Goal: Task Accomplishment & Management: Use online tool/utility

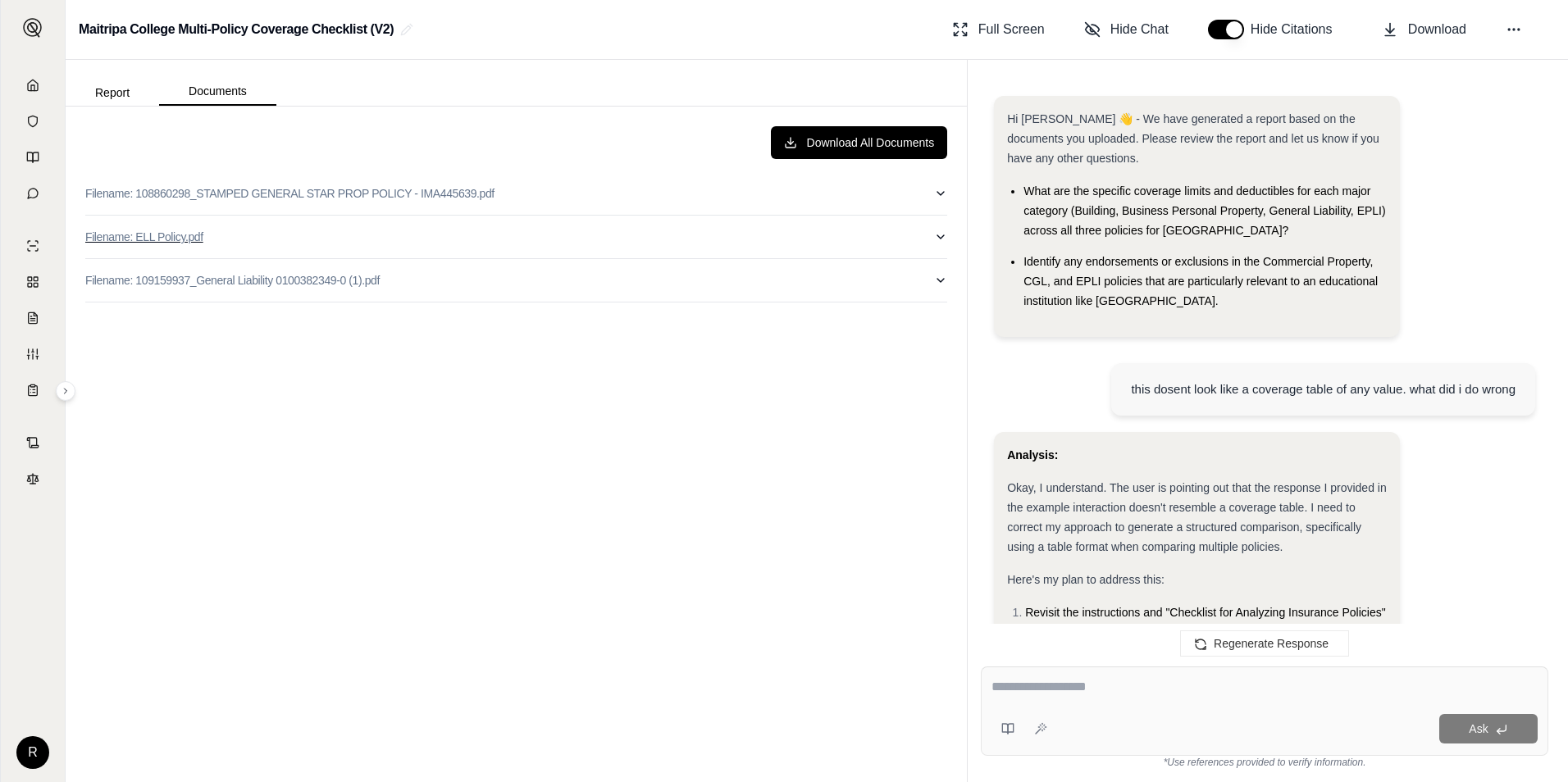
scroll to position [1019, 0]
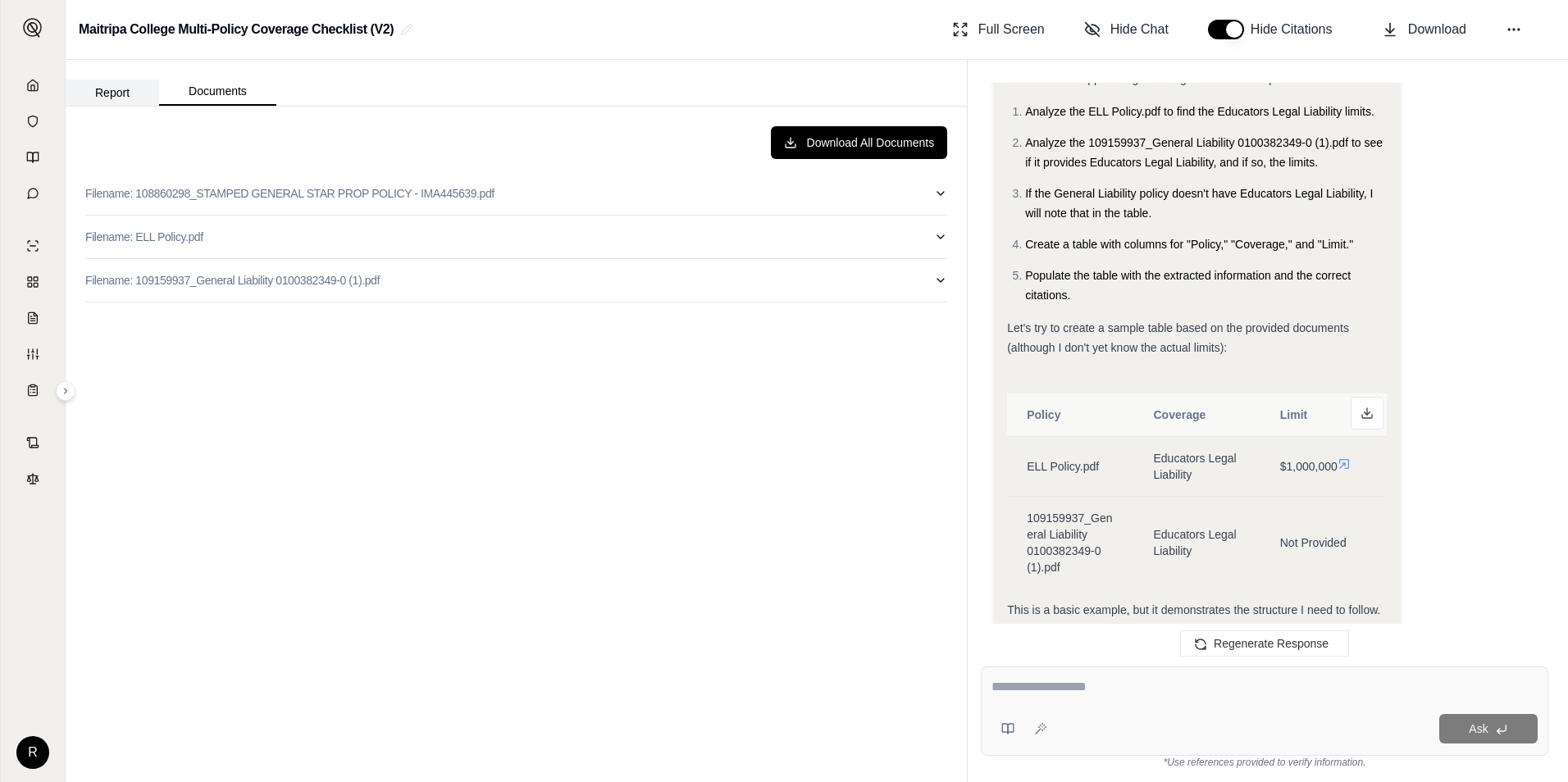
click at [107, 91] on button "Report" at bounding box center [112, 92] width 93 height 26
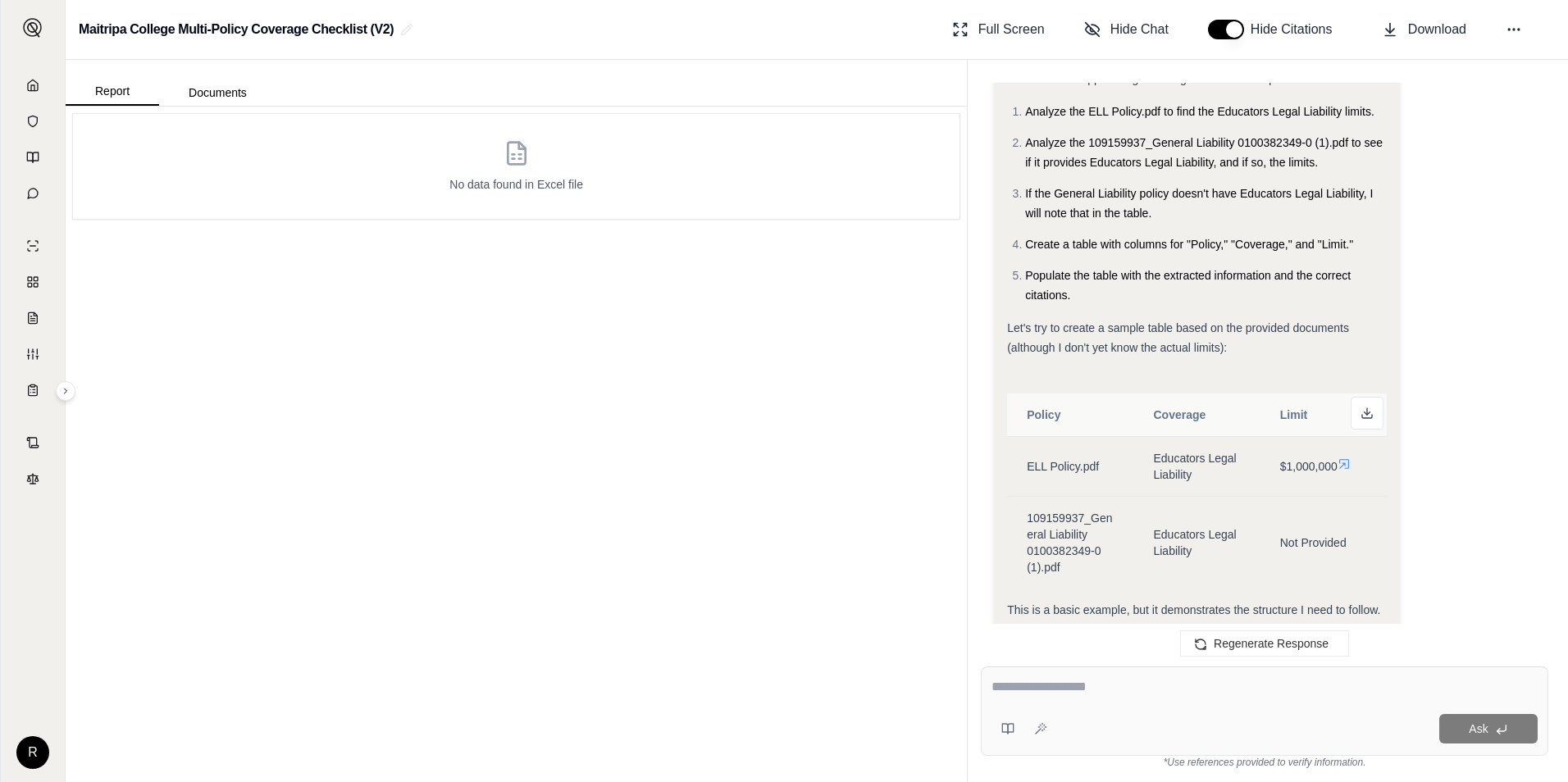
click at [1109, 712] on div "Ask" at bounding box center [1265, 711] width 567 height 90
click at [1359, 414] on button at bounding box center [1367, 413] width 33 height 33
click at [1199, 721] on div "Ask" at bounding box center [1295, 729] width 484 height 29
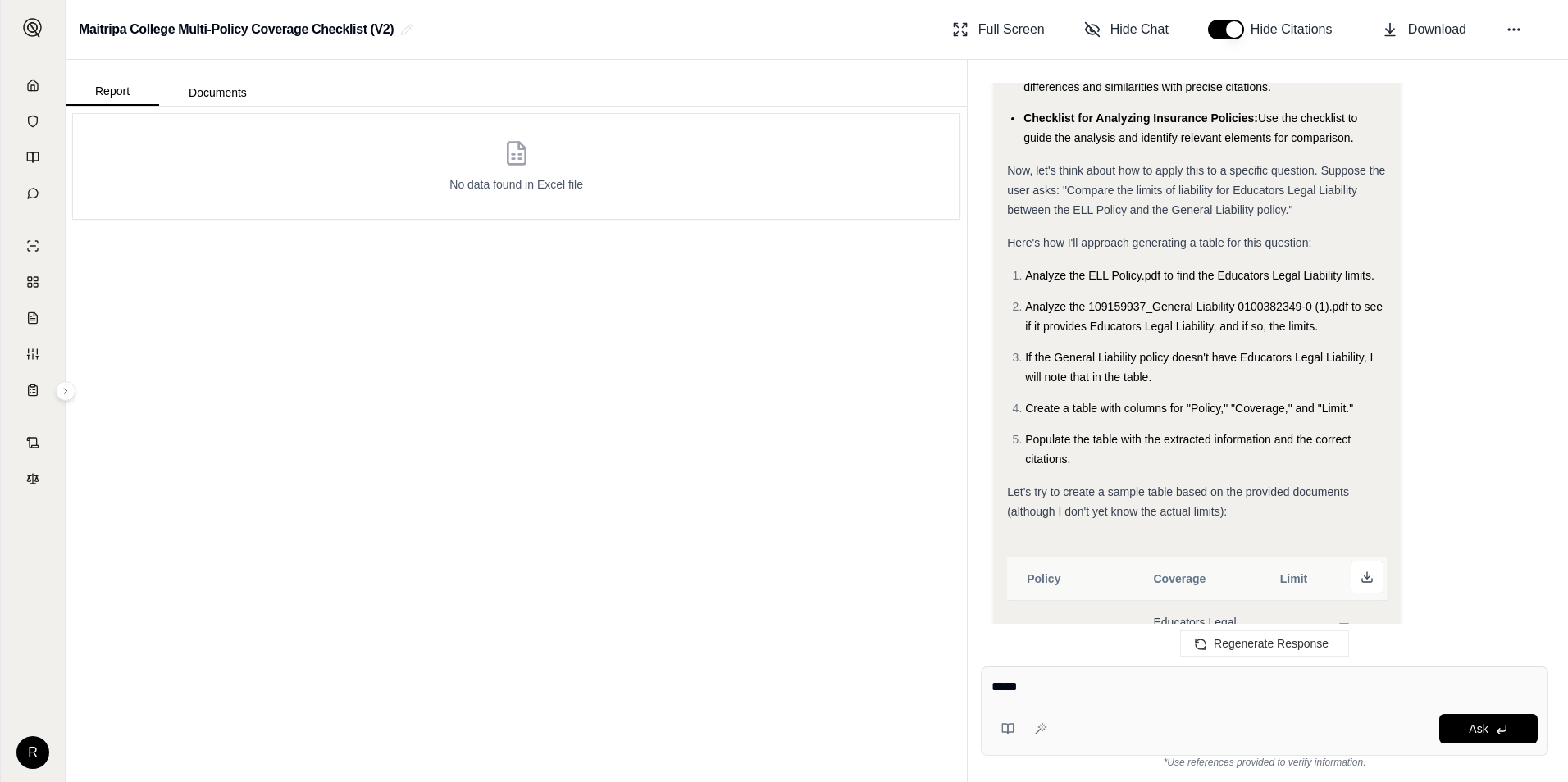
scroll to position [1294, 0]
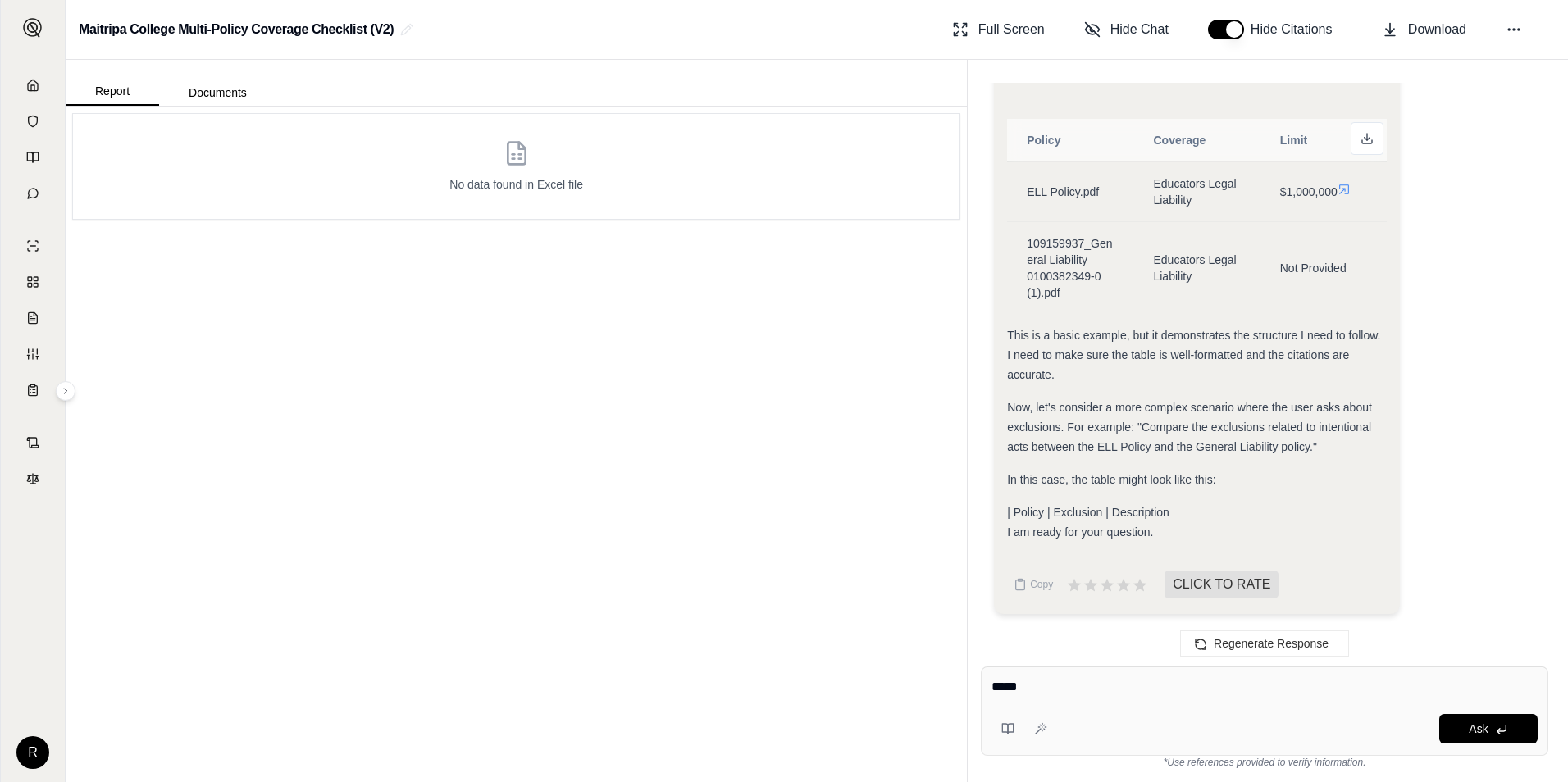
drag, startPoint x: 1040, startPoint y: 690, endPoint x: 944, endPoint y: 685, distance: 96.1
click at [944, 685] on div "Report Documents No data found in Excel file Hi [PERSON_NAME] 👋 - We have gener…" at bounding box center [816, 421] width 1502 height 723
drag, startPoint x: 1080, startPoint y: 688, endPoint x: 848, endPoint y: 682, distance: 232.1
click at [848, 682] on div "Report Documents No data found in Excel file Hi [PERSON_NAME] 👋 - We have gener…" at bounding box center [816, 421] width 1502 height 723
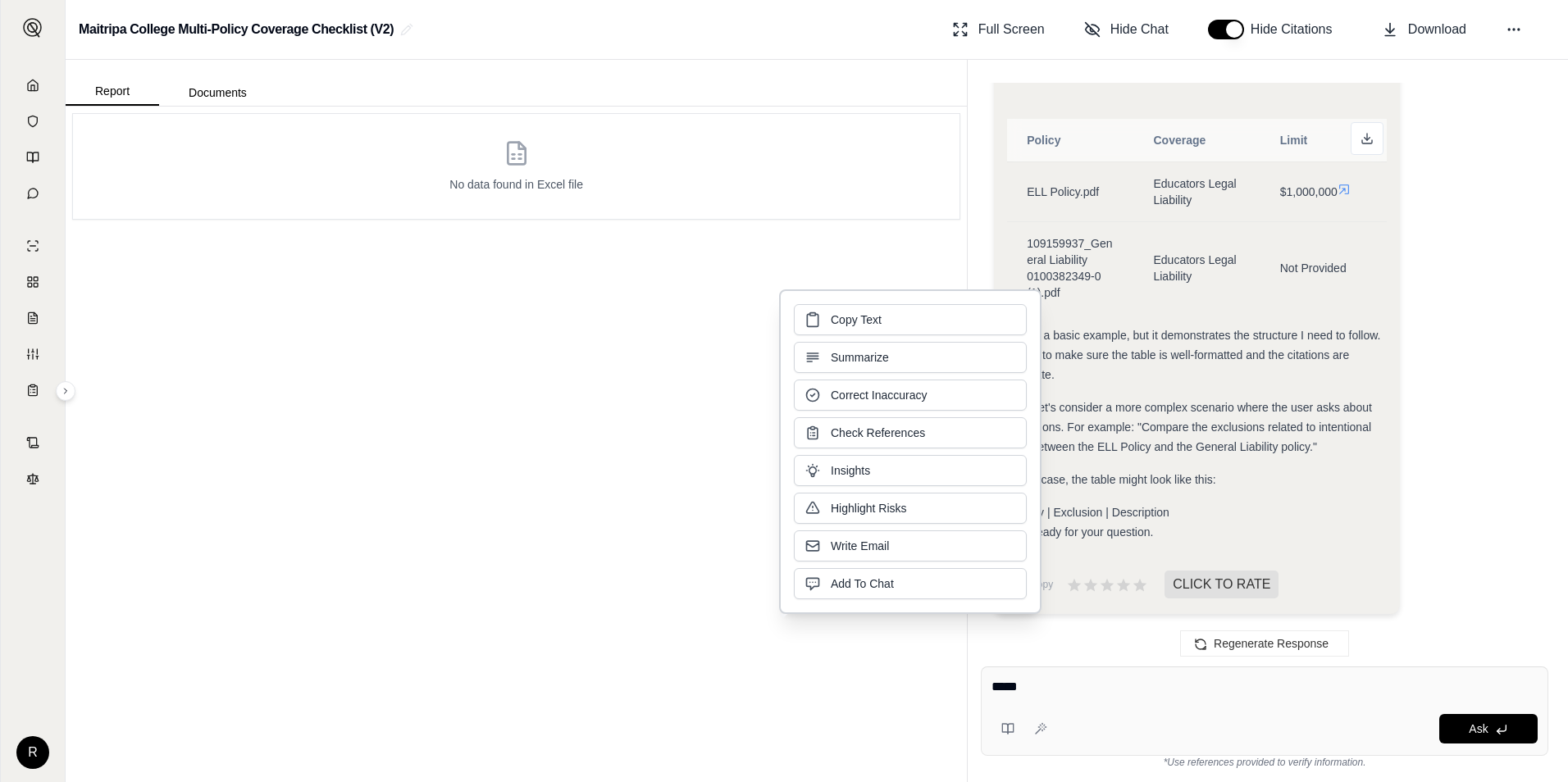
click at [1099, 695] on textarea "*****" at bounding box center [1264, 687] width 546 height 20
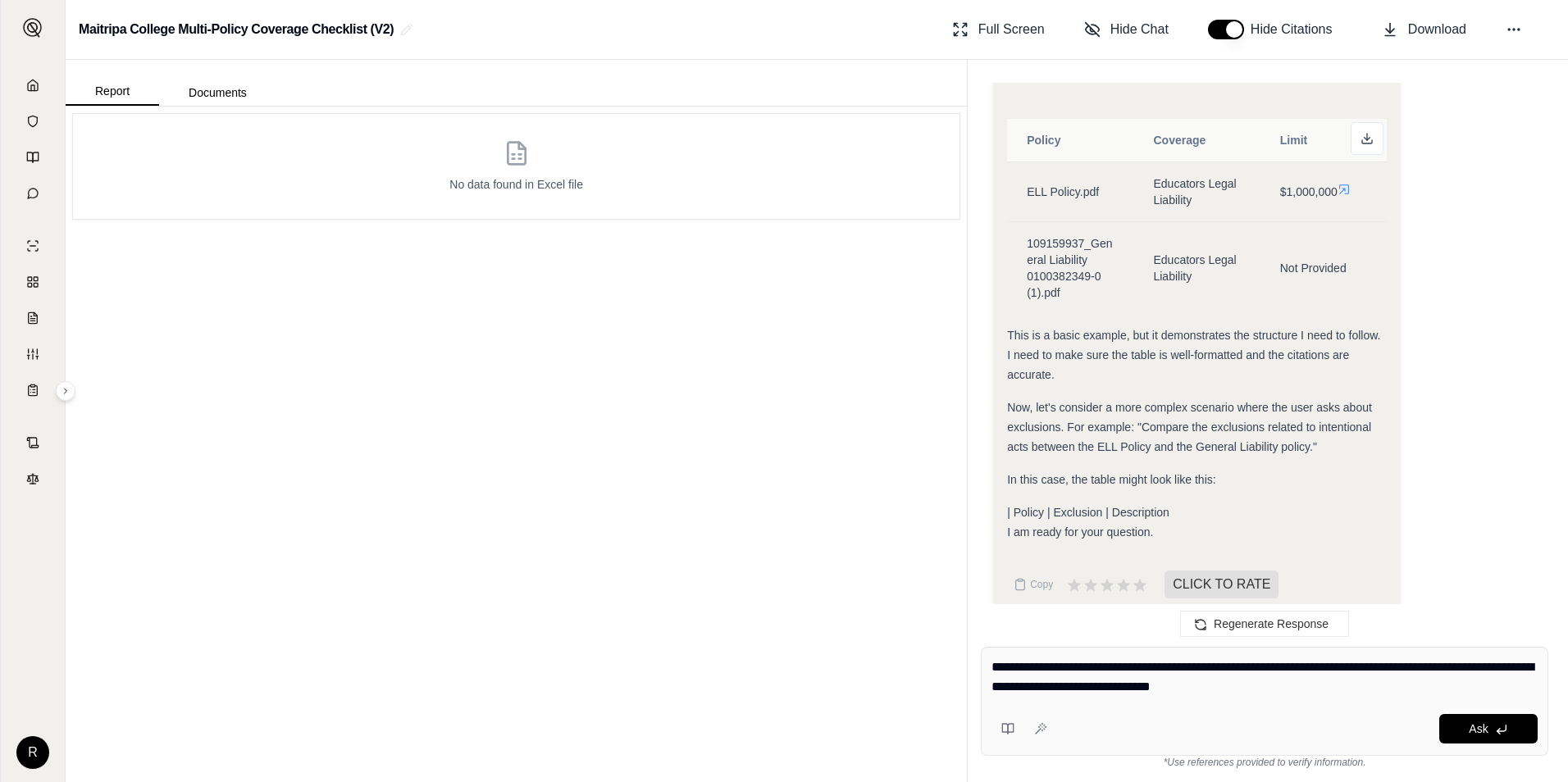
type textarea "**********"
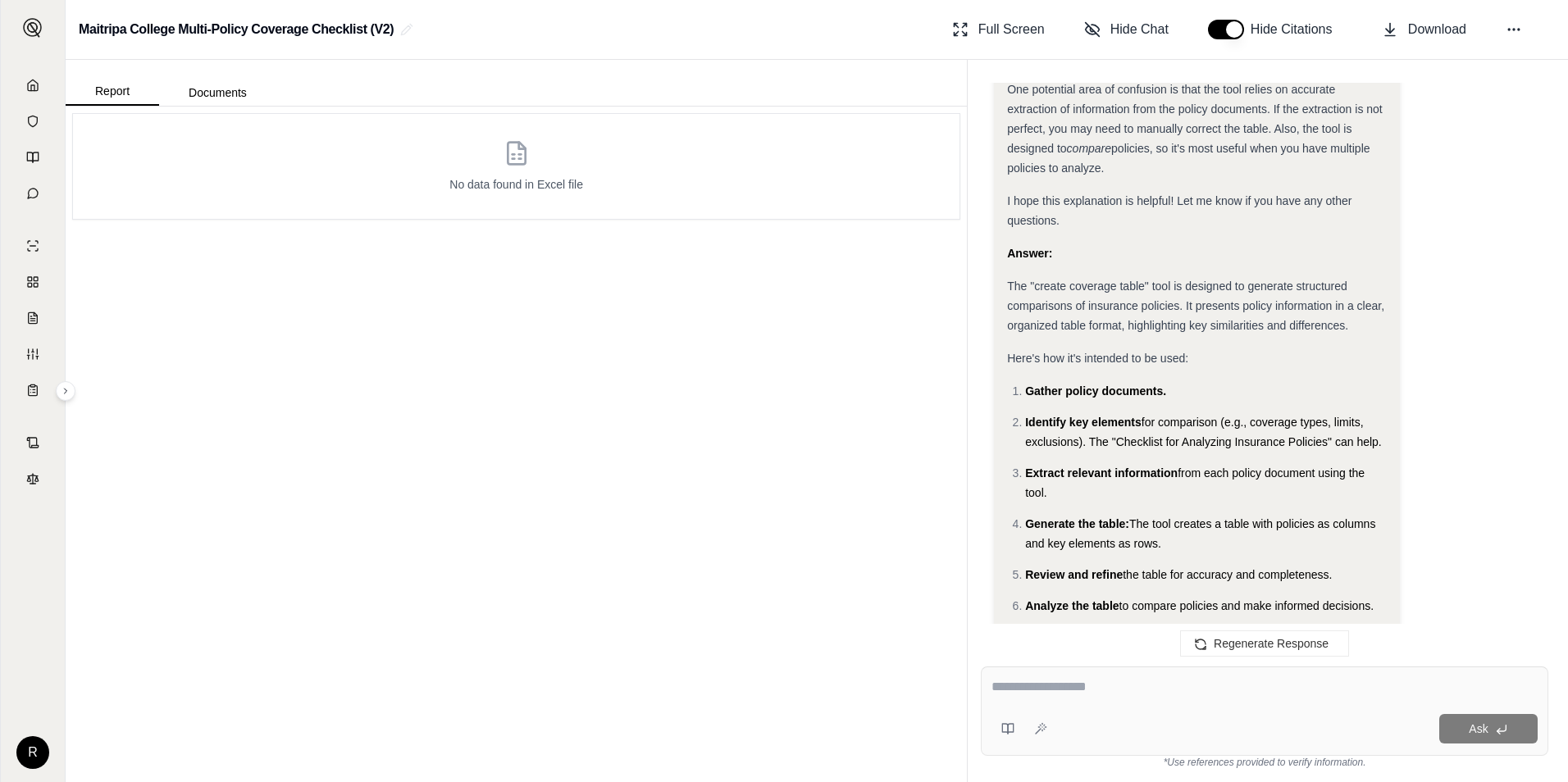
scroll to position [3436, 0]
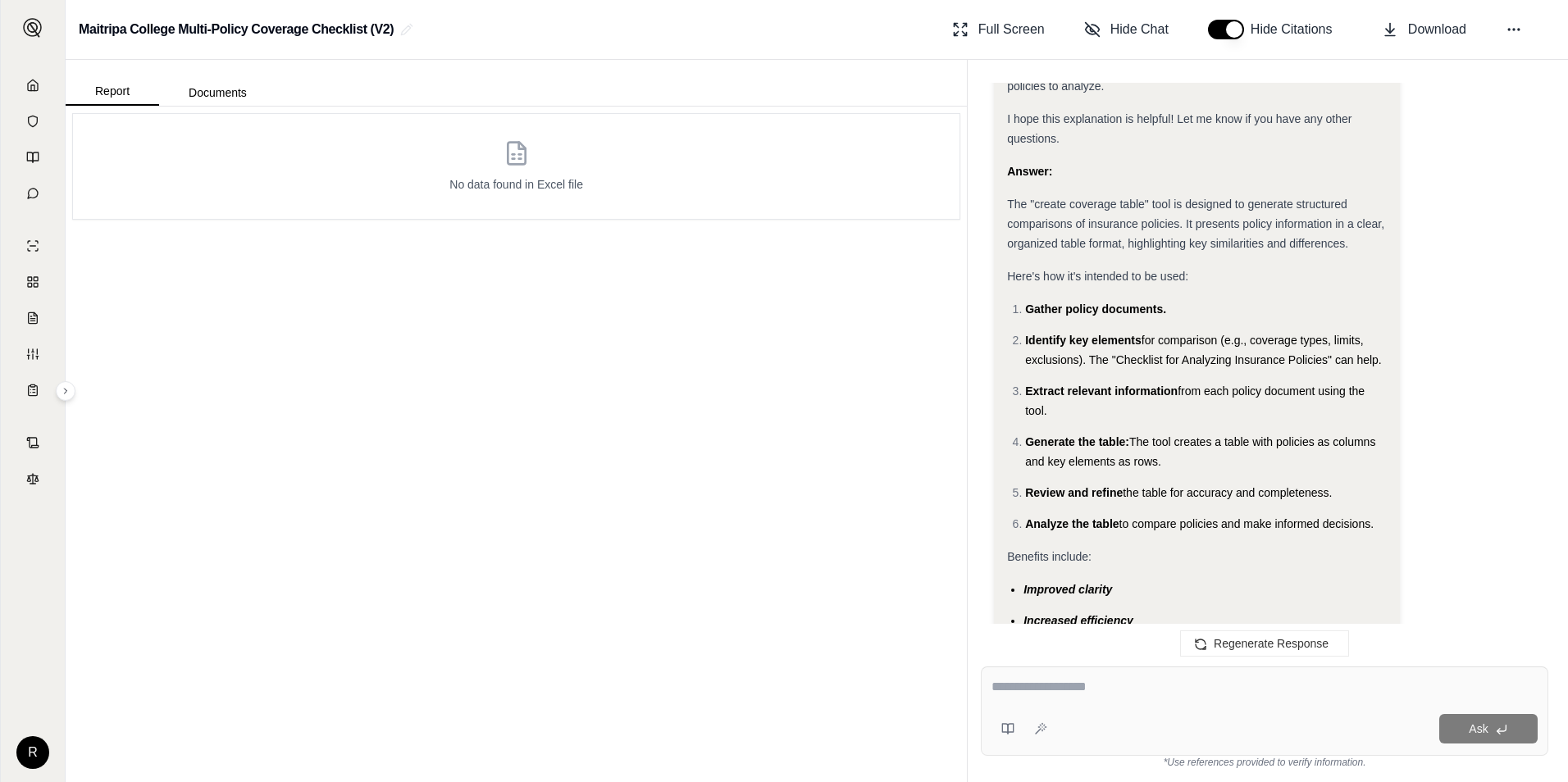
click at [1147, 704] on div "Ask" at bounding box center [1265, 711] width 567 height 90
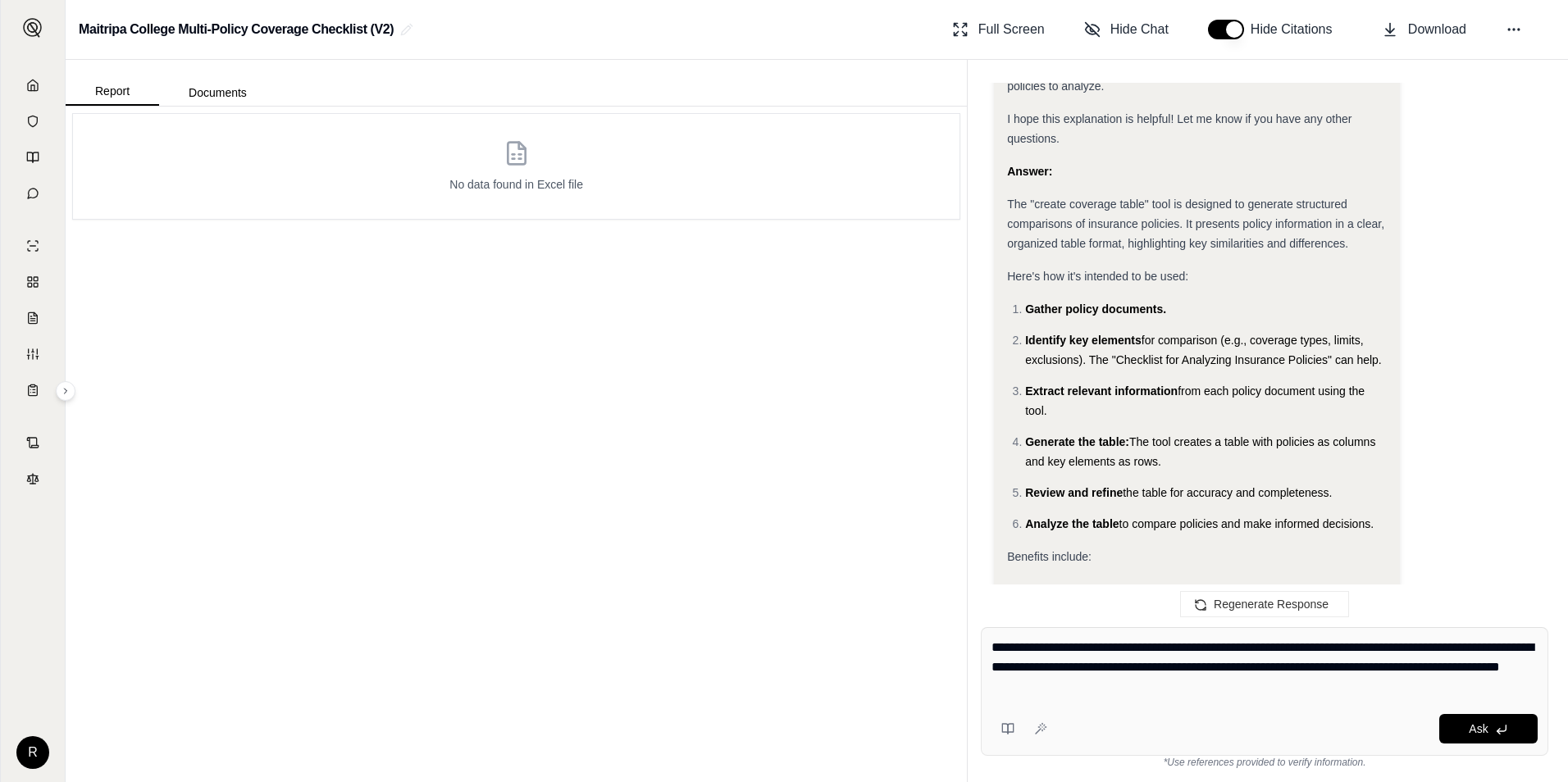
type textarea "**********"
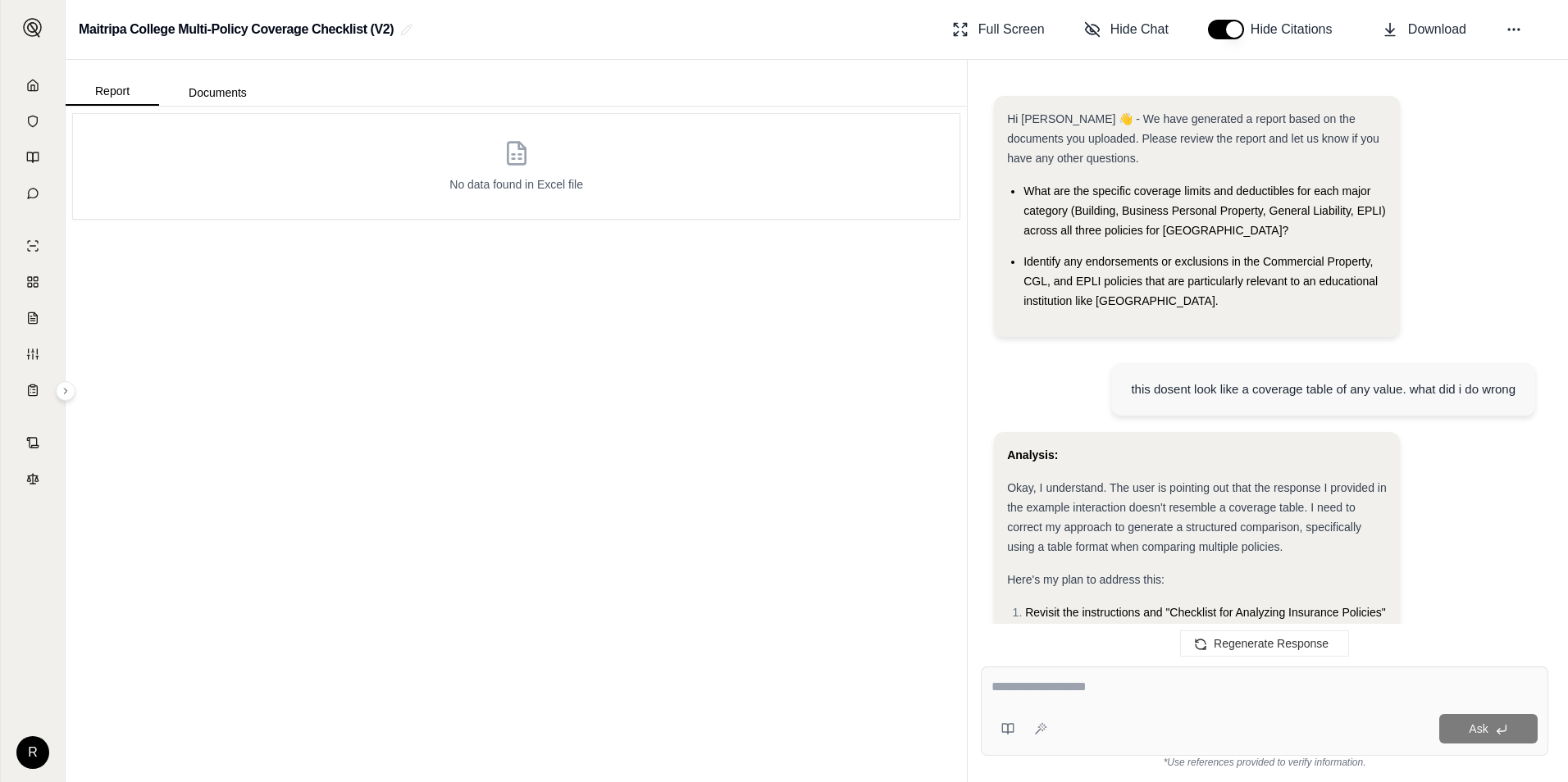
scroll to position [5252, 0]
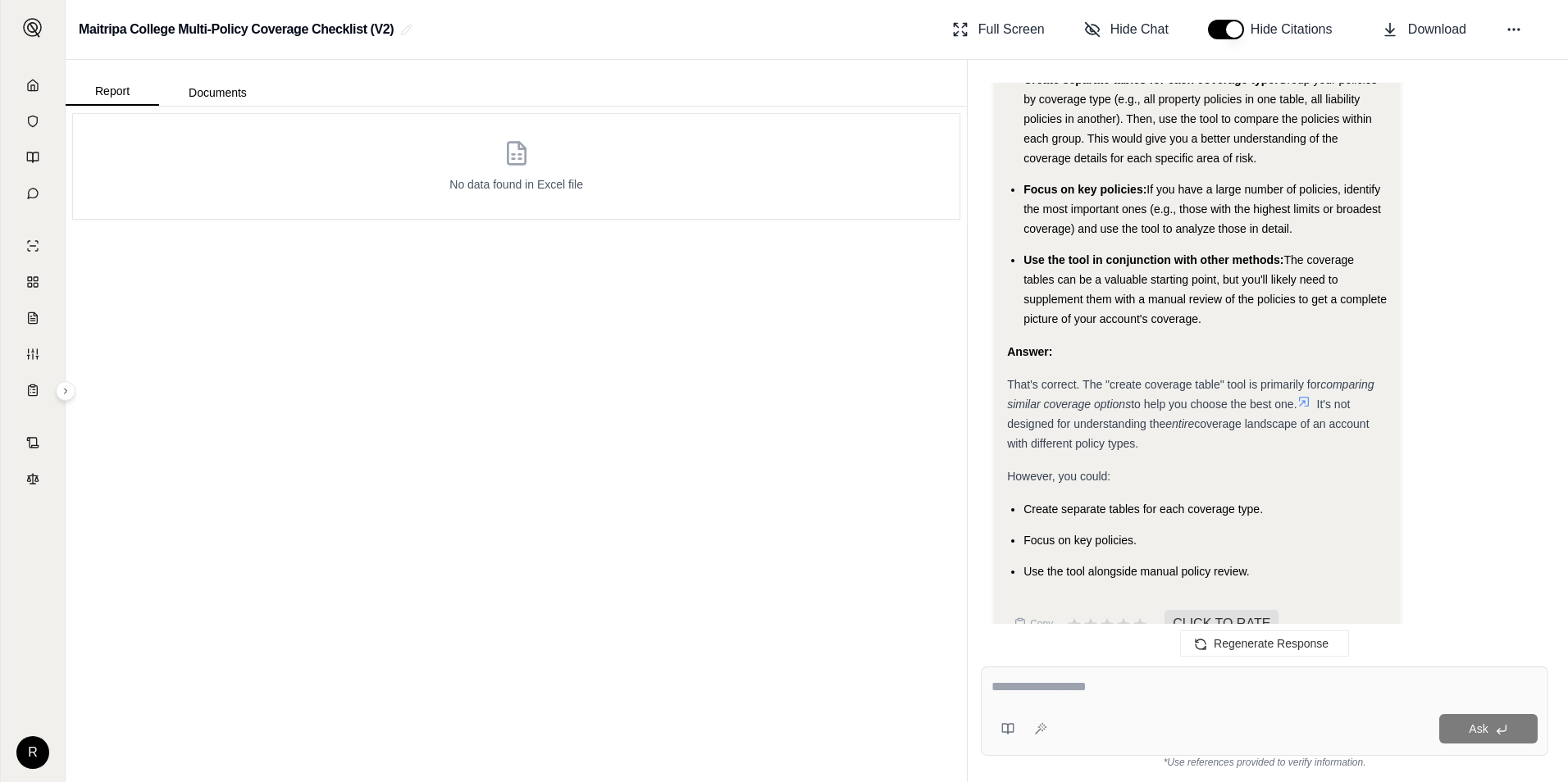
click at [1093, 695] on textarea at bounding box center [1264, 687] width 546 height 20
drag, startPoint x: 1090, startPoint y: 379, endPoint x: 1173, endPoint y: 404, distance: 86.7
click at [1173, 404] on div "That's correct. The "create coverage table" tool is primarily for comparing sim…" at bounding box center [1196, 414] width 379 height 78
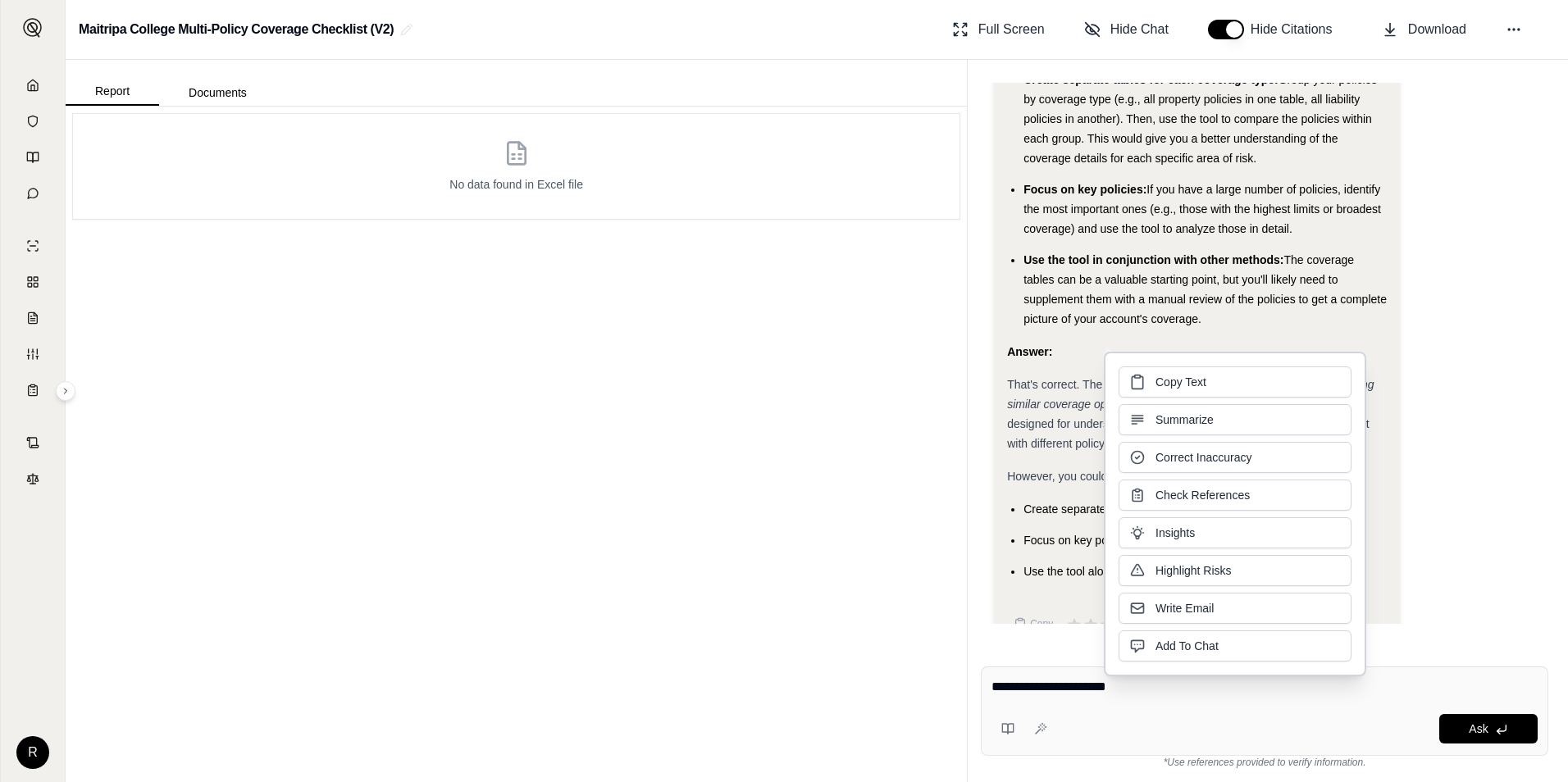
click at [1251, 685] on textarea "**********" at bounding box center [1264, 687] width 546 height 20
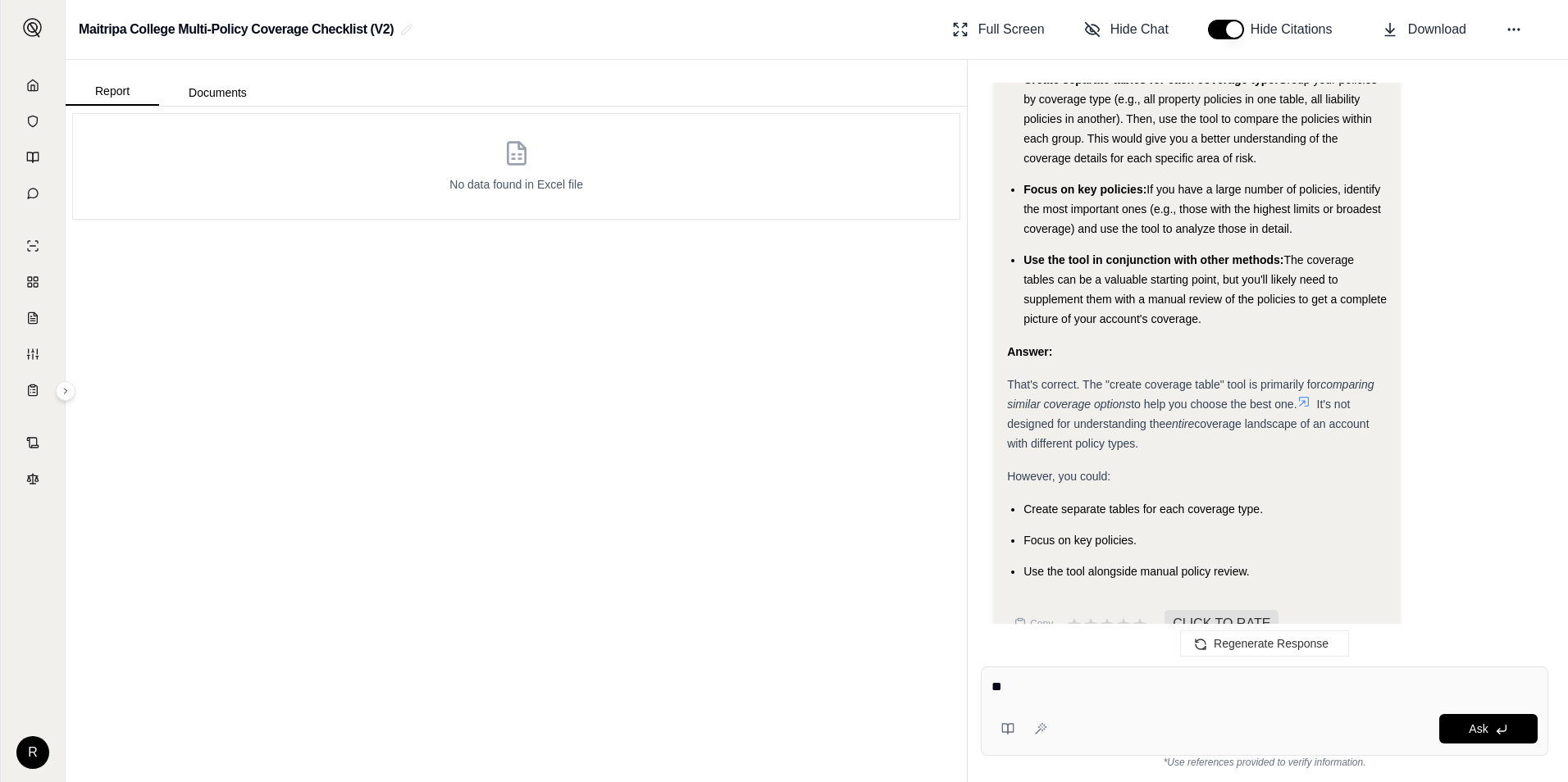
type textarea "*"
type textarea "**********"
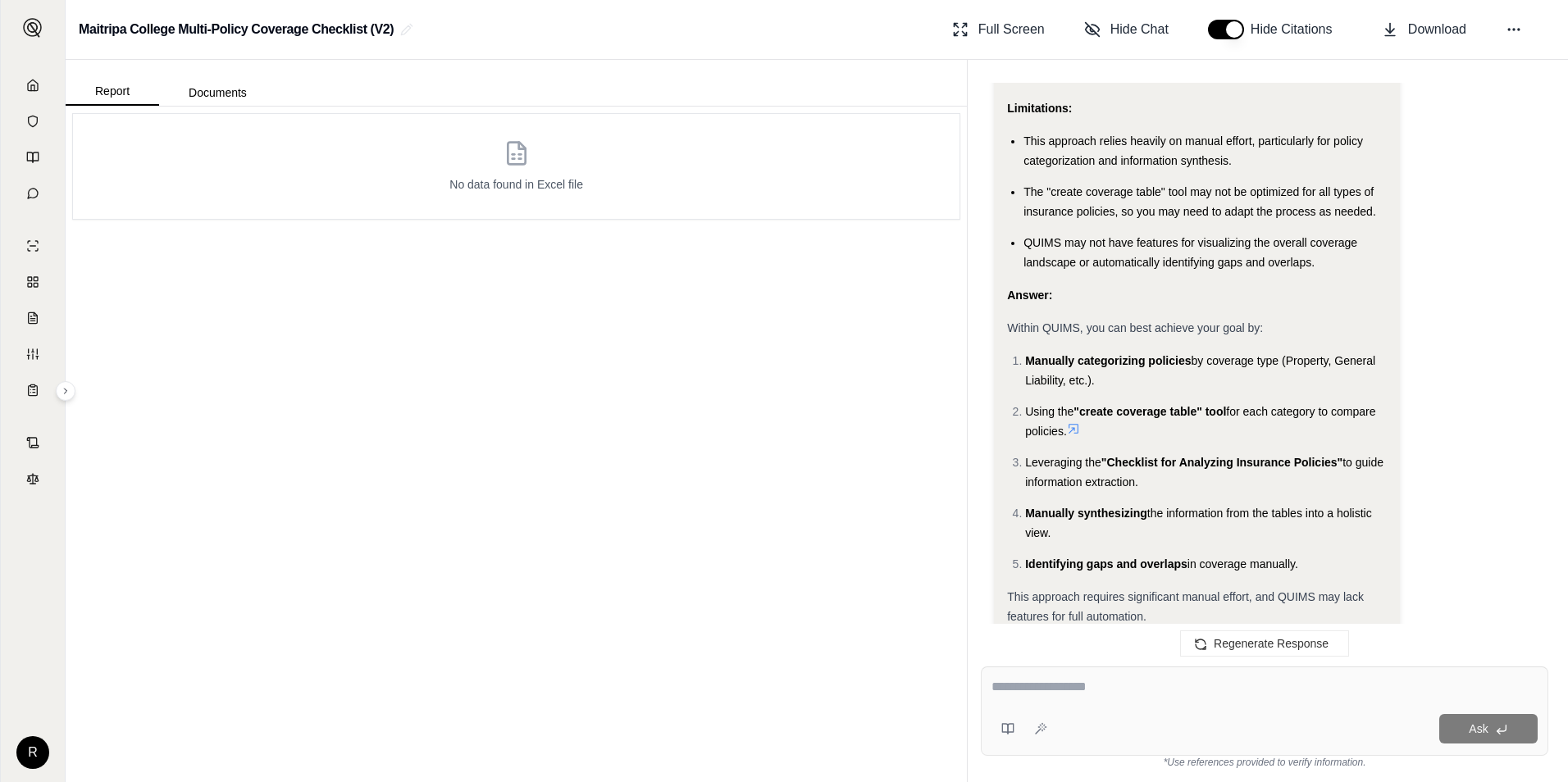
scroll to position [8023, 0]
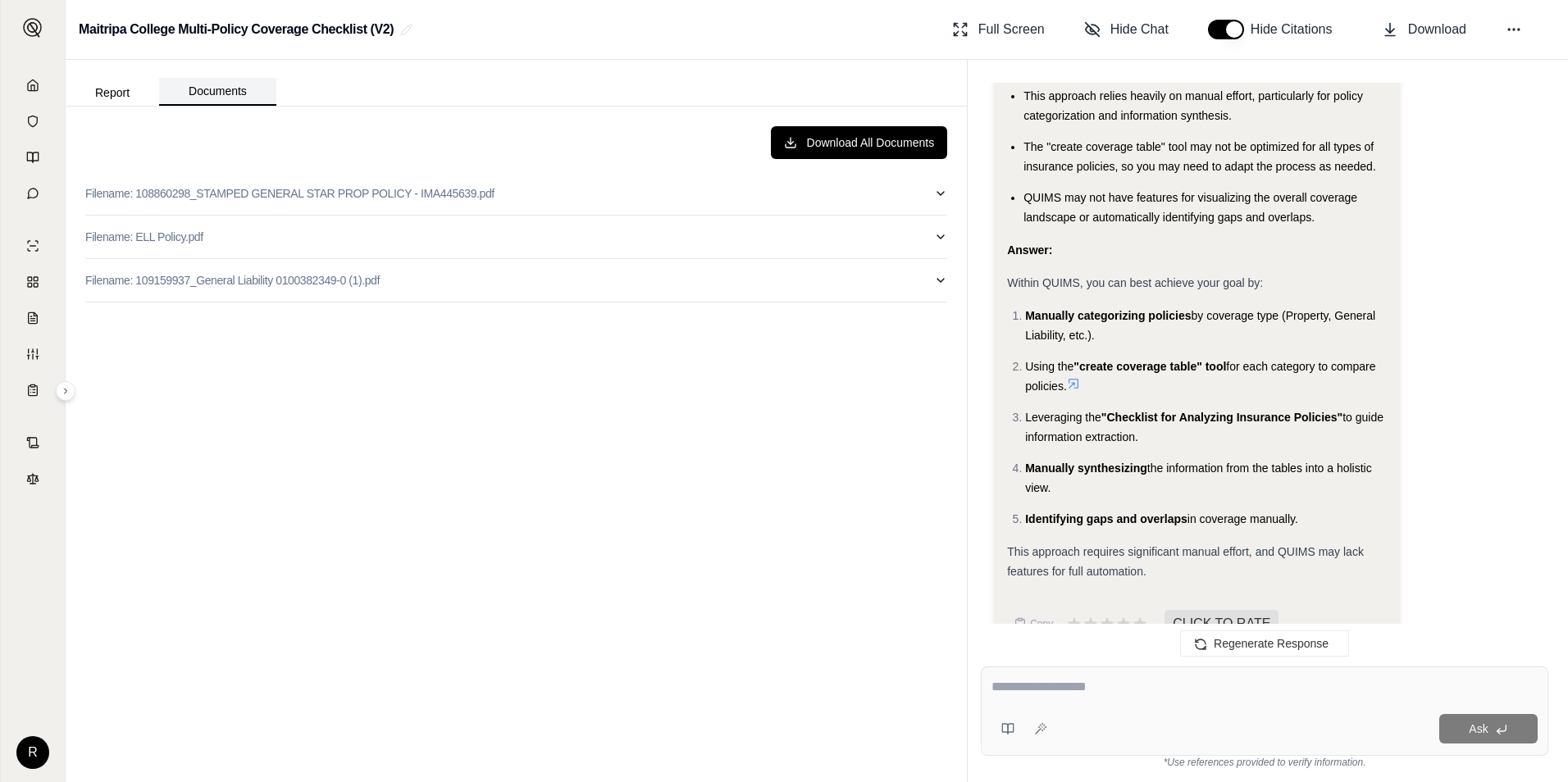
click at [210, 100] on button "Documents" at bounding box center [218, 91] width 117 height 28
click at [933, 197] on button "Filename: 108860298_STAMPED GENERAL STAR PROP POLICY - IMA445639.pdf" at bounding box center [516, 193] width 862 height 42
click at [934, 197] on icon "button" at bounding box center [940, 193] width 13 height 13
click at [31, 83] on icon at bounding box center [32, 84] width 13 height 13
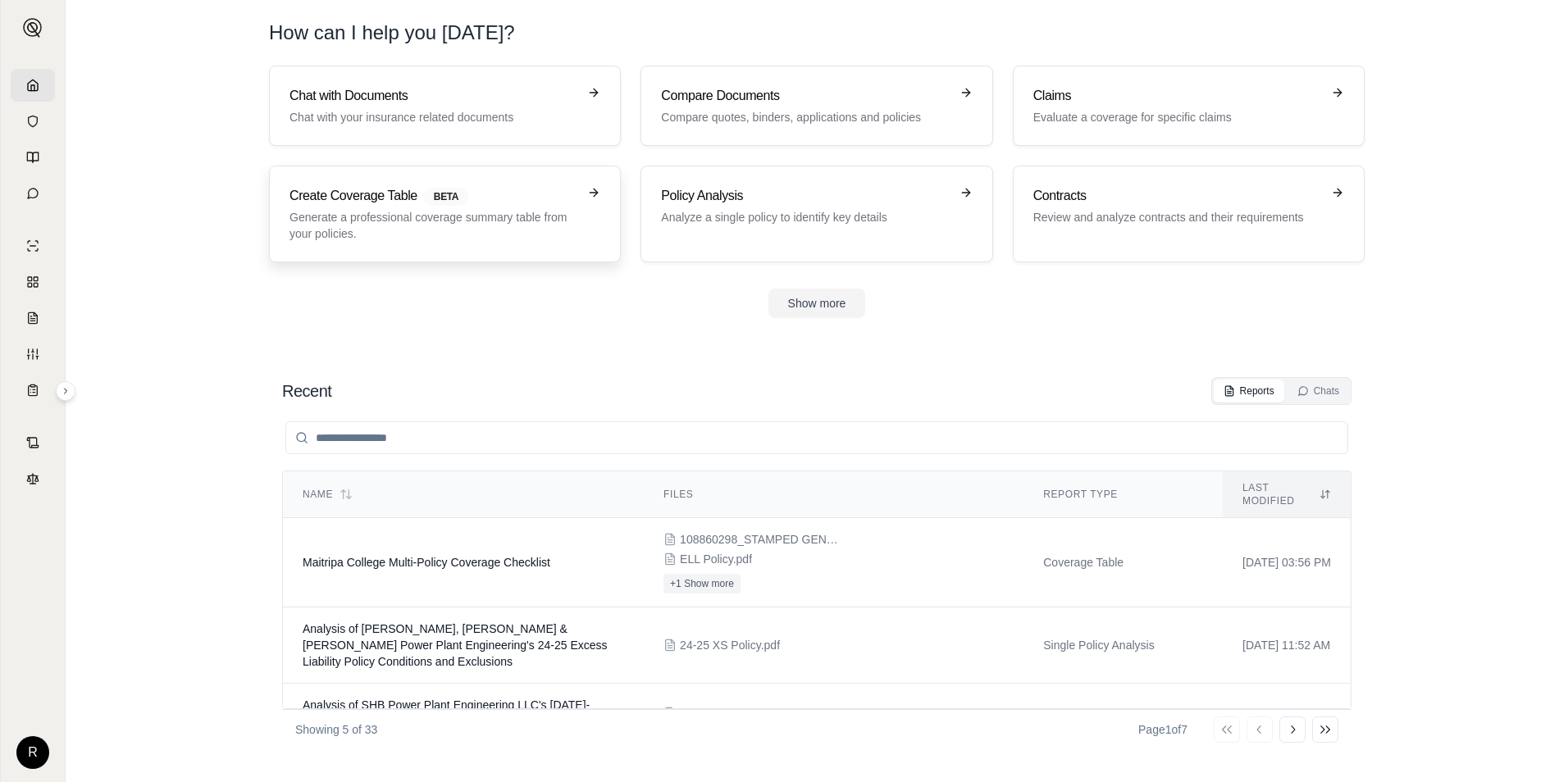
click at [514, 210] on p "Generate a professional coverage summary table from your policies." at bounding box center [434, 226] width 288 height 33
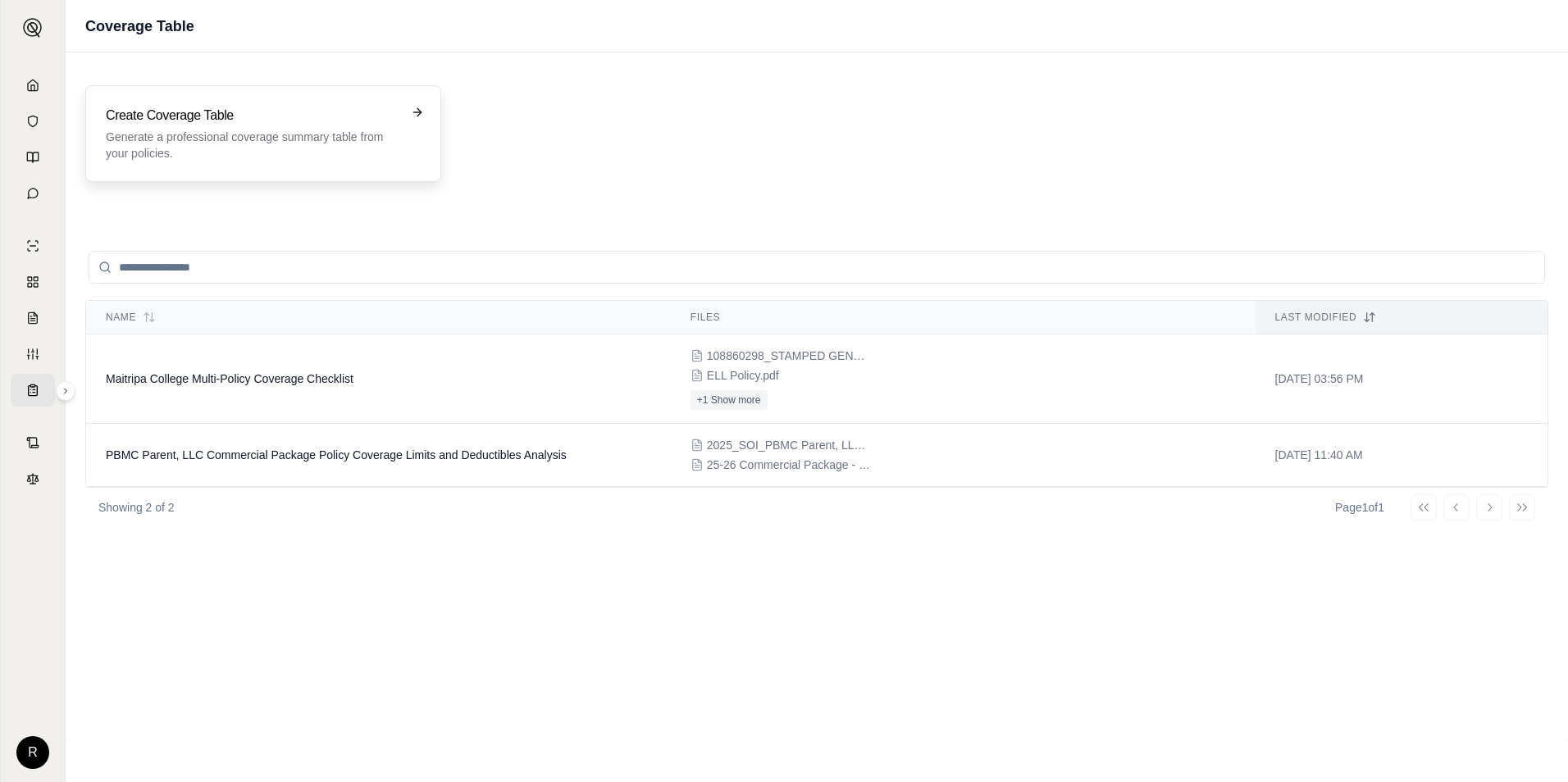
click at [283, 135] on p "Generate a professional coverage summary table from your policies." at bounding box center [252, 145] width 292 height 33
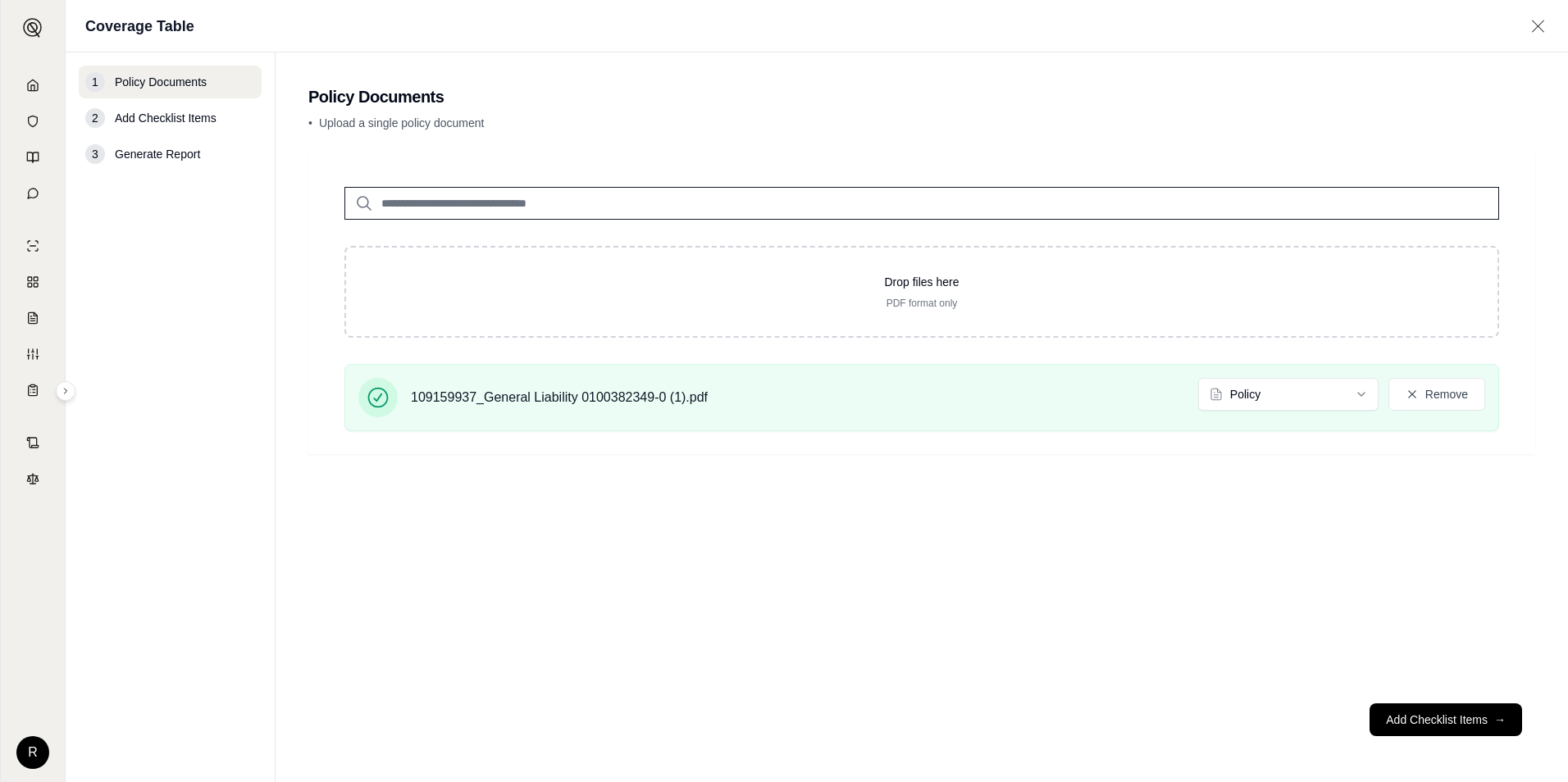
click at [1481, 719] on button "Add Checklist Items →" at bounding box center [1445, 720] width 153 height 33
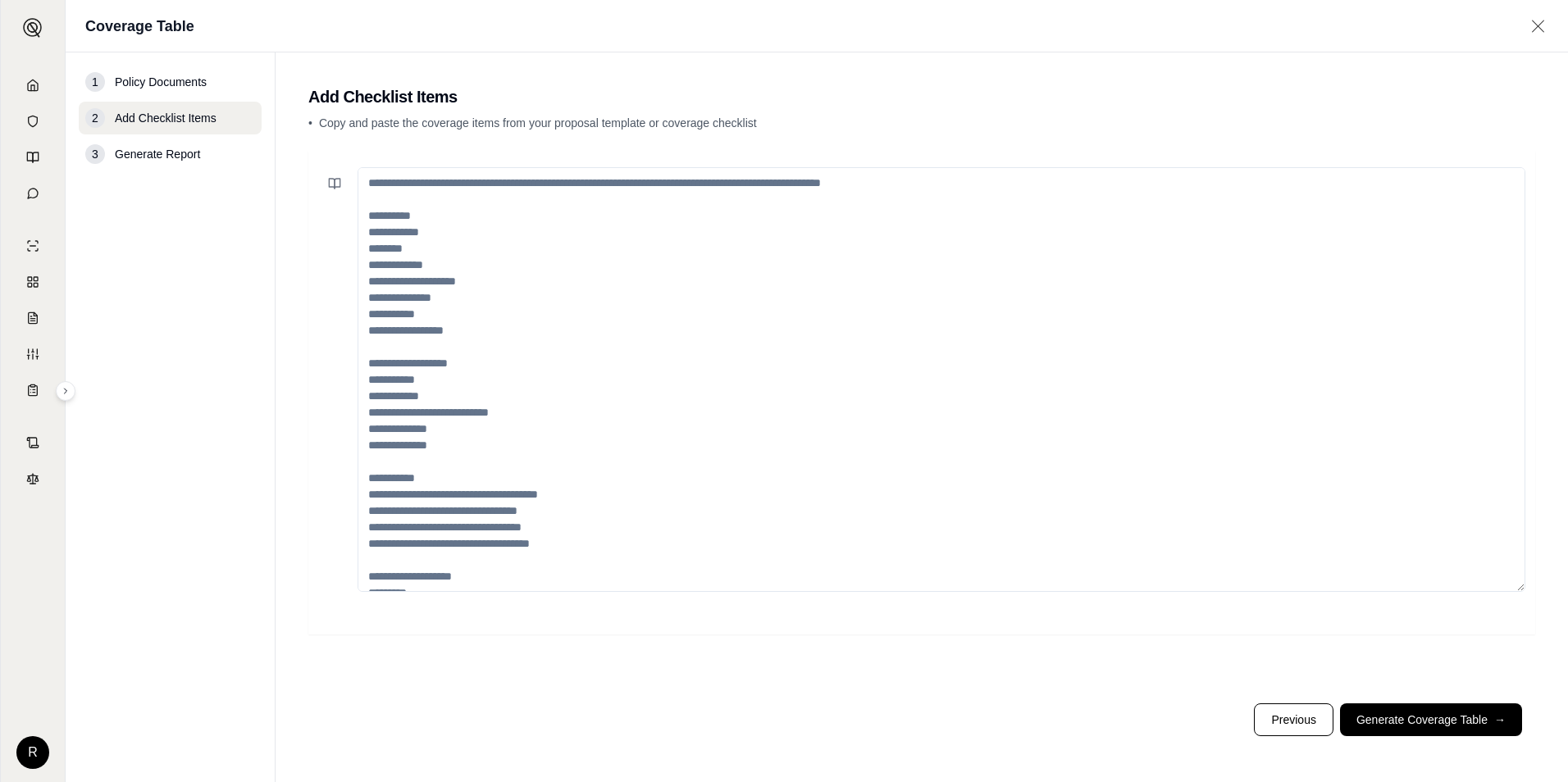
click at [1481, 719] on button "Generate Coverage Table →" at bounding box center [1430, 720] width 182 height 33
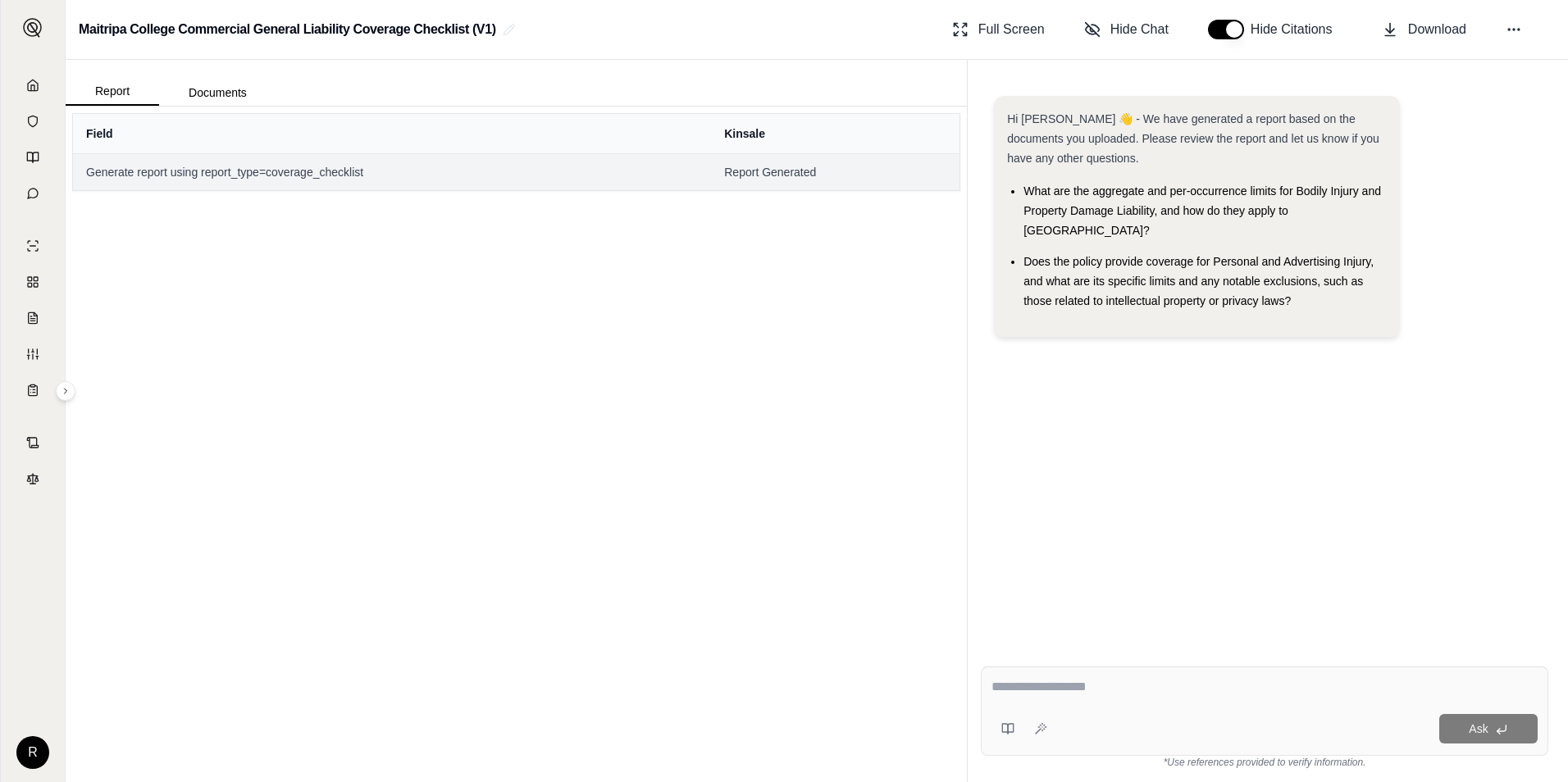
click at [267, 170] on span "Generate report using report_type=coverage_checklist" at bounding box center [392, 172] width 612 height 16
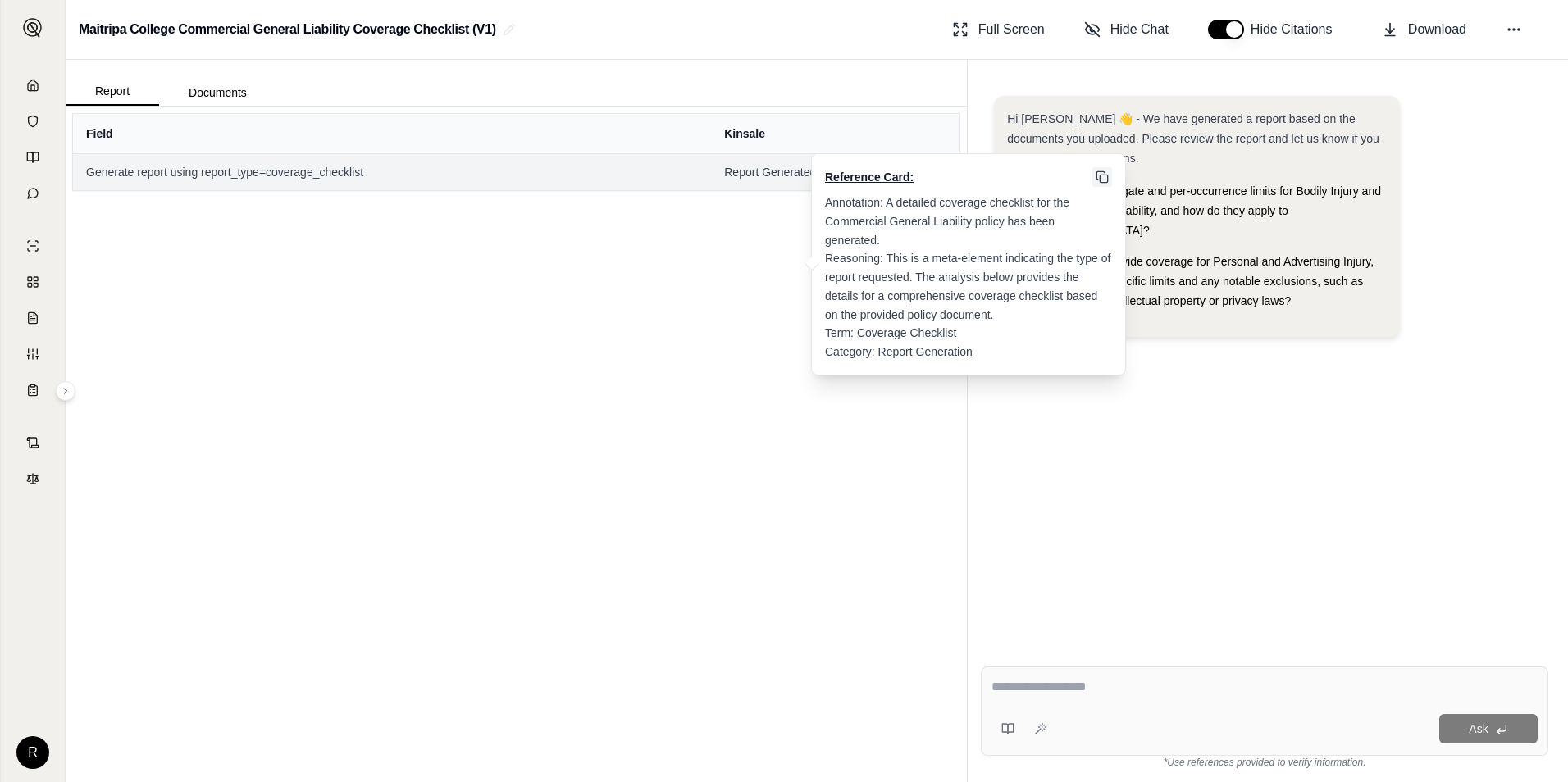
click at [1100, 173] on icon at bounding box center [1102, 177] width 13 height 13
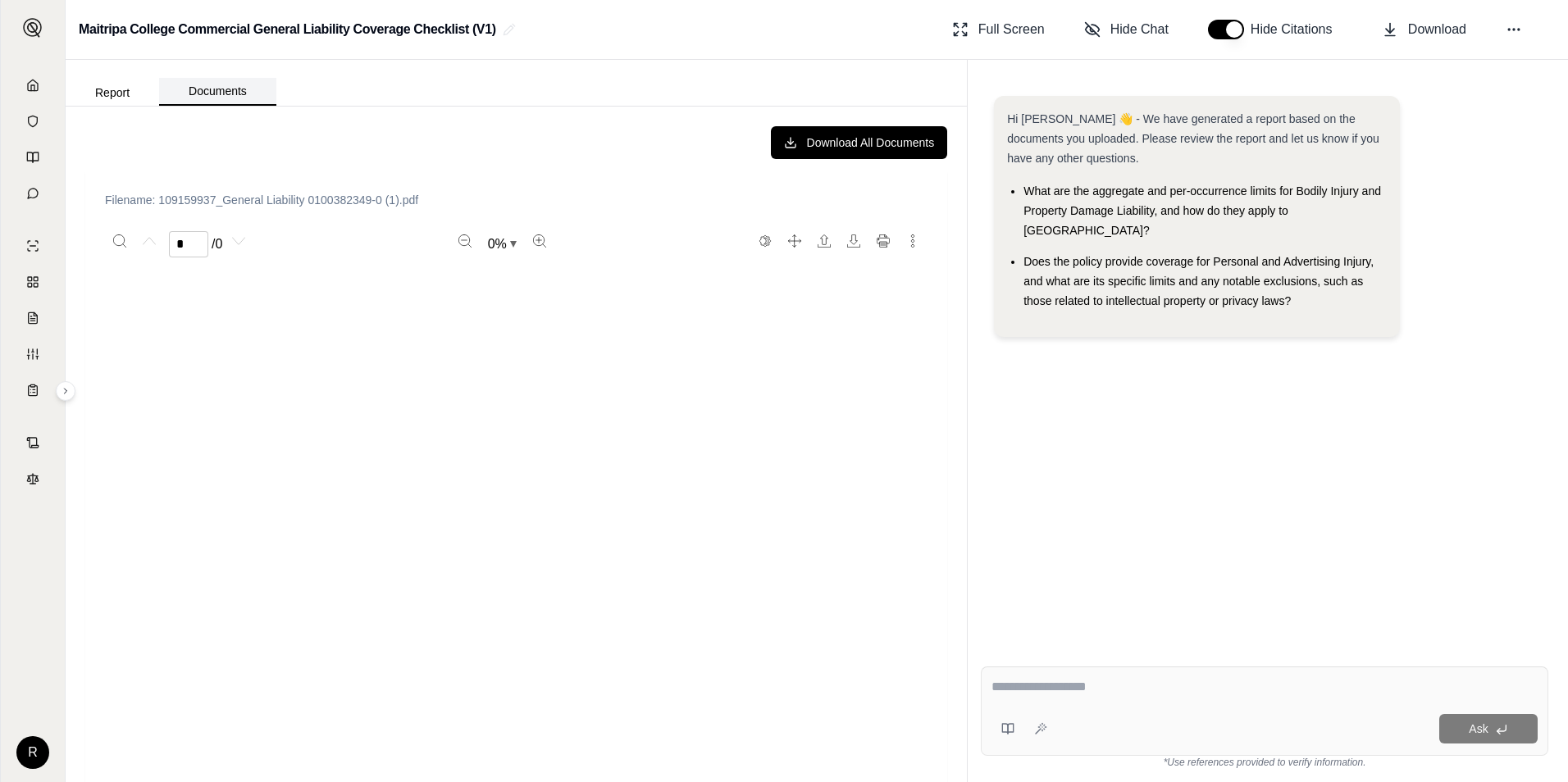
click at [246, 90] on button "Documents" at bounding box center [218, 91] width 117 height 28
type input "*"
click at [119, 99] on button "Report" at bounding box center [112, 92] width 93 height 26
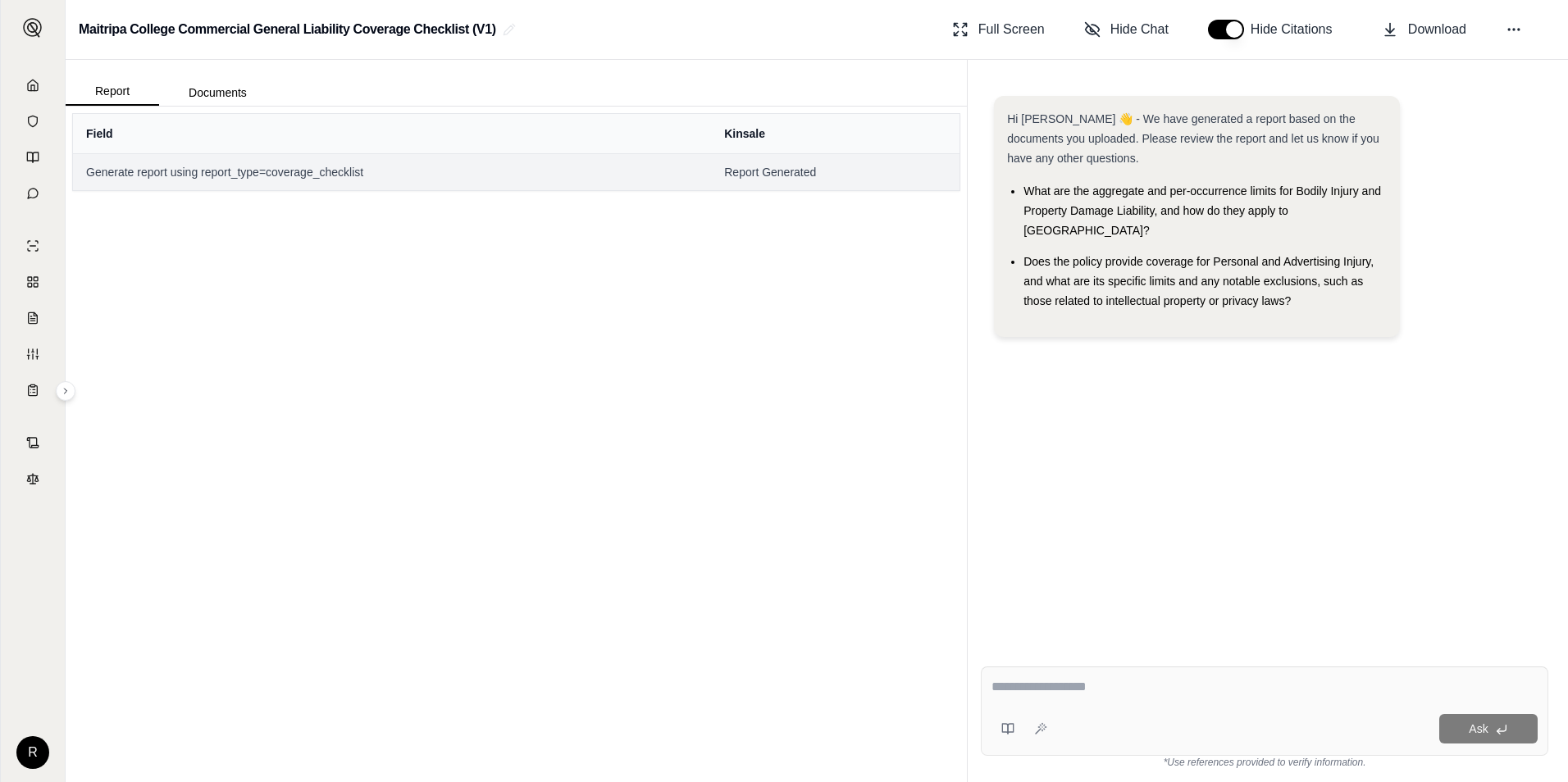
click at [239, 180] on td "Generate report using report_type=coverage_checklist" at bounding box center [392, 172] width 638 height 37
click at [499, 288] on div "Field Kinsale Generate report using report_type=coverage_checklist Report Gener…" at bounding box center [515, 445] width 901 height 676
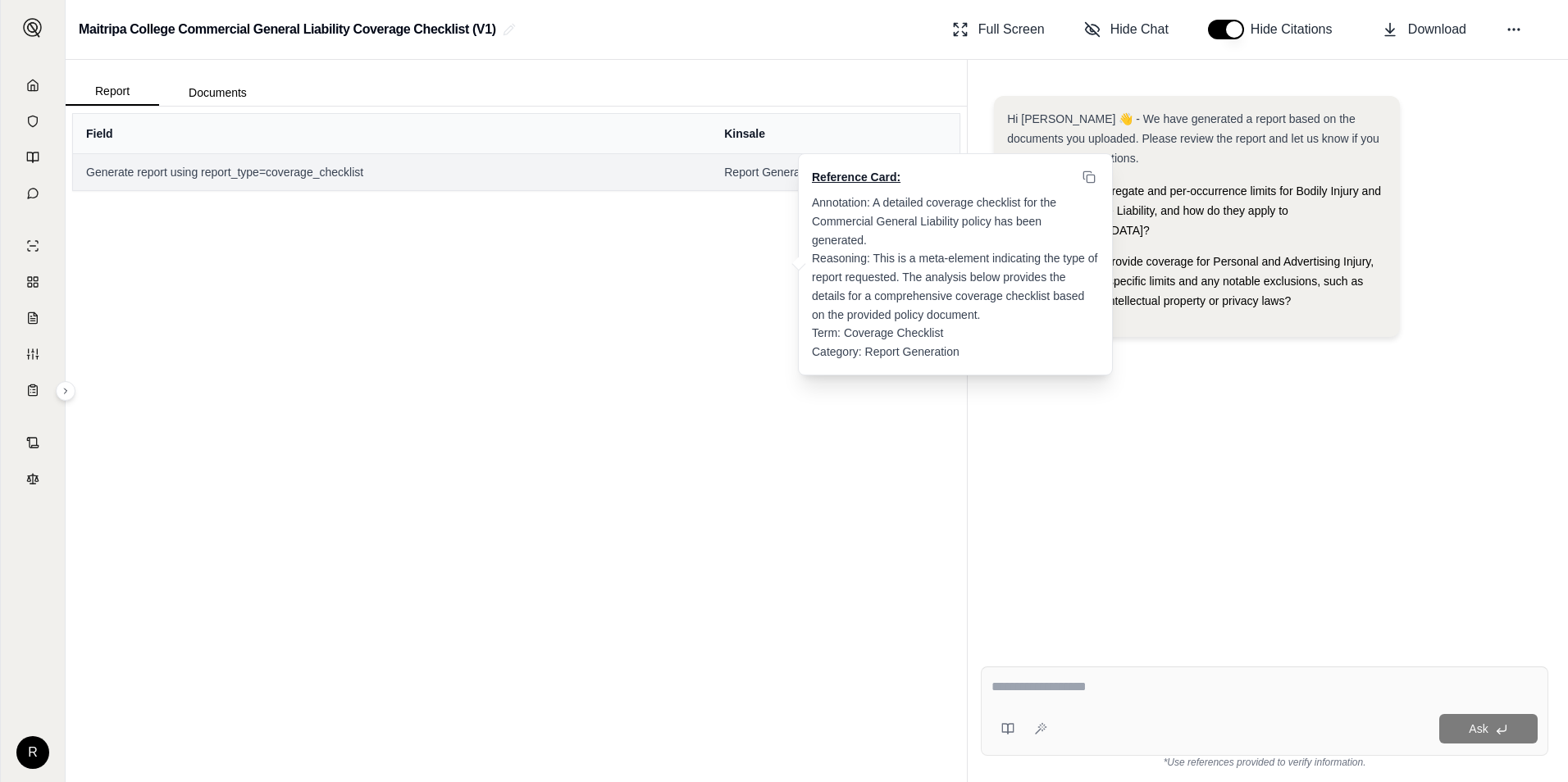
click at [859, 178] on span "Reference Card:" at bounding box center [856, 177] width 89 height 16
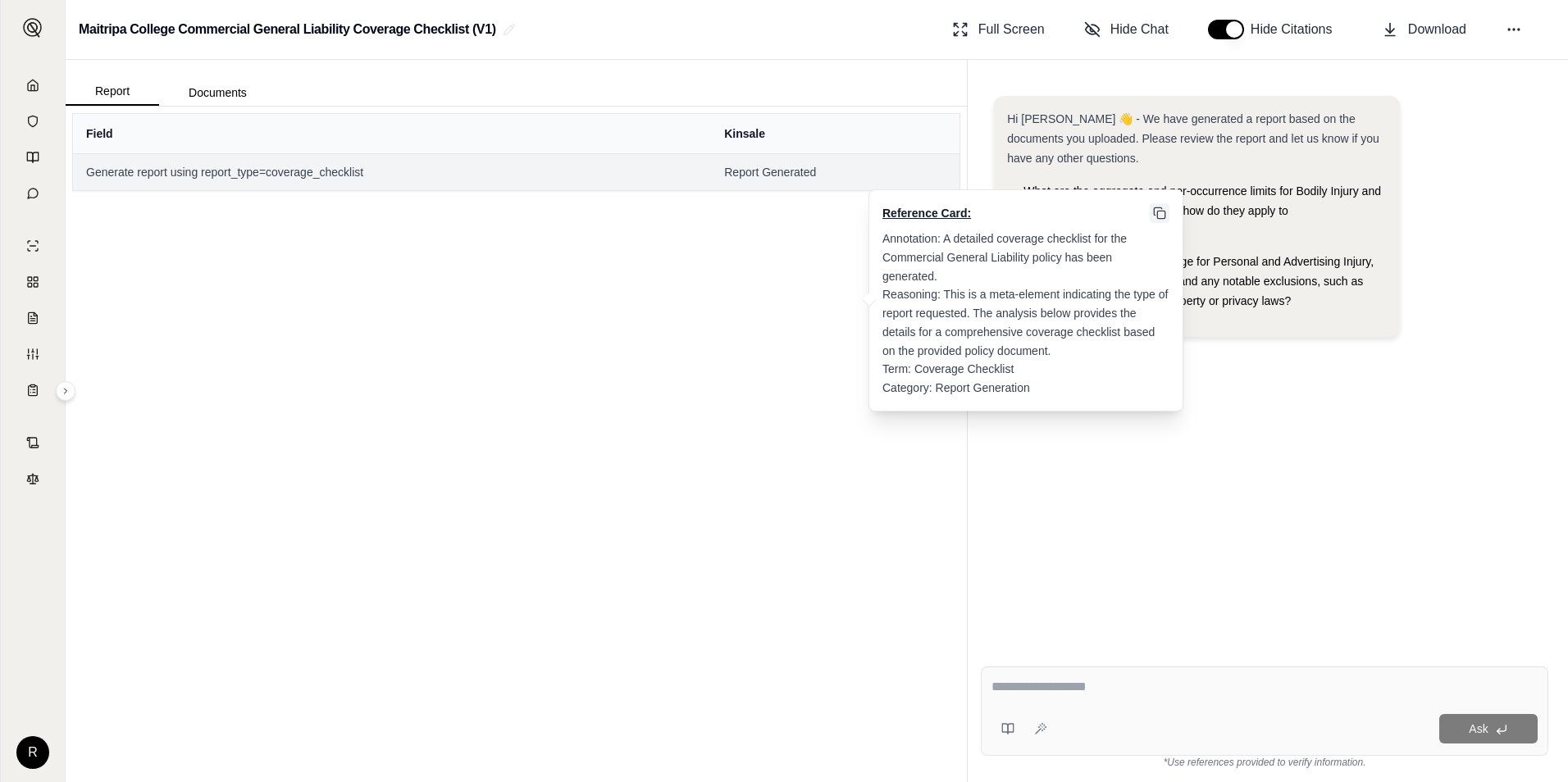
click at [1161, 210] on icon at bounding box center [1159, 213] width 13 height 13
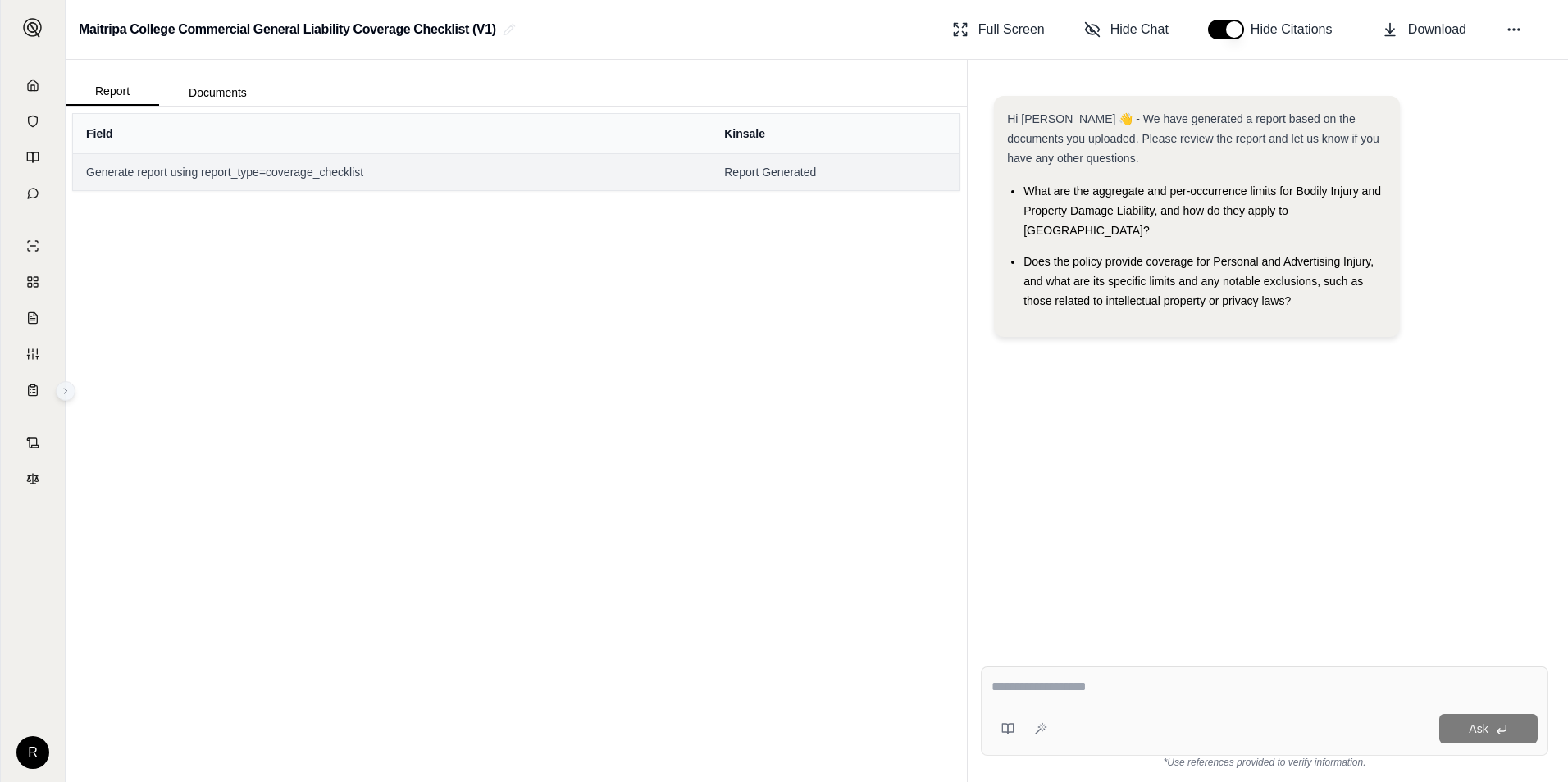
click at [60, 395] on icon at bounding box center [65, 391] width 9 height 9
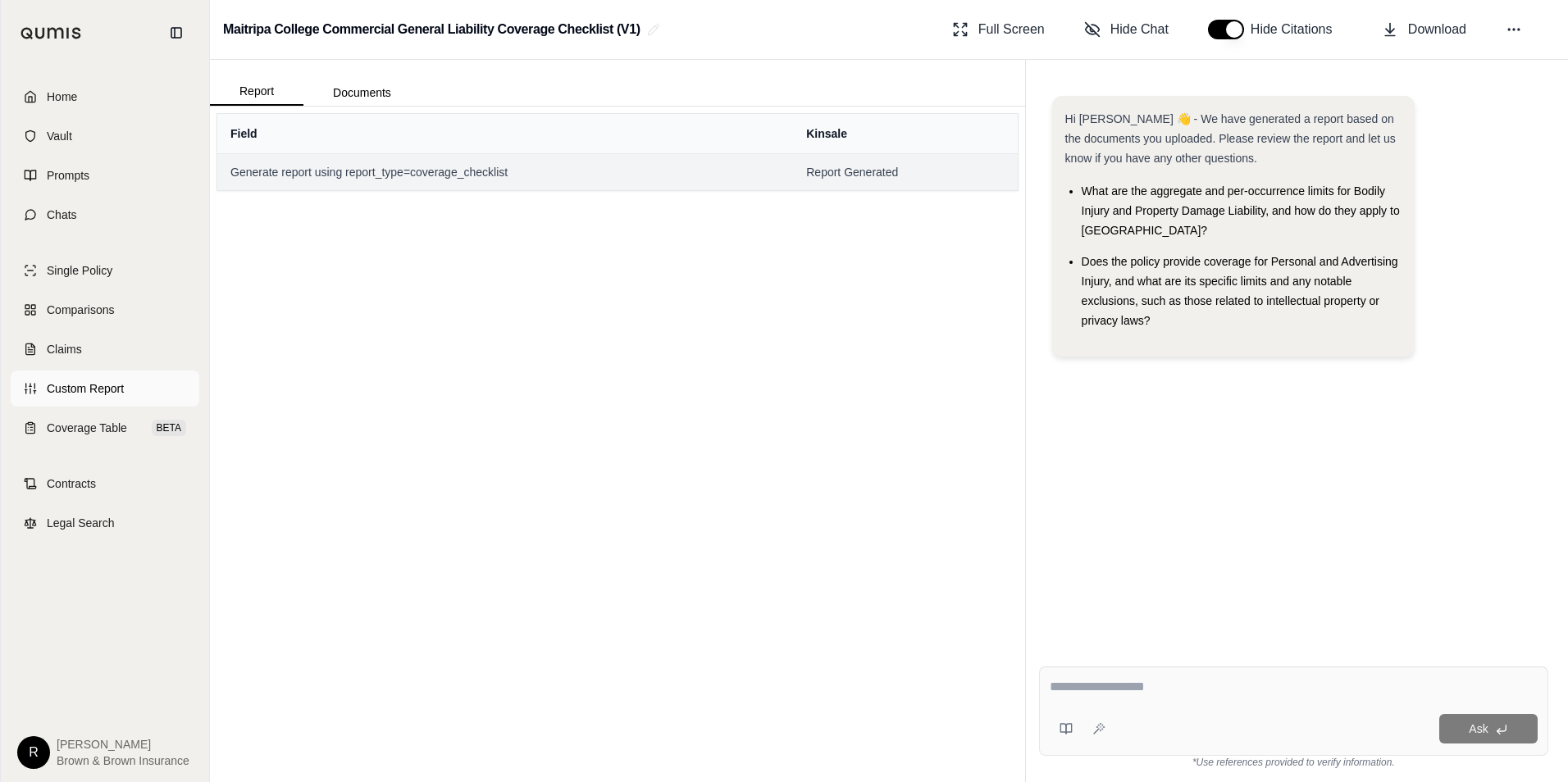
click at [141, 388] on link "Custom Report" at bounding box center [104, 389] width 189 height 36
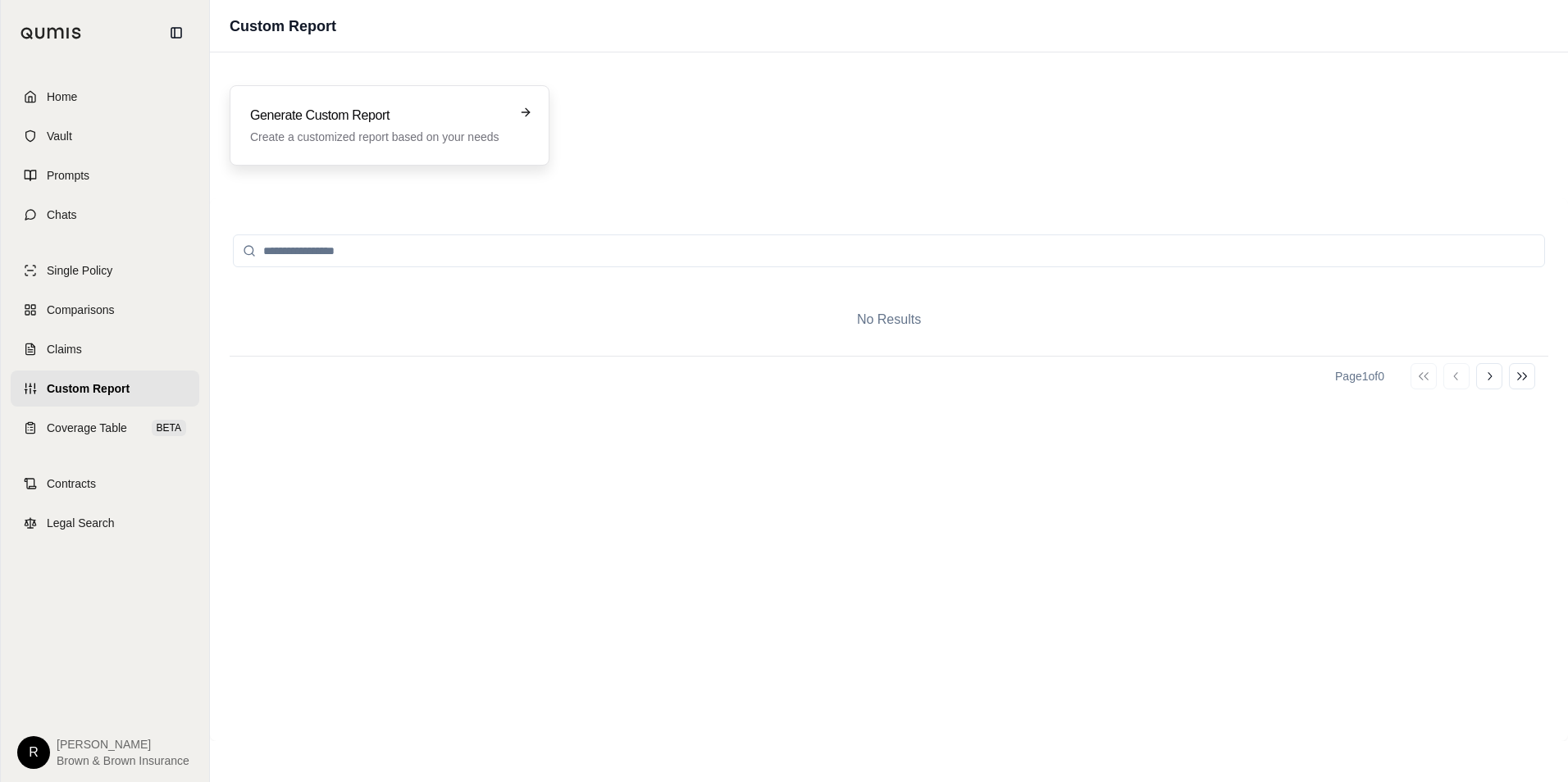
click at [460, 112] on h3 "Generate Custom Report" at bounding box center [378, 116] width 256 height 20
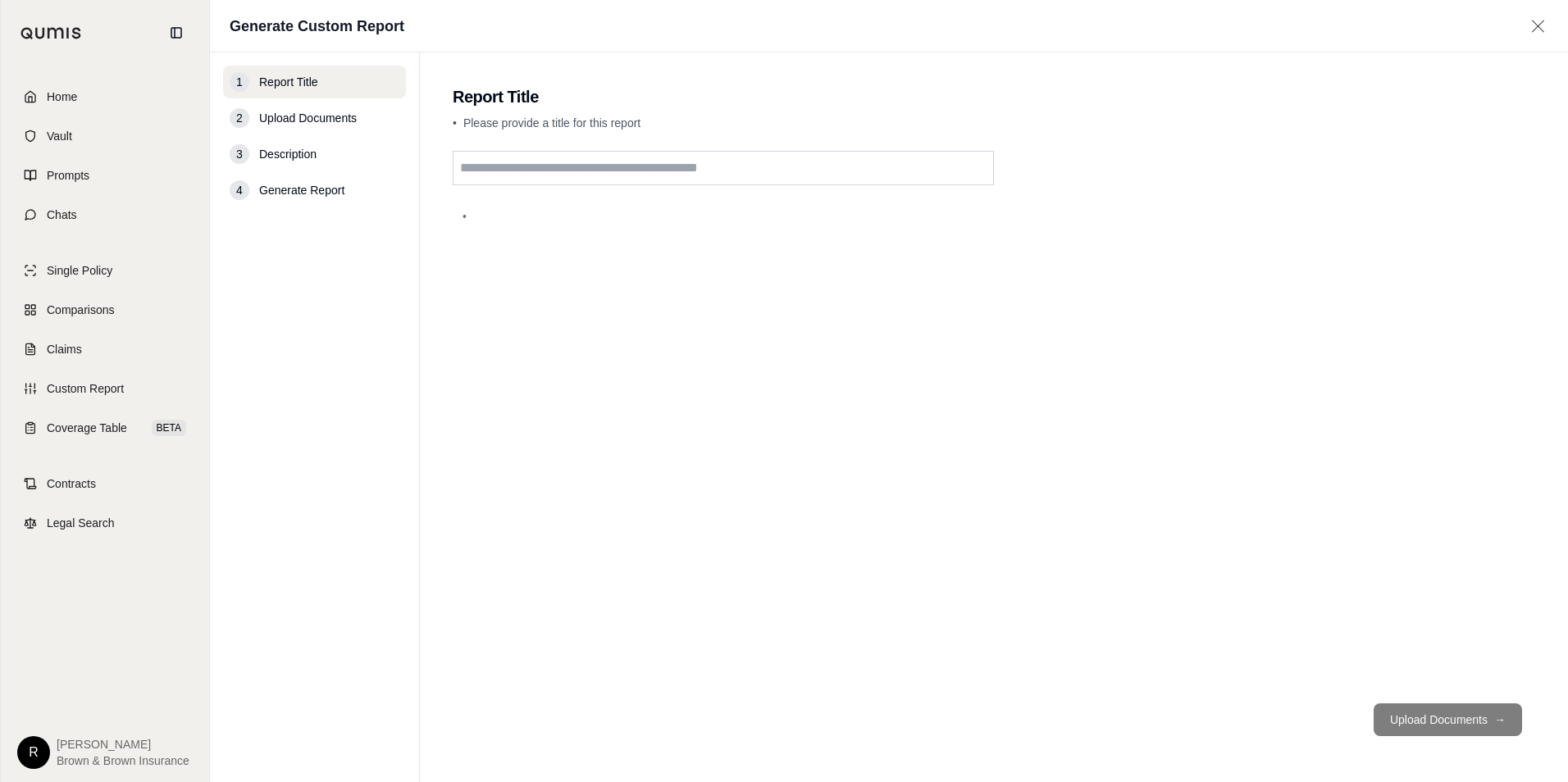
click at [629, 167] on input "text" at bounding box center [723, 168] width 541 height 34
type input "**********"
click at [1436, 709] on button "Upload Documents →" at bounding box center [1447, 720] width 148 height 33
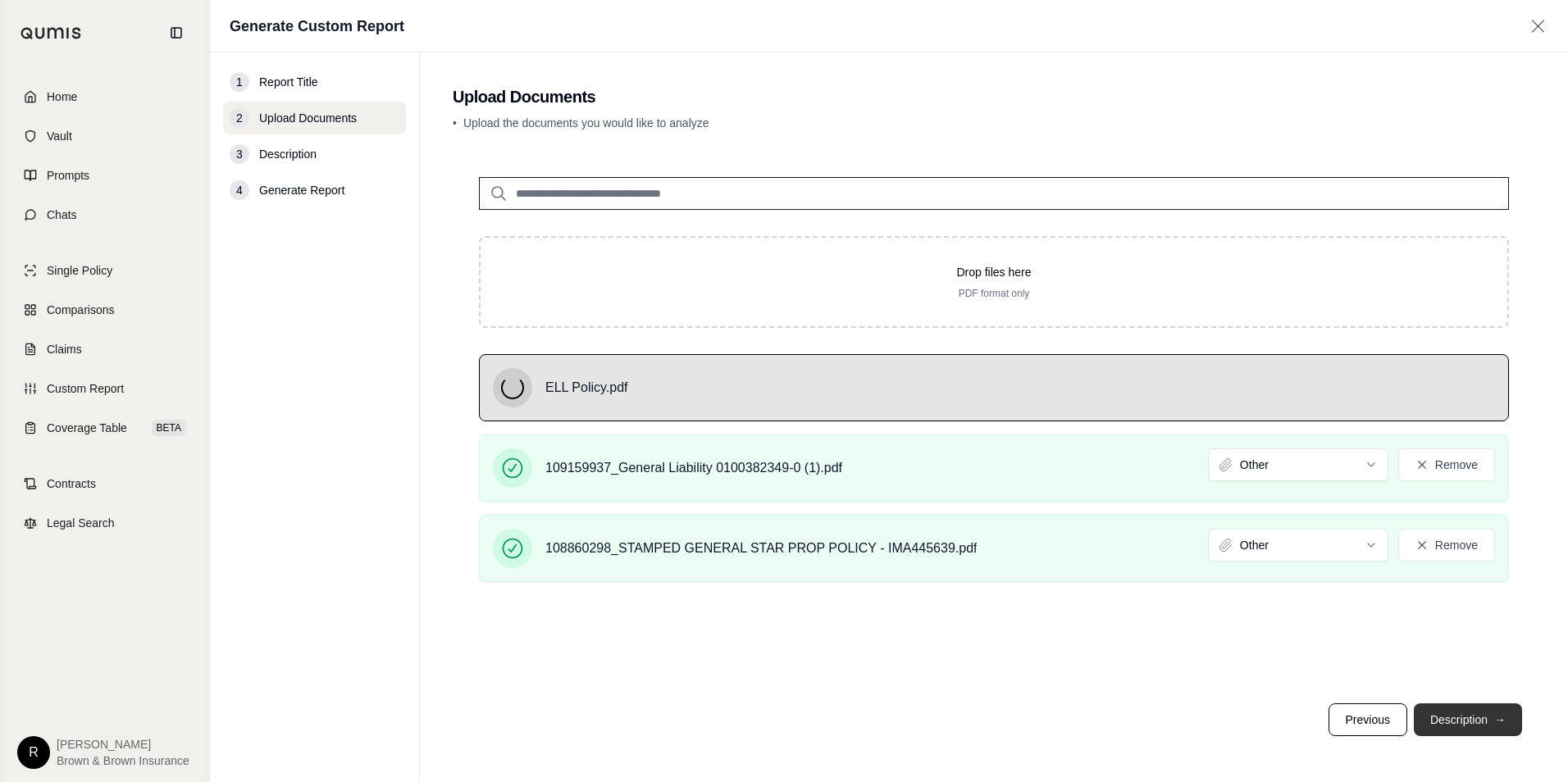
click at [1453, 719] on button "Description →" at bounding box center [1468, 720] width 109 height 33
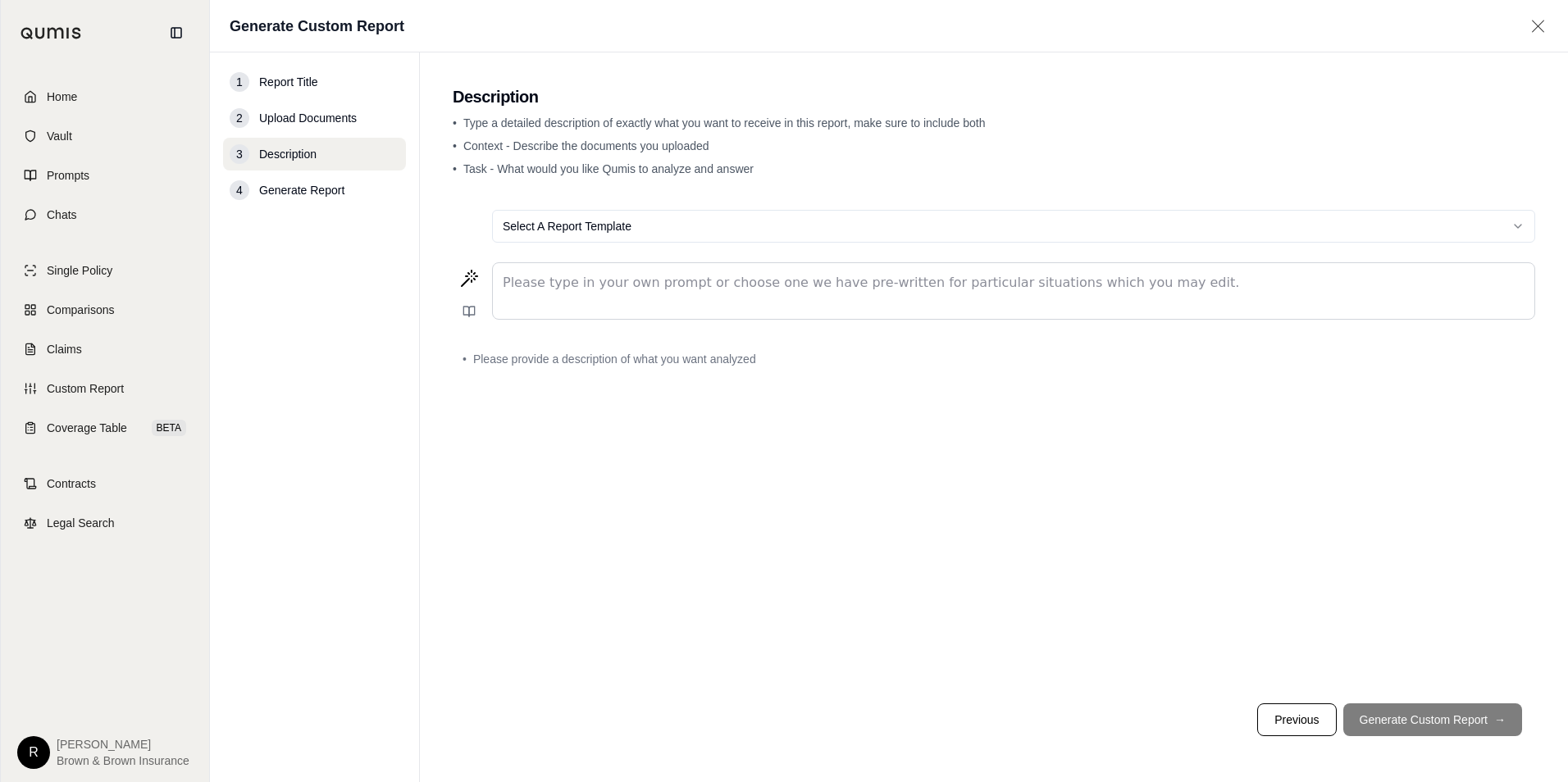
click at [777, 225] on html "Home Vault Prompts Chats Single Policy Comparisons Claims Custom Report Coverag…" at bounding box center [784, 391] width 1568 height 782
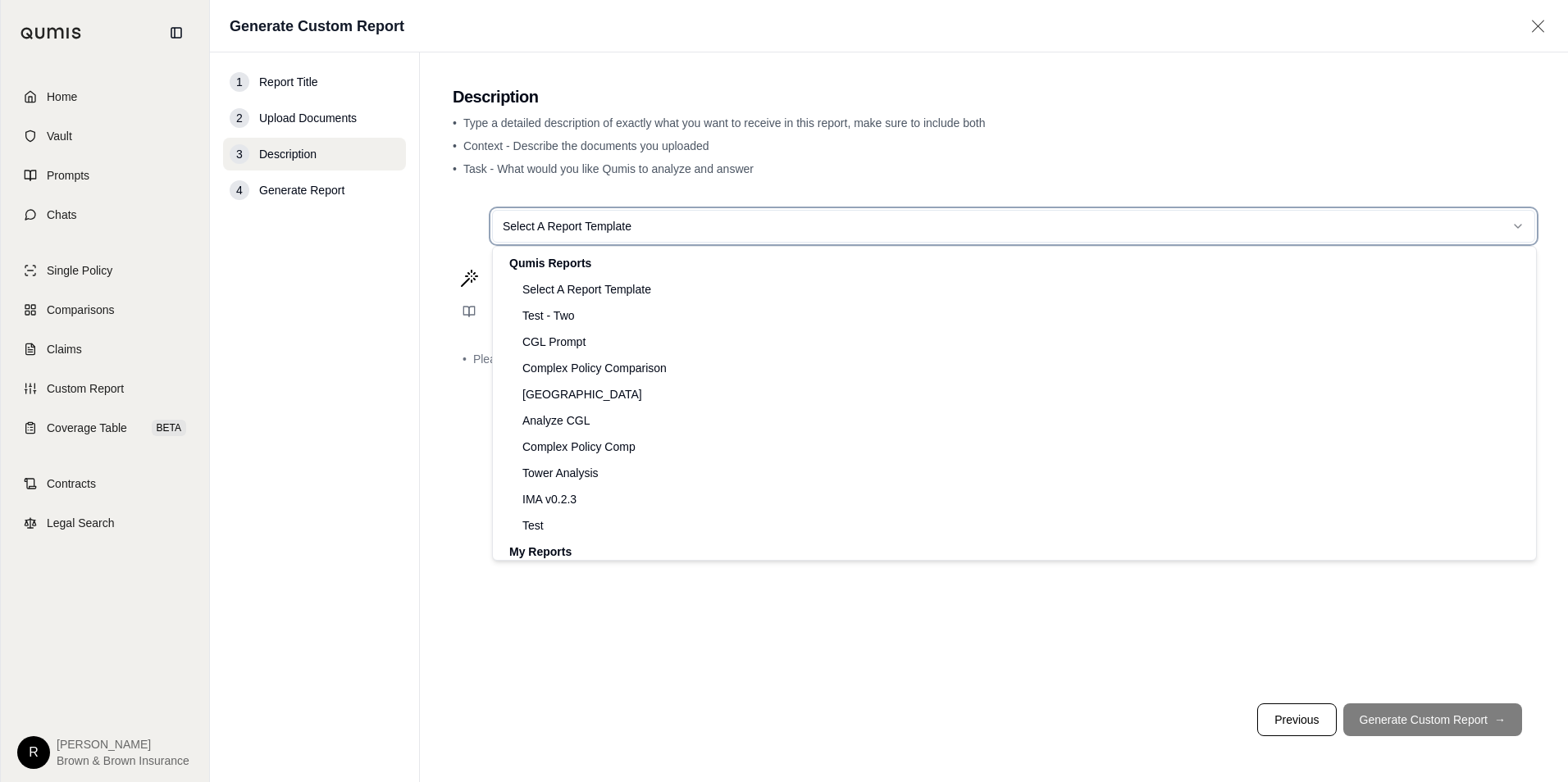
click at [777, 226] on html "Home Vault Prompts Chats Single Policy Comparisons Claims Custom Report Coverag…" at bounding box center [784, 391] width 1568 height 782
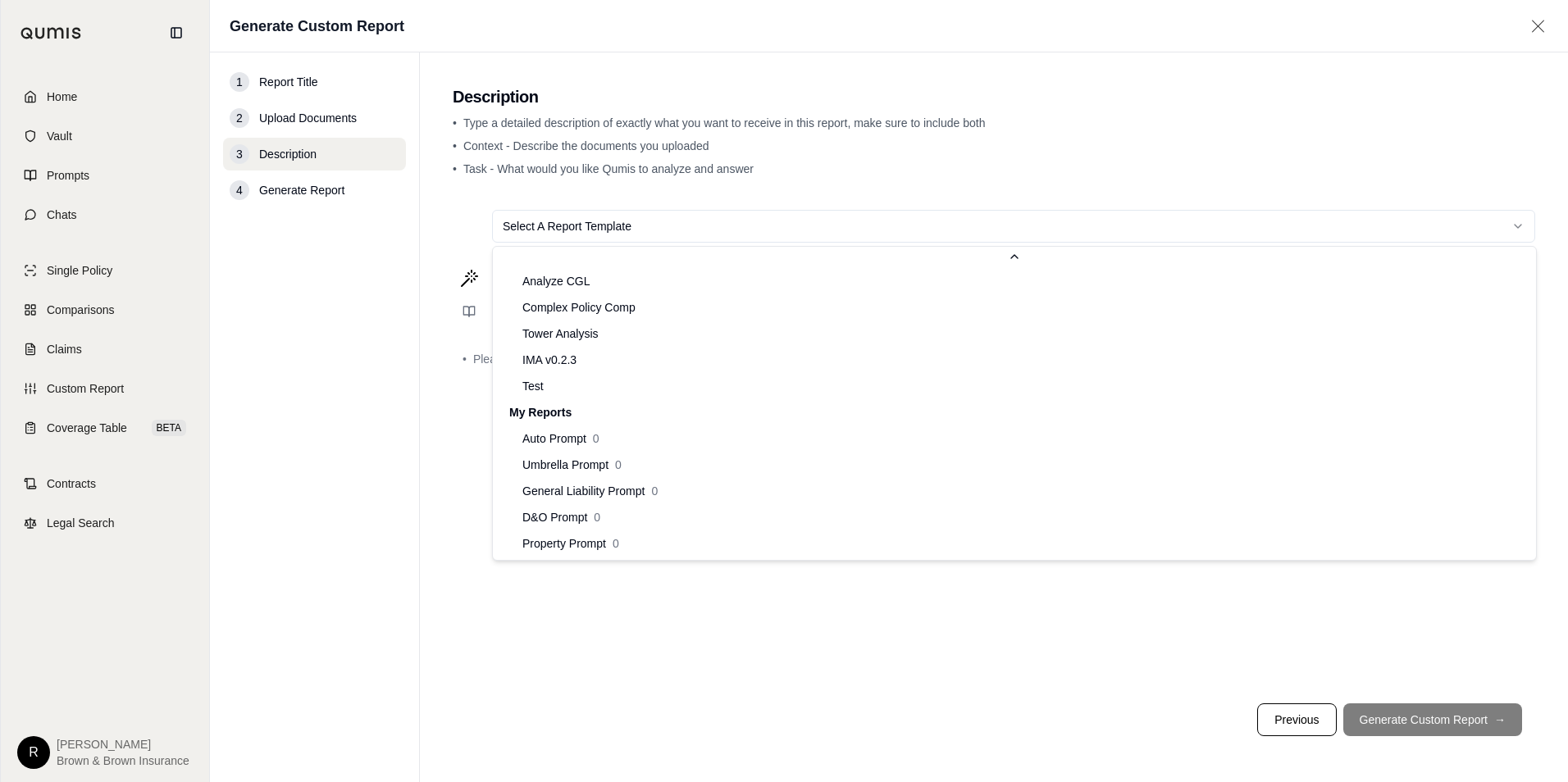
scroll to position [160, 0]
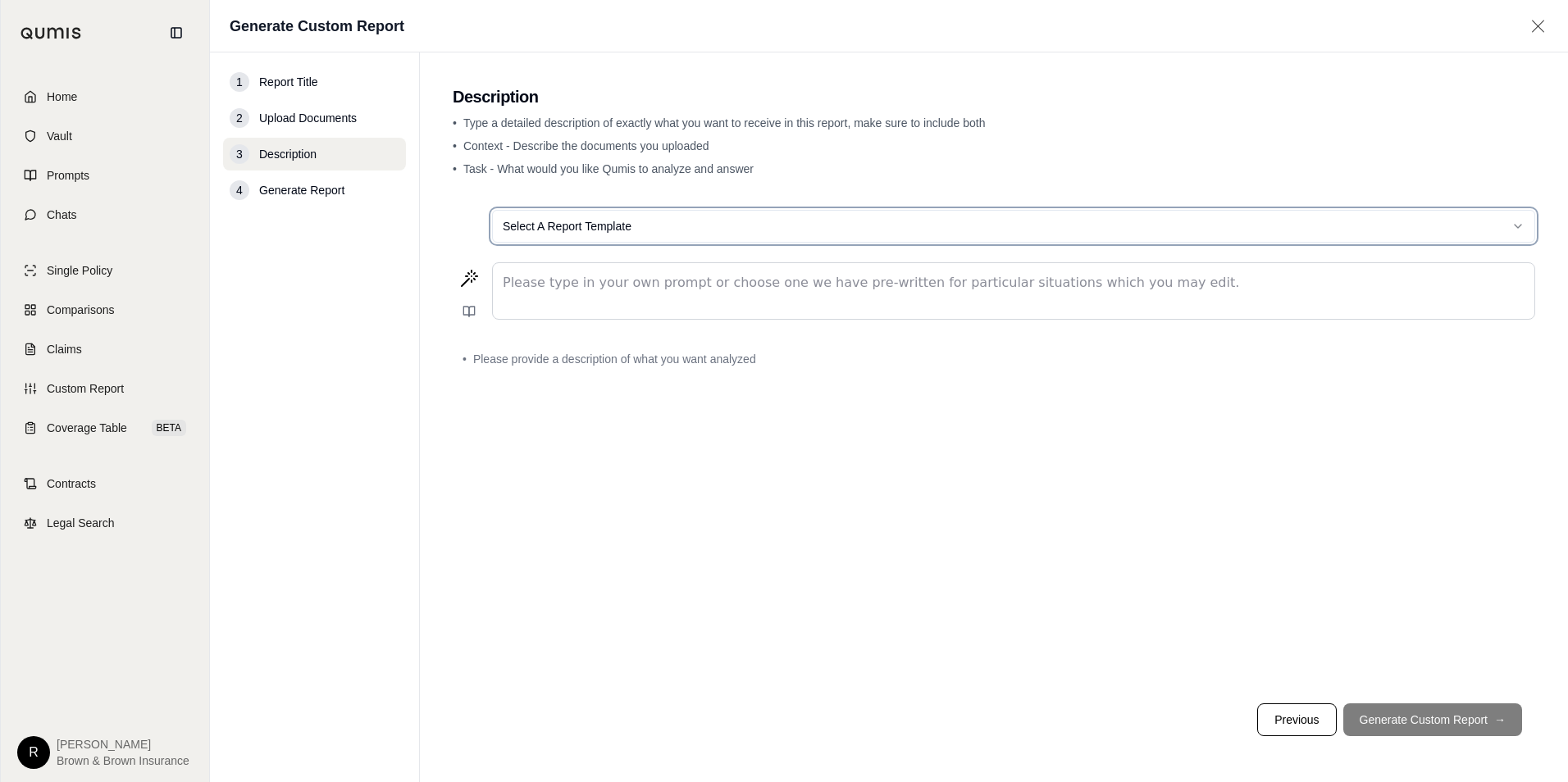
click at [733, 636] on html "Home Vault Prompts Chats Single Policy Comparisons Claims Custom Report Coverag…" at bounding box center [784, 391] width 1568 height 782
click at [677, 276] on p "editable markdown" at bounding box center [1013, 283] width 1021 height 20
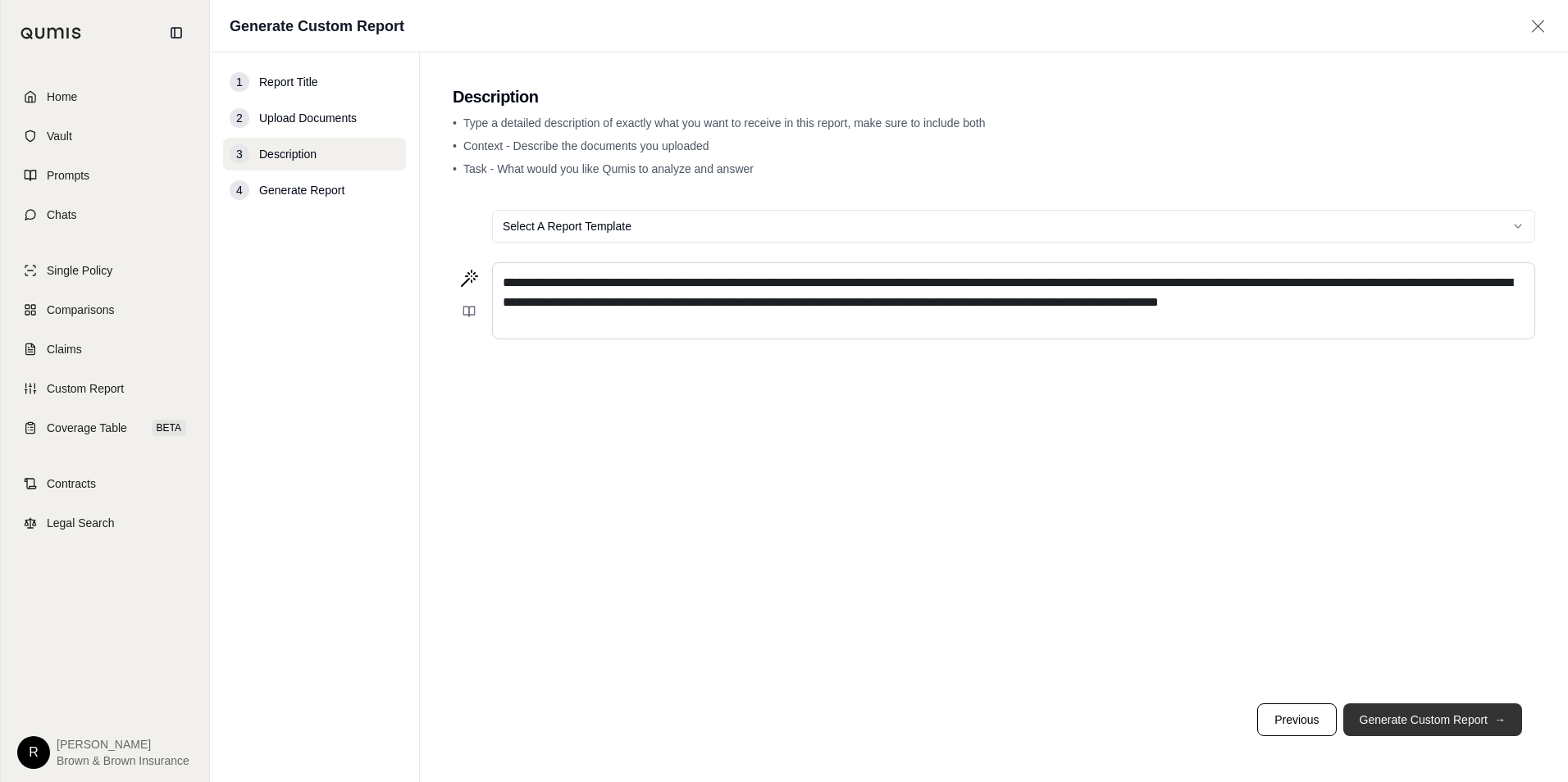
click at [1427, 722] on button "Generate Custom Report →" at bounding box center [1432, 720] width 178 height 33
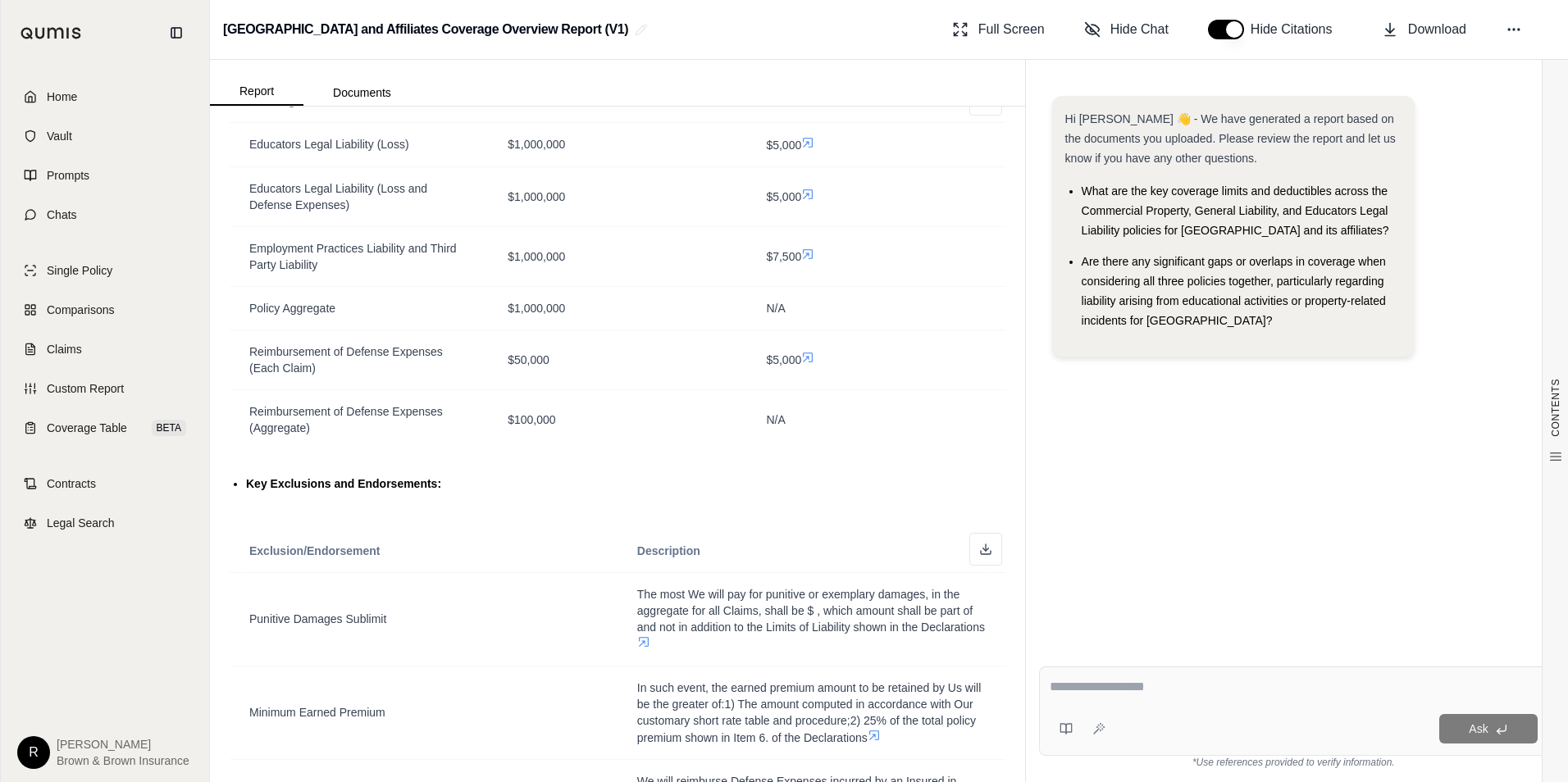
scroll to position [3117, 0]
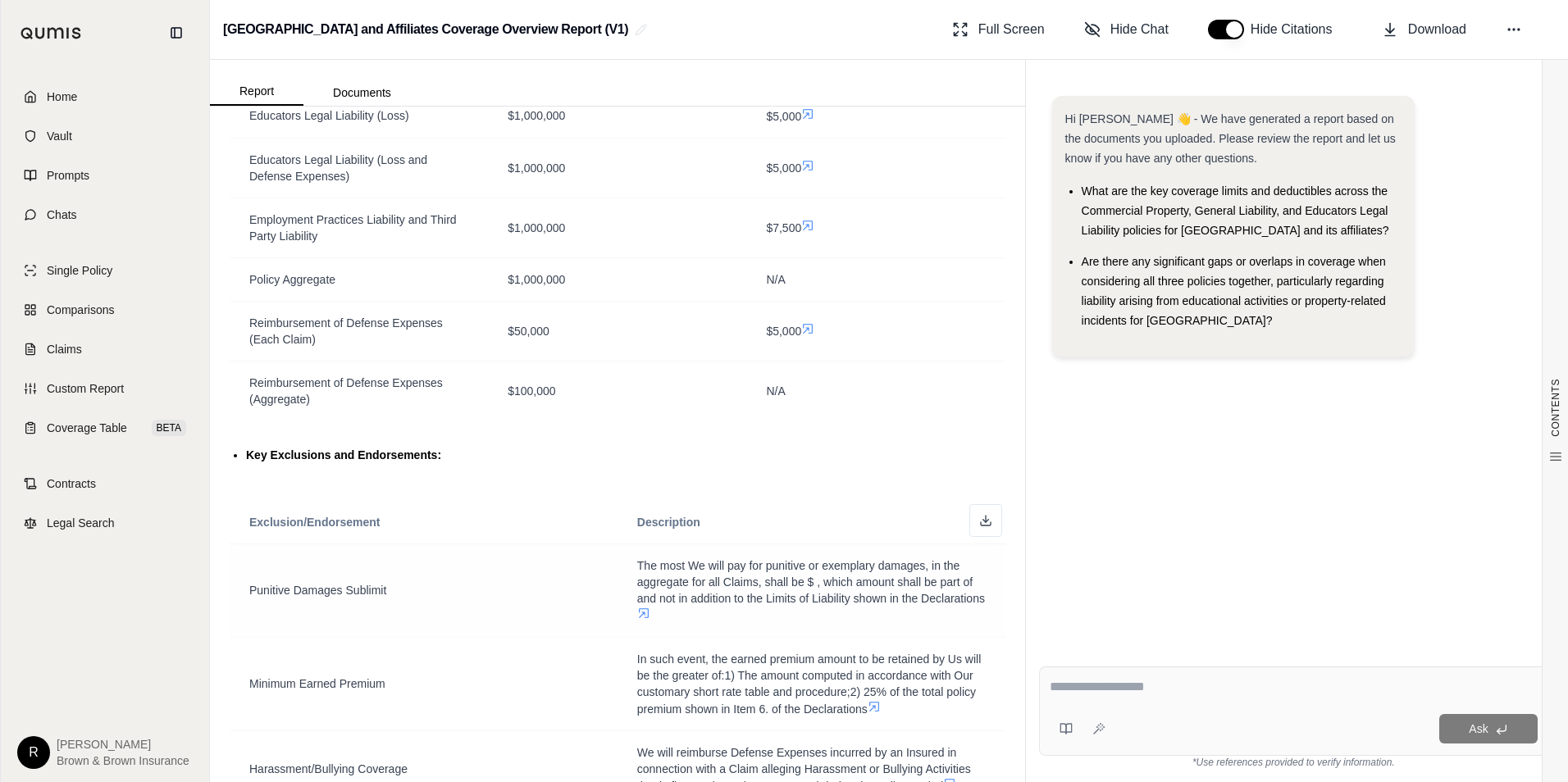
click at [648, 618] on icon at bounding box center [643, 613] width 9 height 9
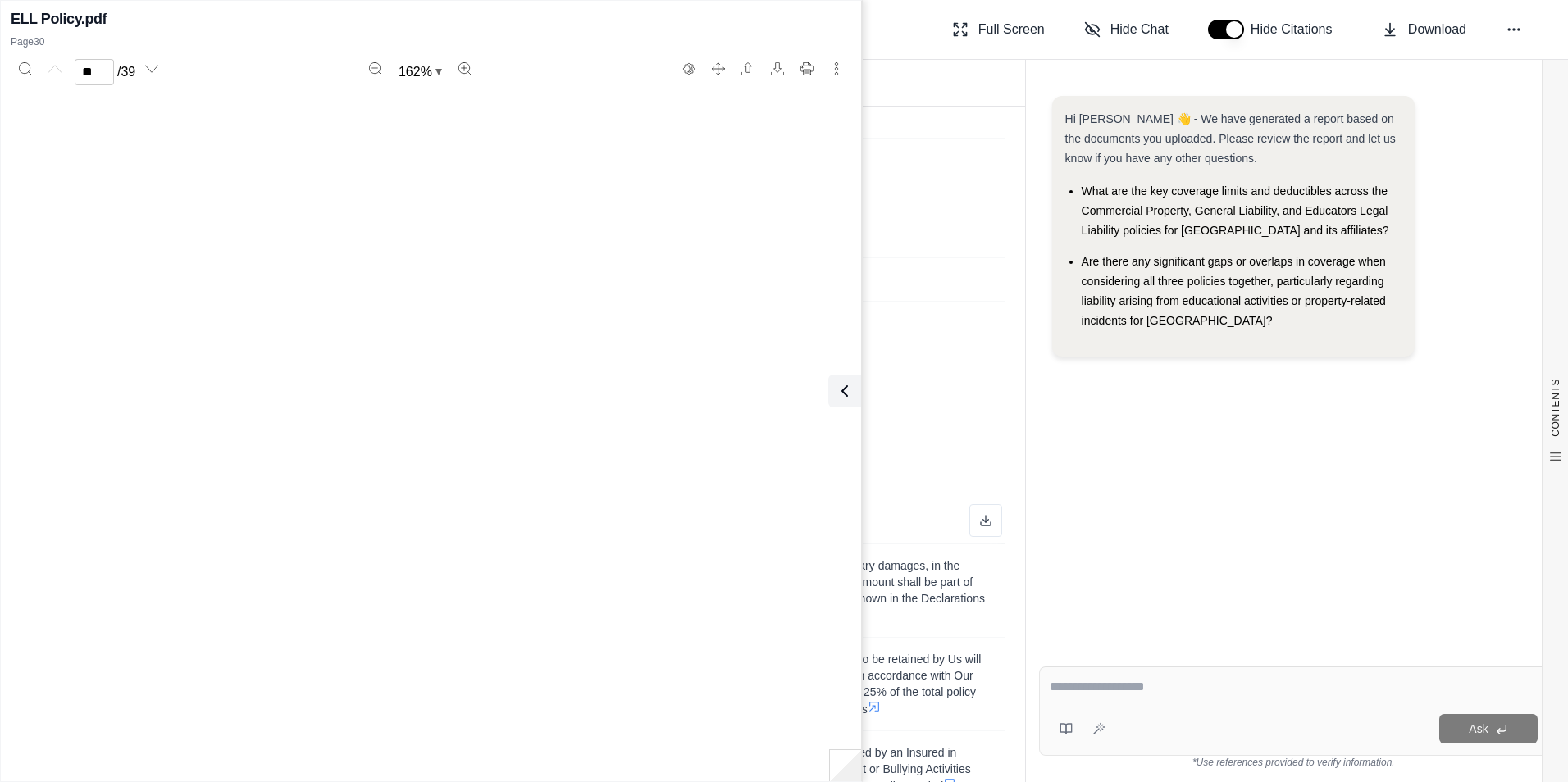
type input "**"
click at [810, 66] on icon "Print" at bounding box center [806, 68] width 13 height 13
click at [966, 236] on div "$7,500" at bounding box center [875, 228] width 219 height 17
click at [840, 390] on icon at bounding box center [841, 391] width 5 height 9
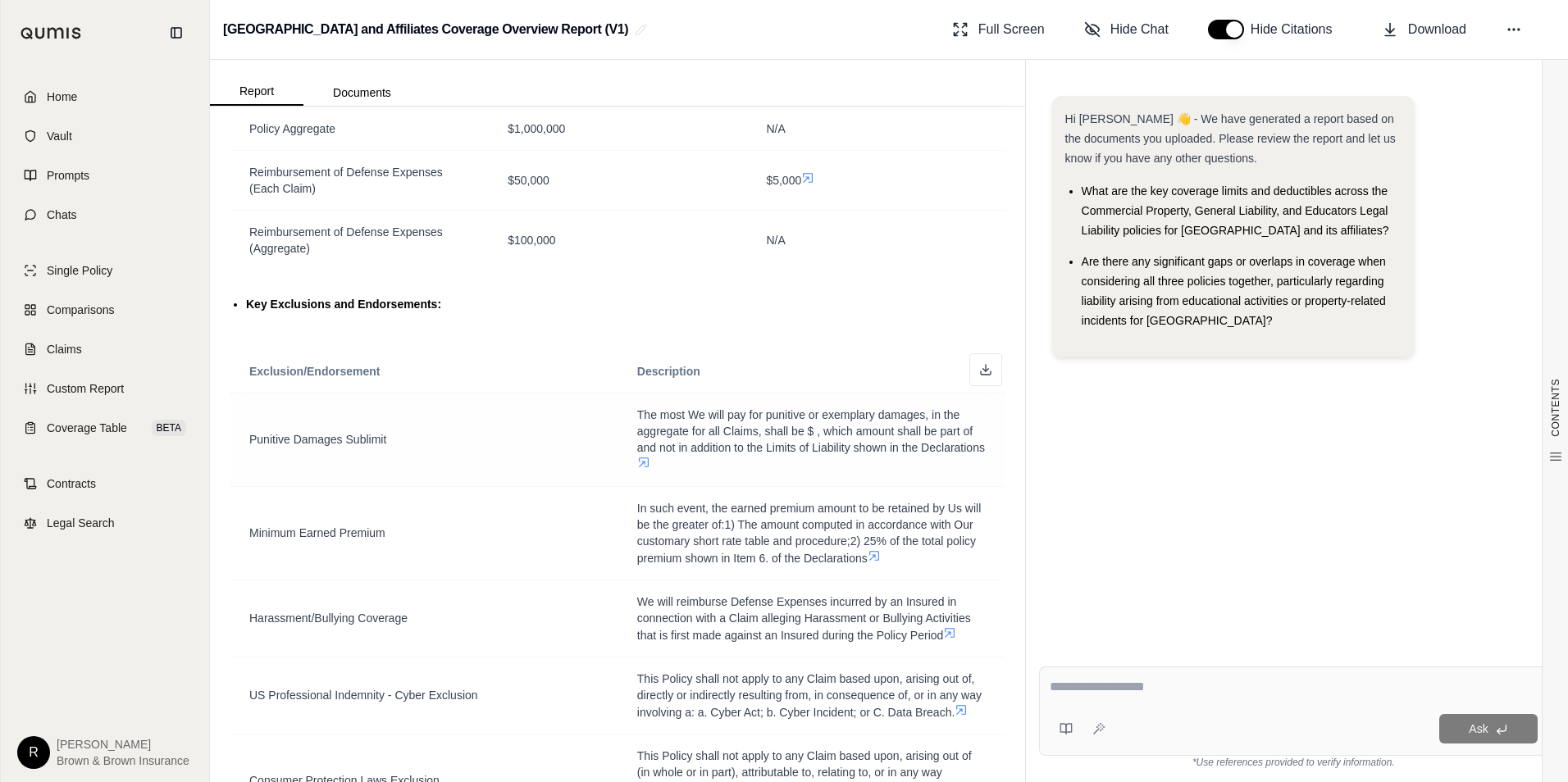
scroll to position [3281, 0]
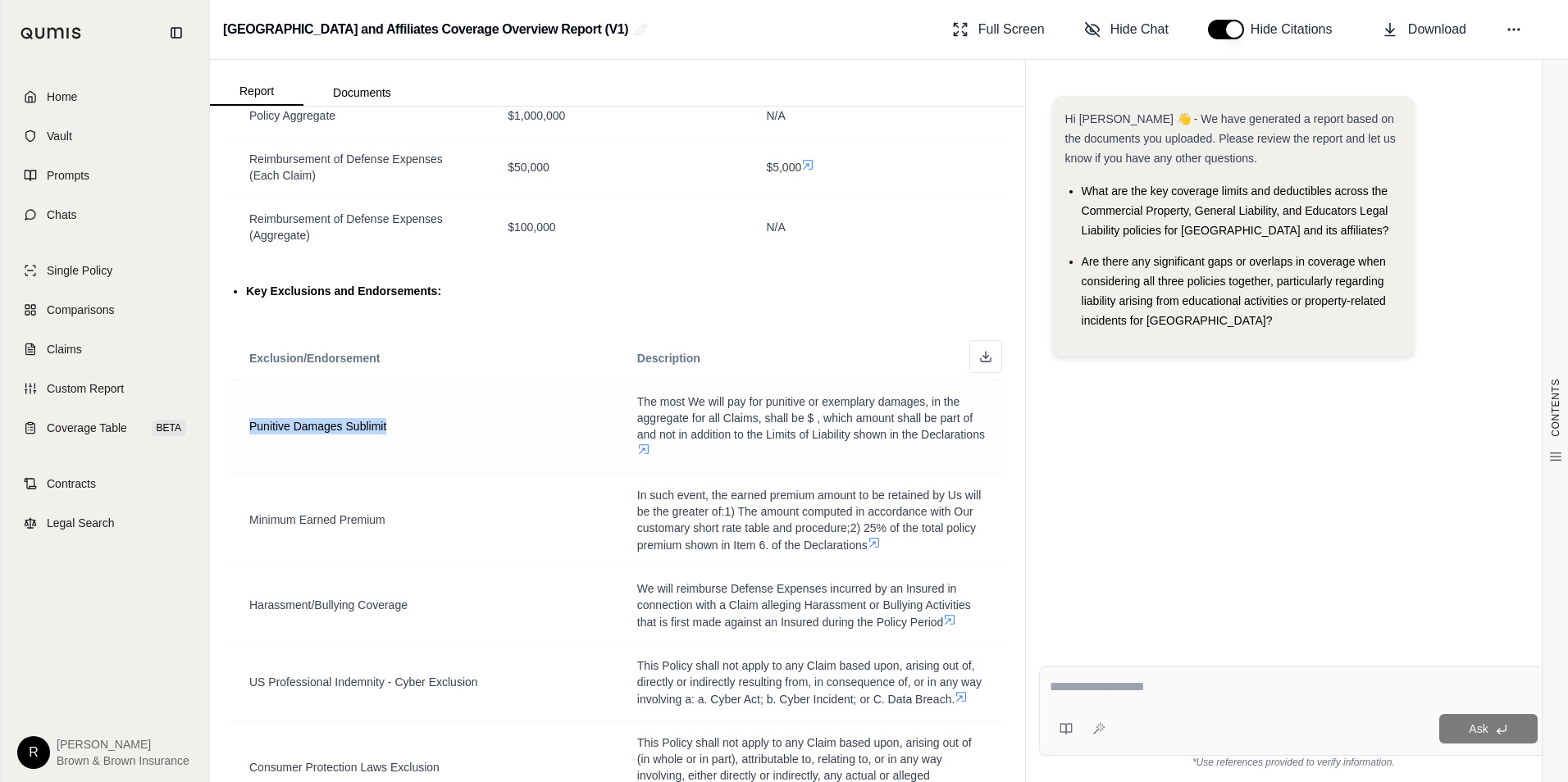
drag, startPoint x: 403, startPoint y: 437, endPoint x: 244, endPoint y: 428, distance: 159.3
click at [244, 428] on td "Punitive Damages Sublimit" at bounding box center [423, 426] width 388 height 93
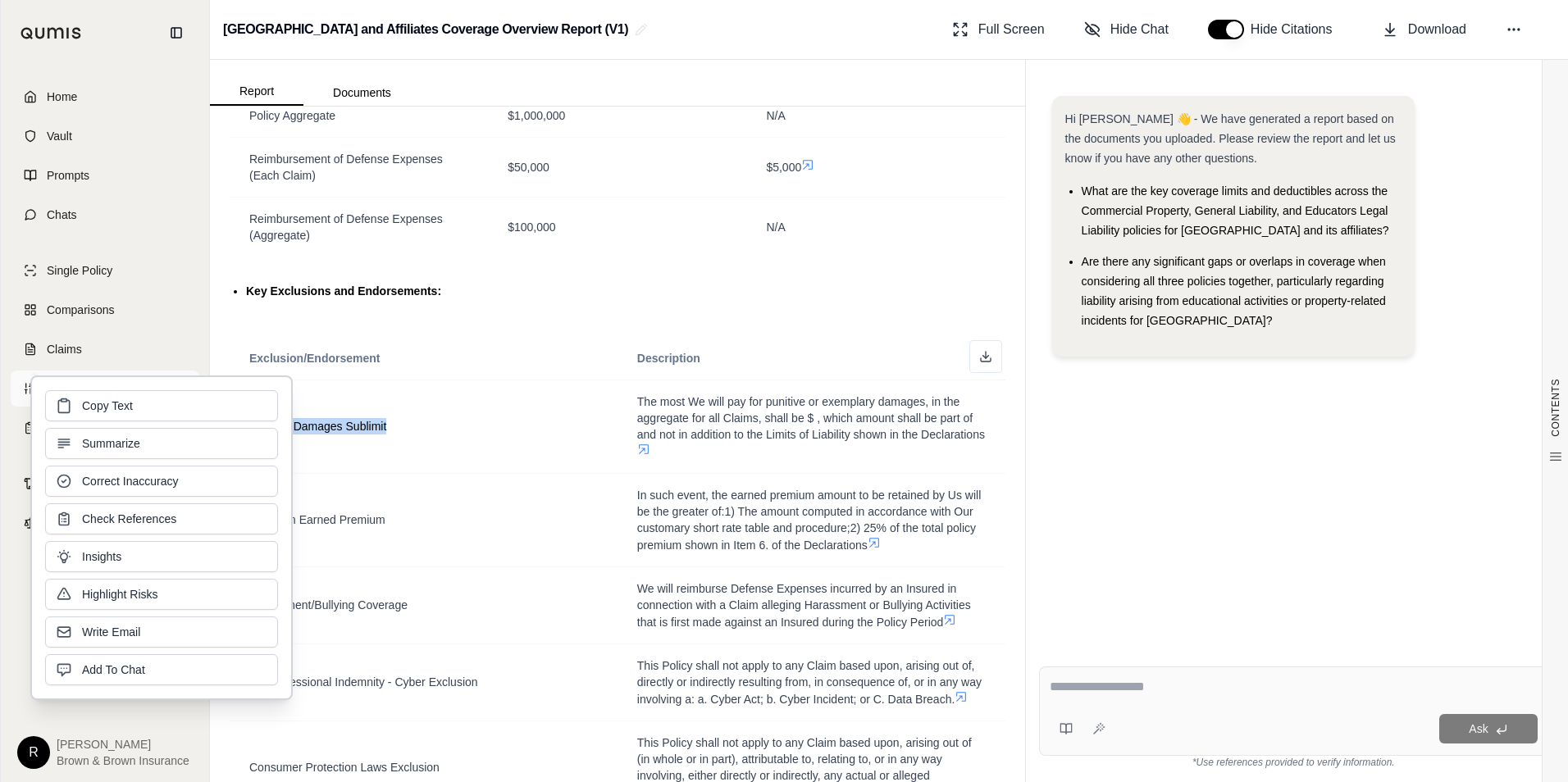
drag, startPoint x: 244, startPoint y: 428, endPoint x: 172, endPoint y: 393, distance: 80.1
click at [172, 393] on button "Copy Text" at bounding box center [161, 406] width 233 height 31
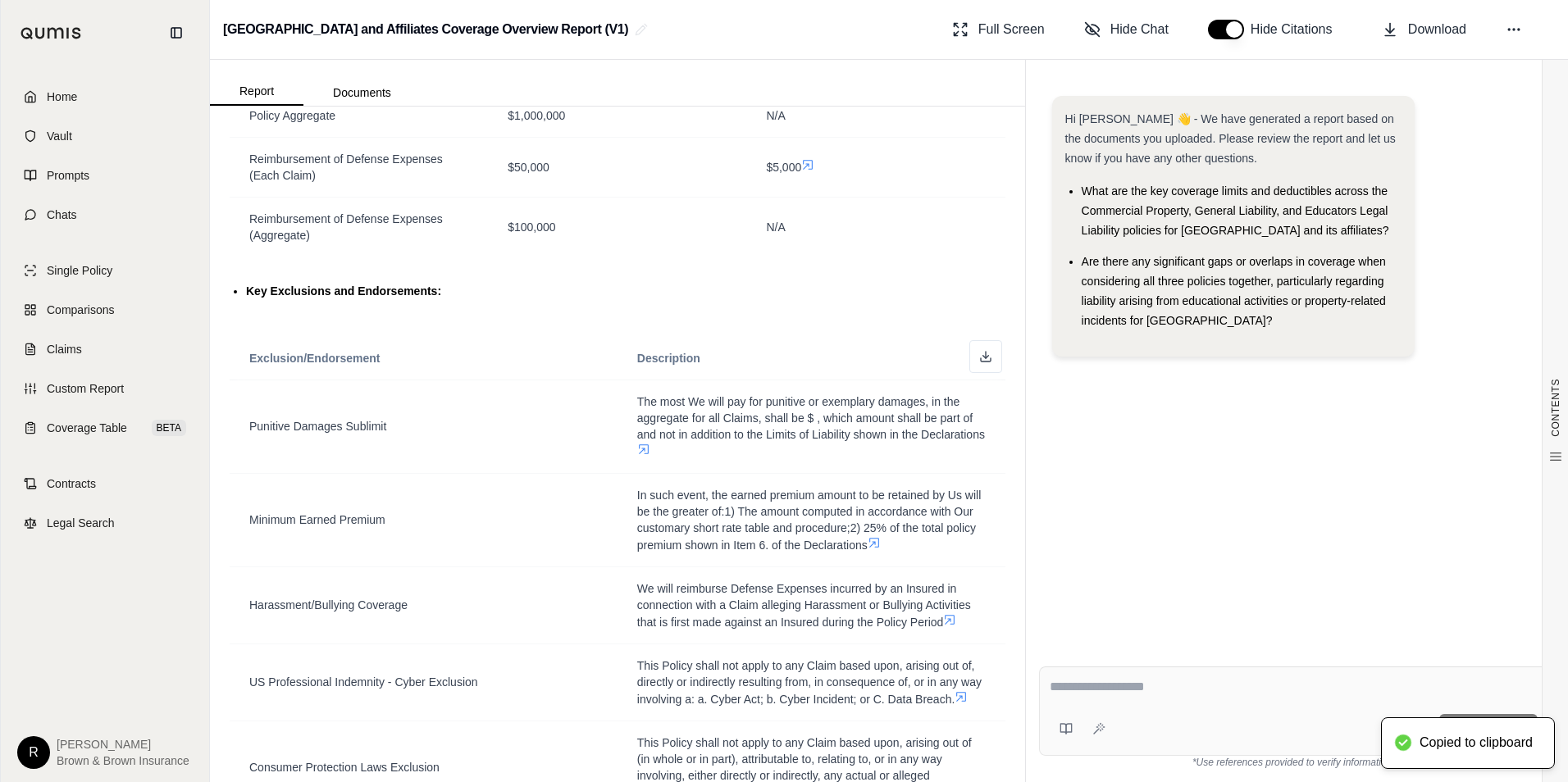
click at [1165, 691] on textarea at bounding box center [1294, 687] width 488 height 20
paste textarea "**********"
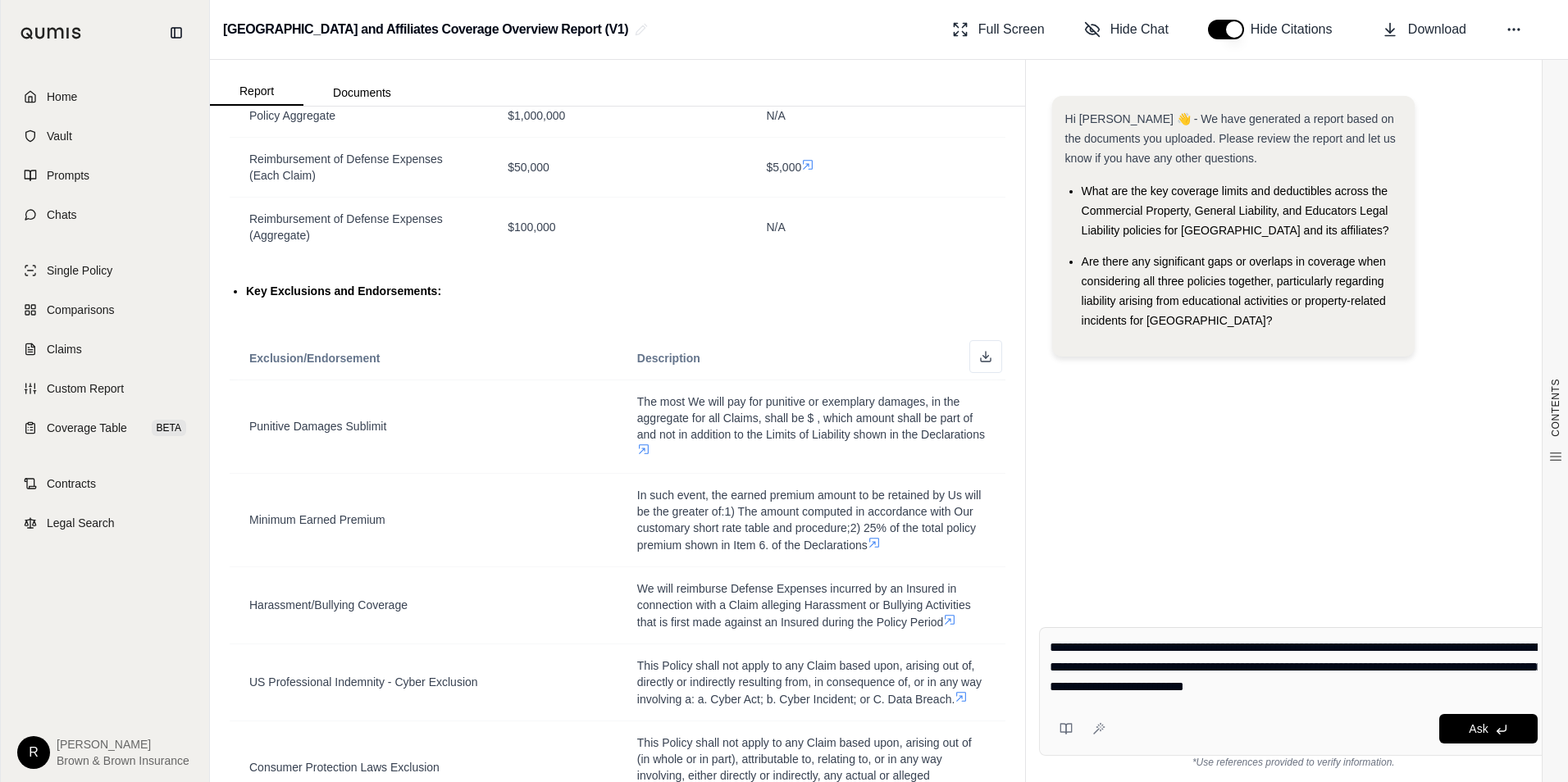
type textarea "**********"
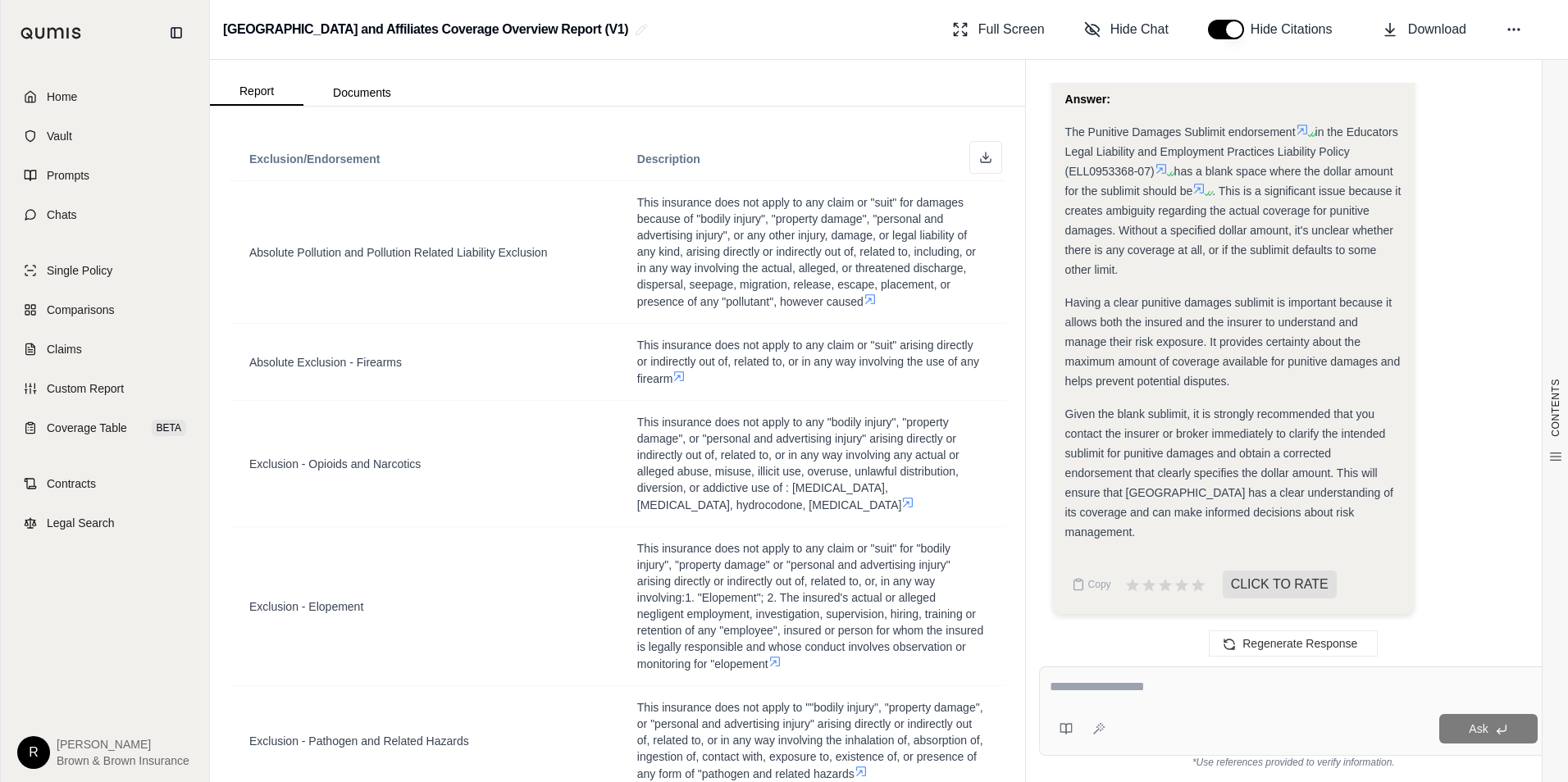
scroll to position [2343, 0]
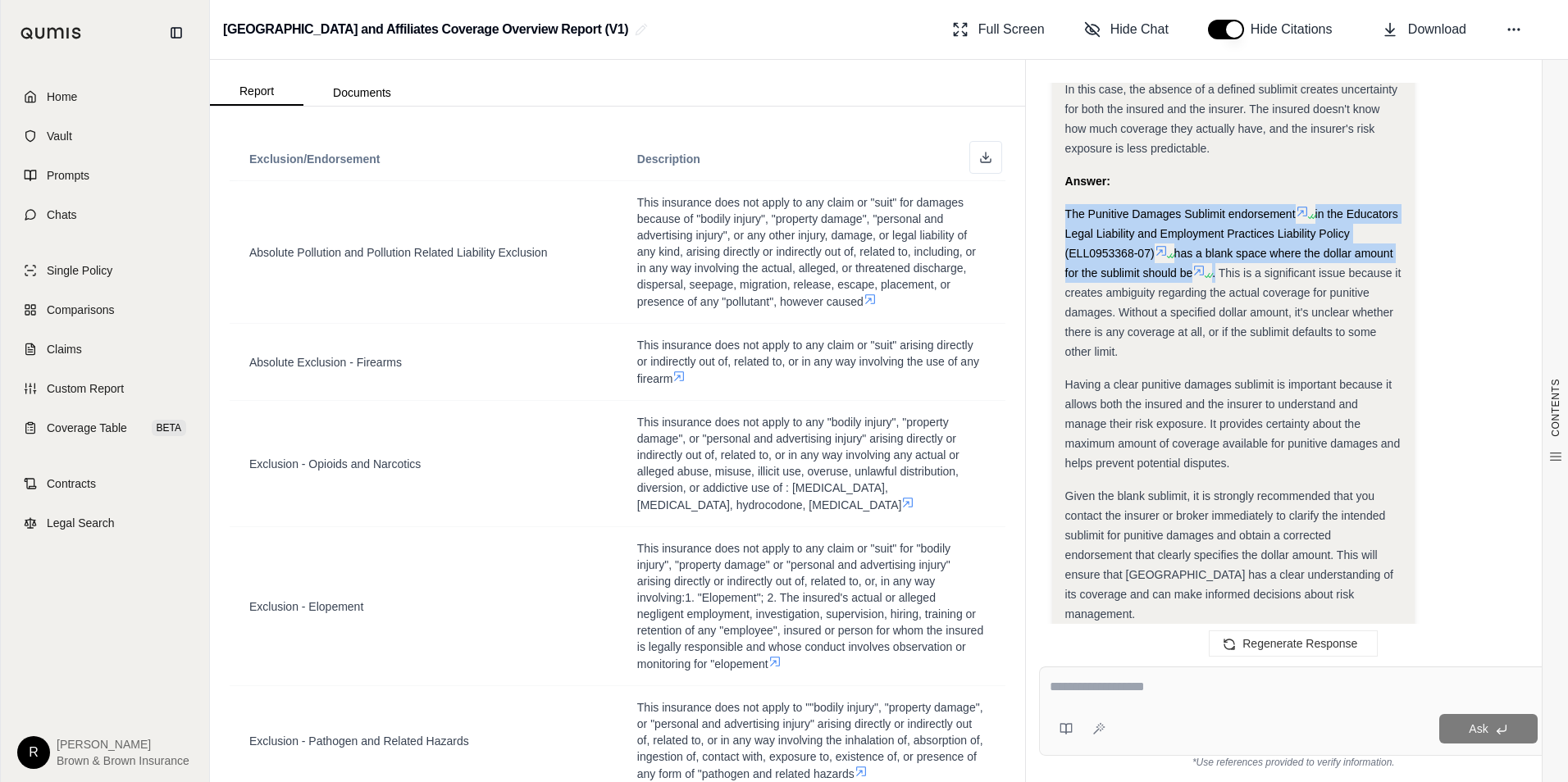
drag, startPoint x: 1065, startPoint y: 214, endPoint x: 1259, endPoint y: 285, distance: 206.6
click at [1259, 285] on div "The Punitive Damages Sublimit endorsement in the Educators Legal Liability and …" at bounding box center [1234, 283] width 336 height 158
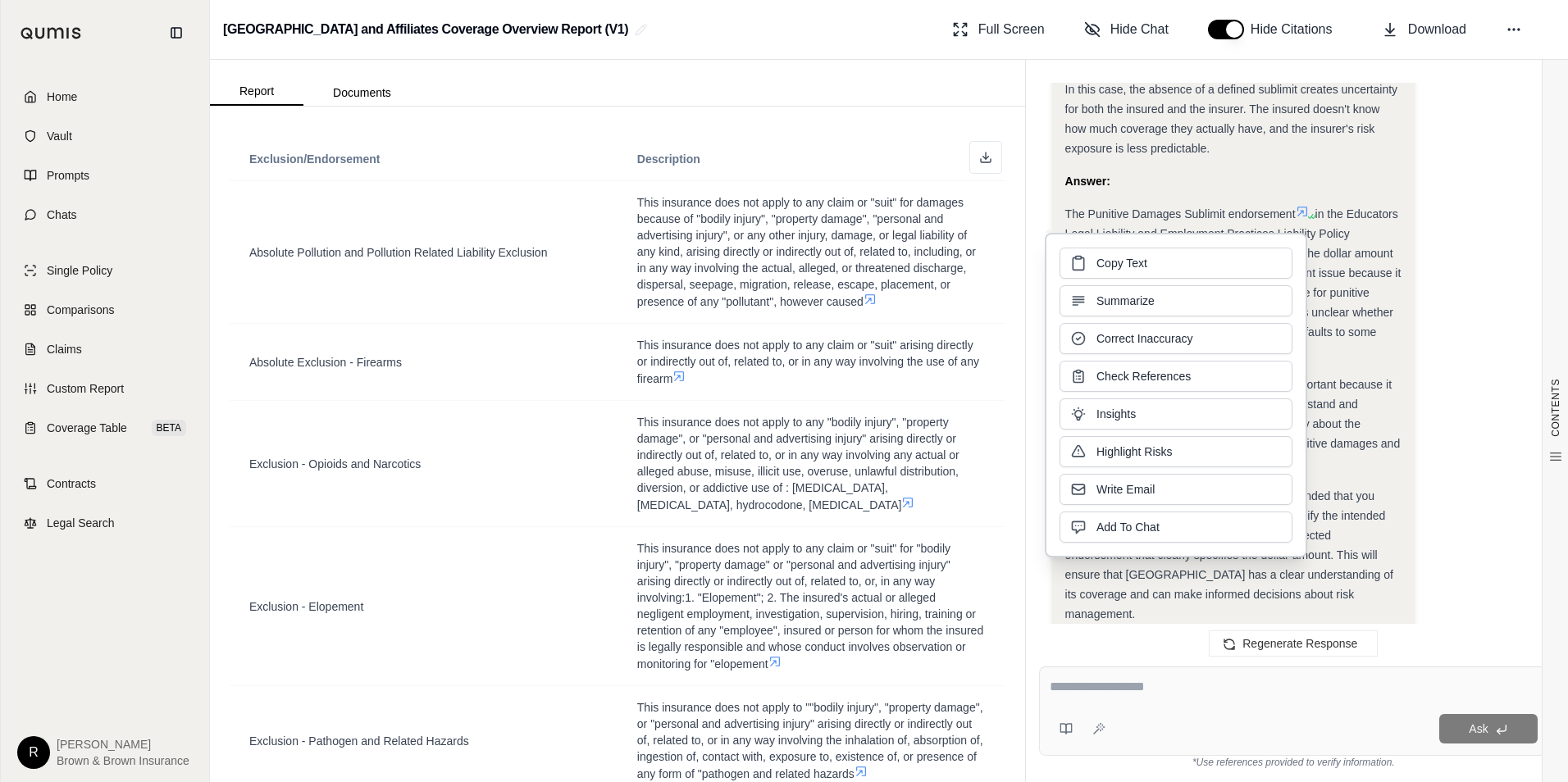
drag, startPoint x: 1259, startPoint y: 285, endPoint x: 1364, endPoint y: 344, distance: 120.4
click at [1364, 344] on div "The Punitive Damages Sublimit endorsement in the Educators Legal Liability and …" at bounding box center [1234, 283] width 336 height 158
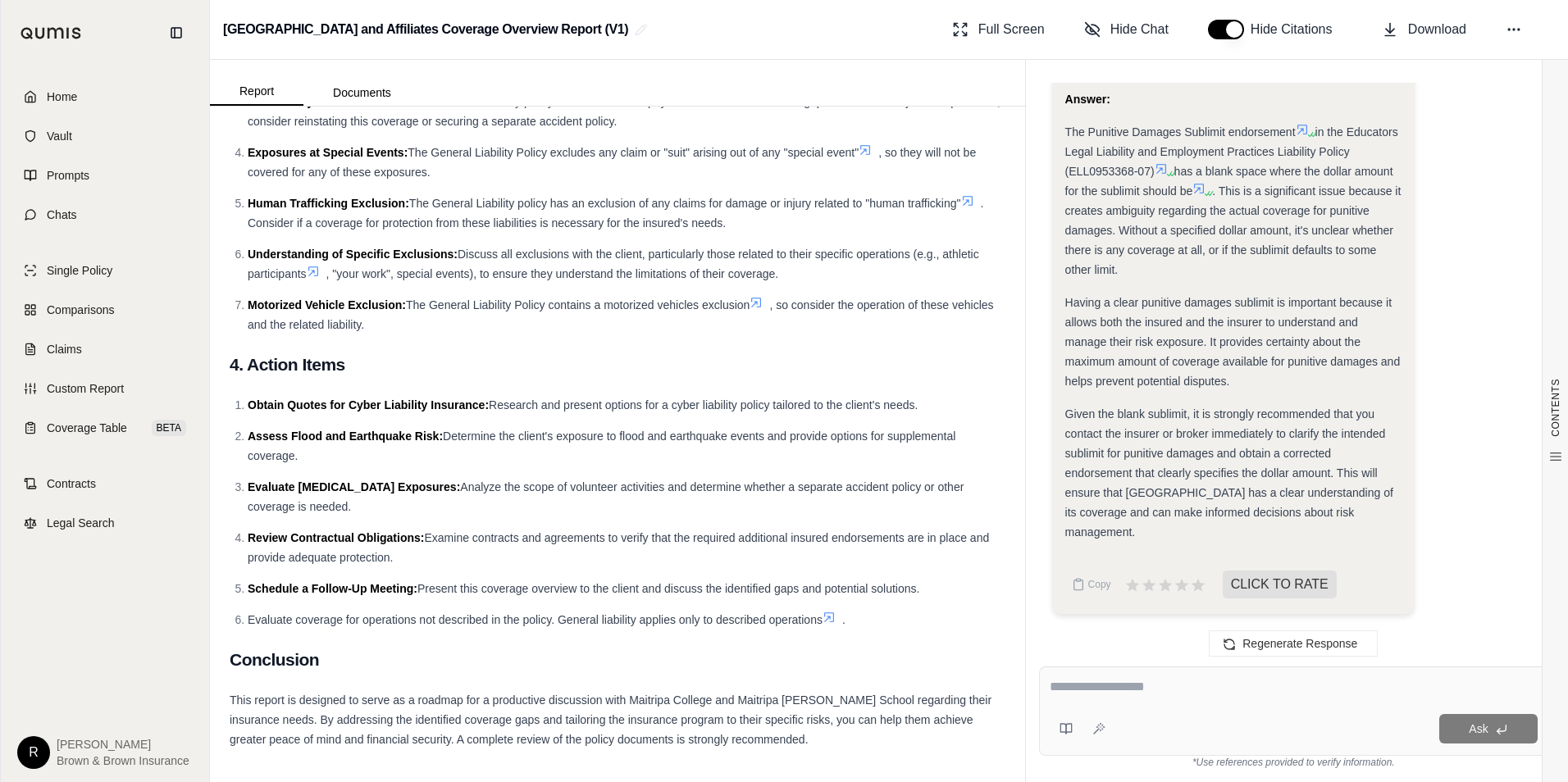
scroll to position [5790, 0]
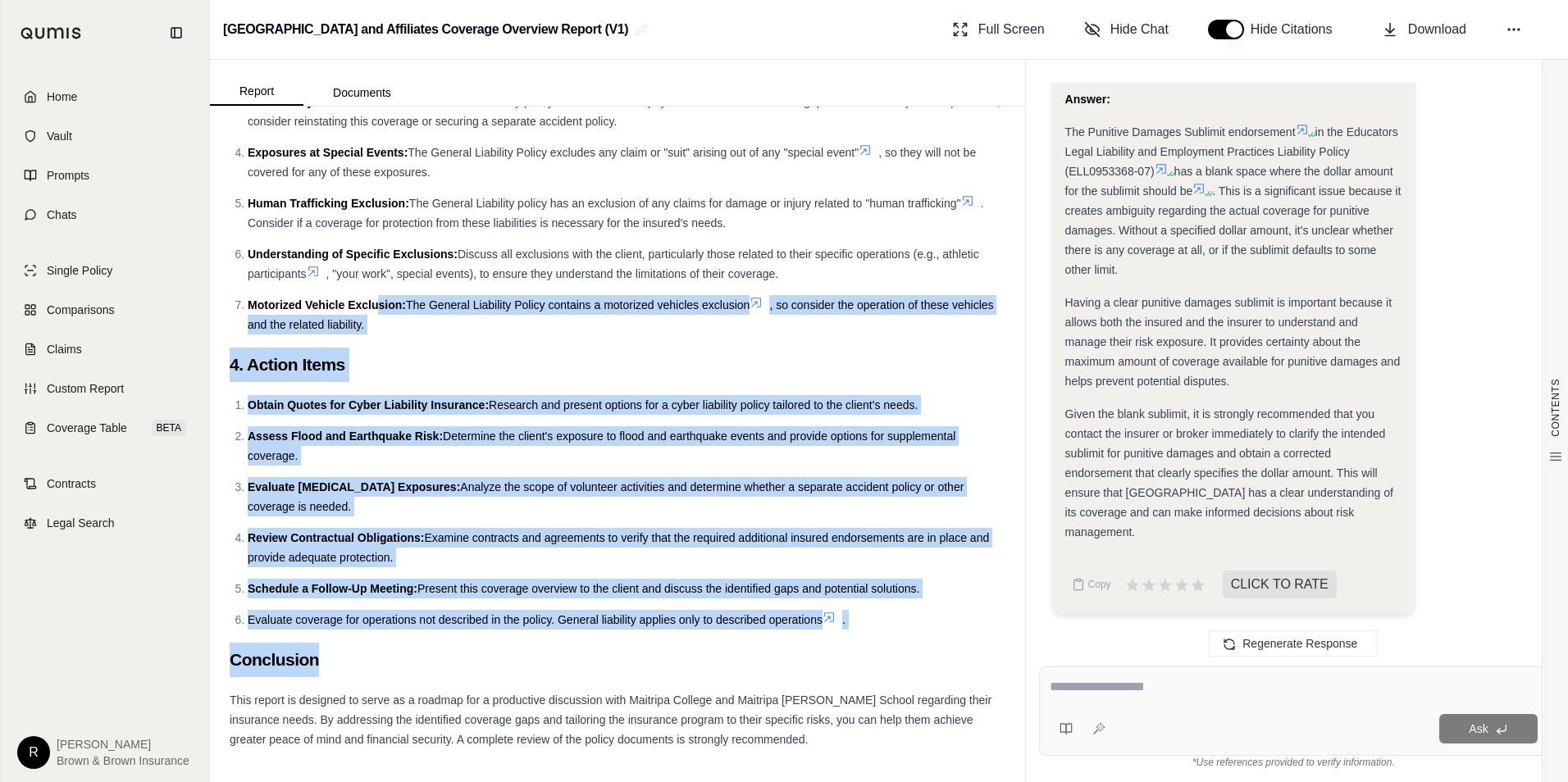
drag, startPoint x: 895, startPoint y: 633, endPoint x: 381, endPoint y: 316, distance: 603.9
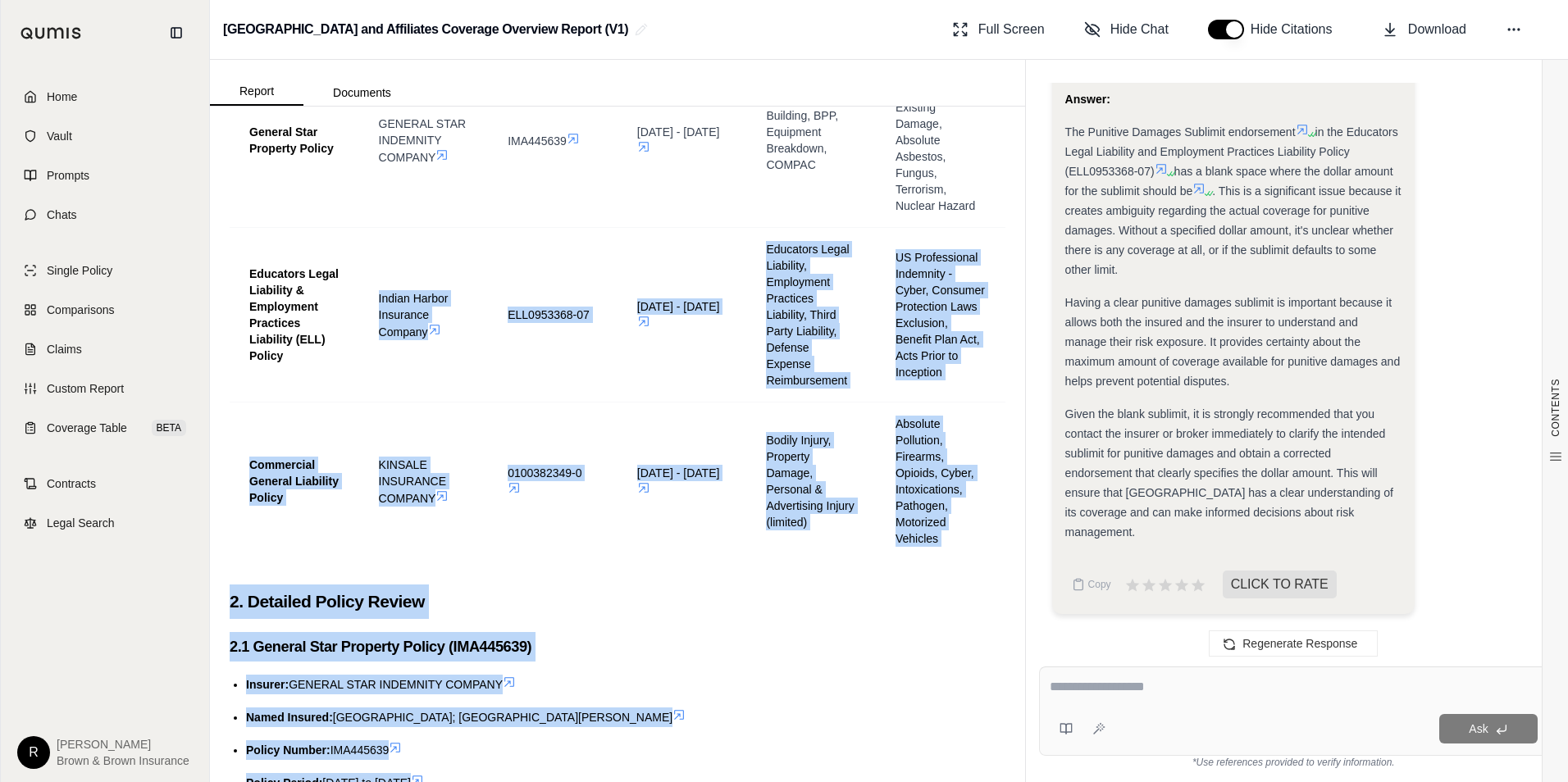
scroll to position [460, 0]
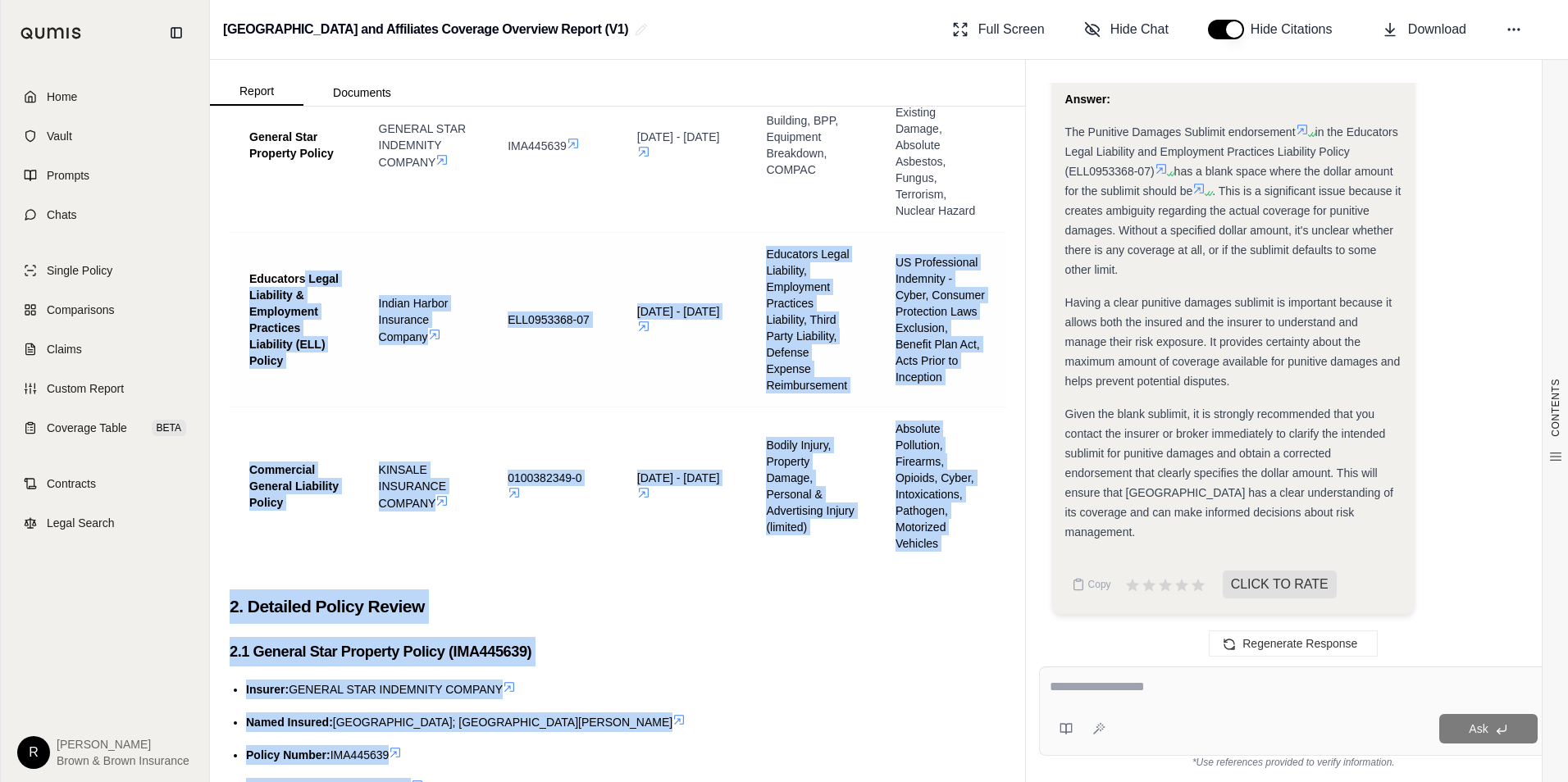
drag, startPoint x: 880, startPoint y: 624, endPoint x: 331, endPoint y: 235, distance: 672.8
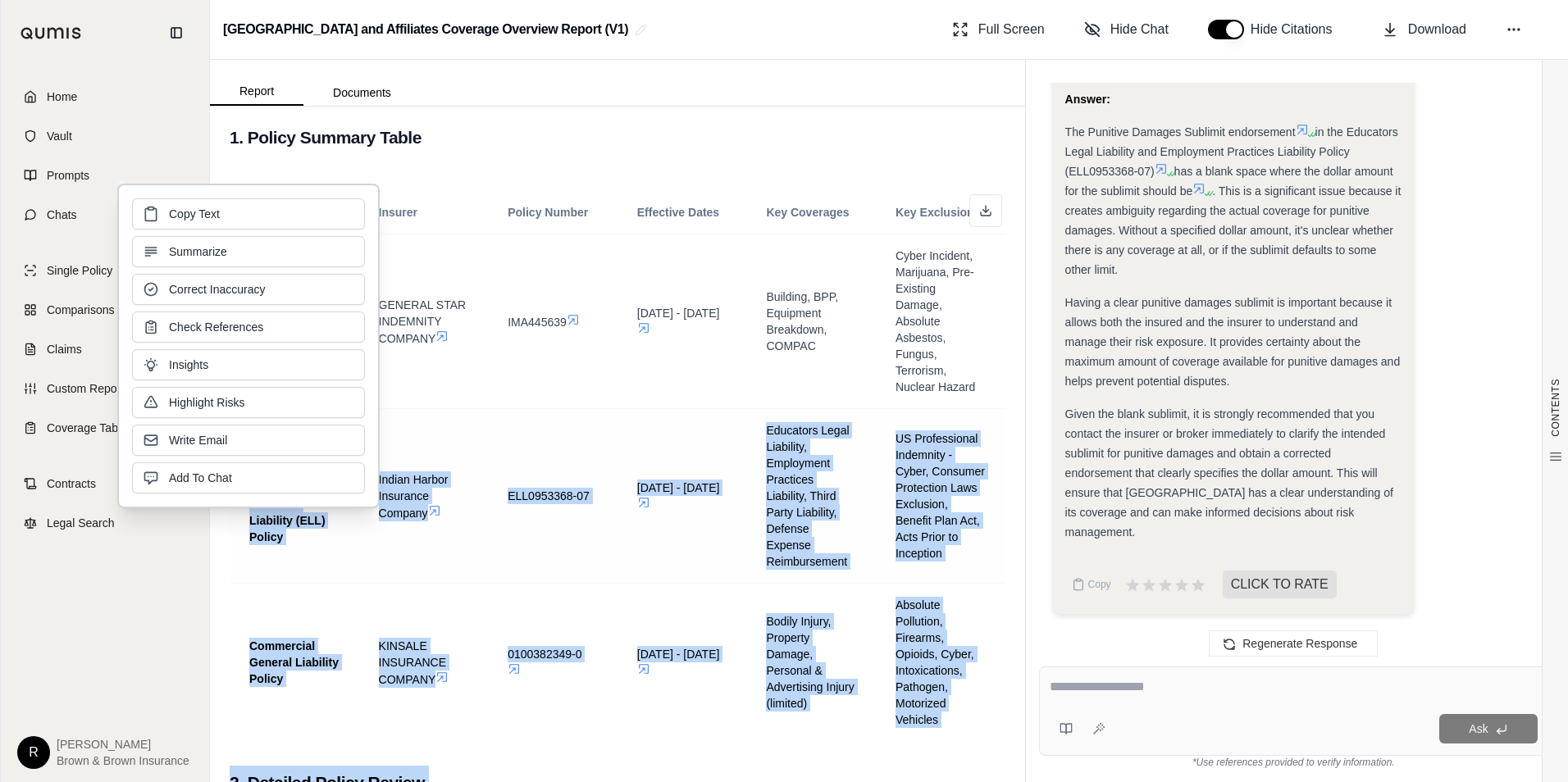
scroll to position [0, 0]
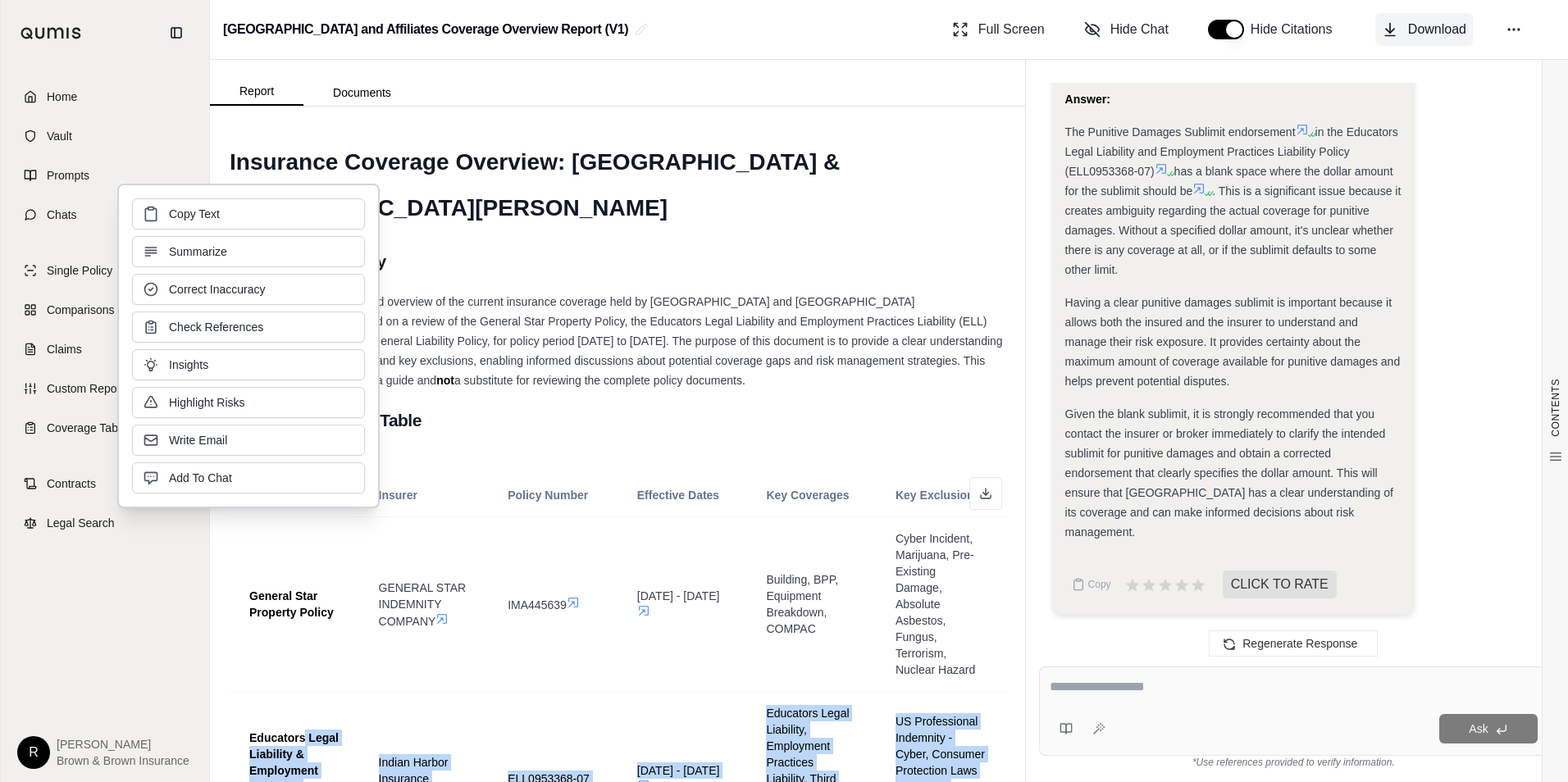
click at [1460, 31] on span "Download" at bounding box center [1437, 29] width 59 height 20
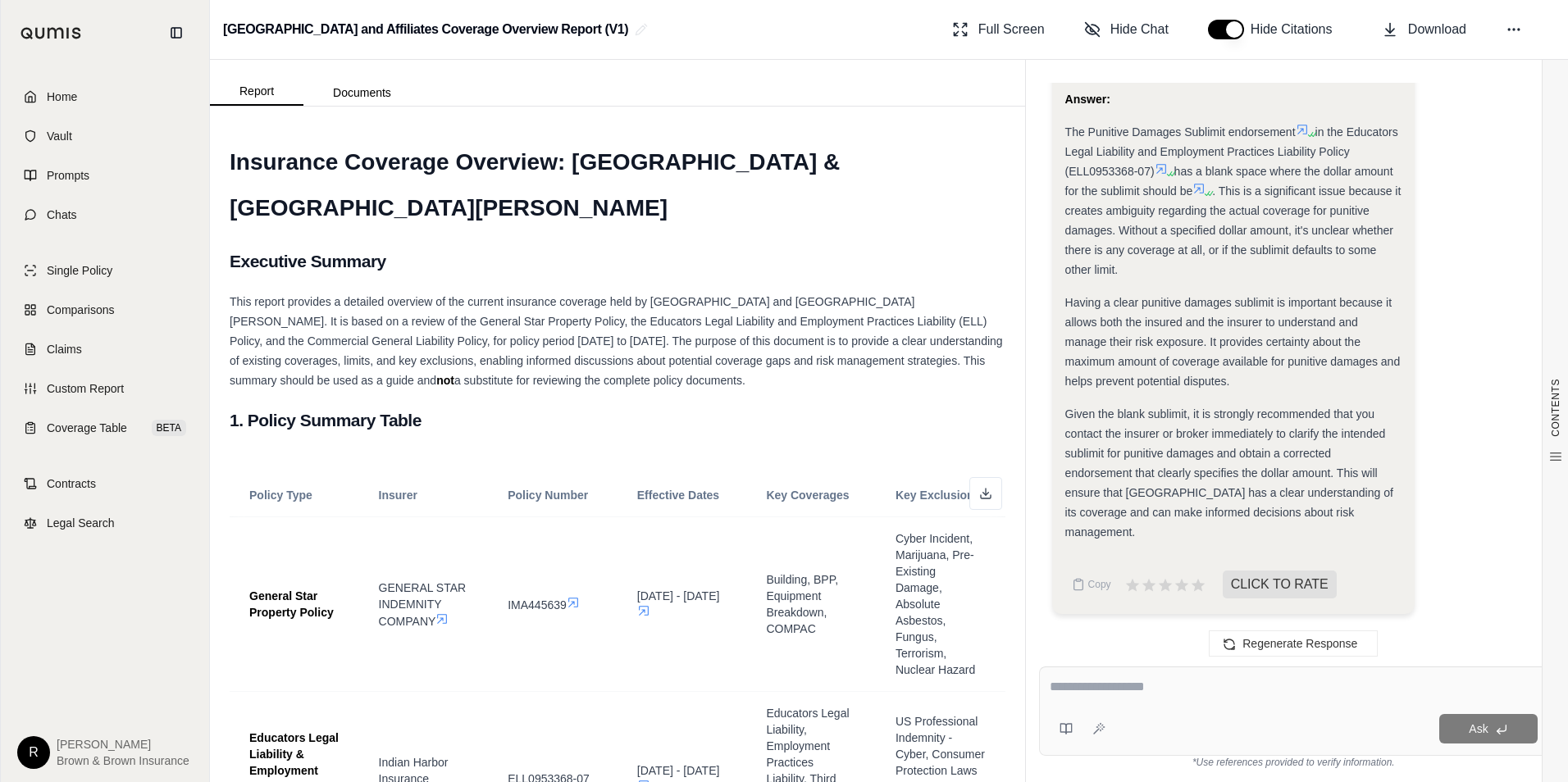
click at [752, 210] on h1 "Insurance Coverage Overview: [GEOGRAPHIC_DATA] & [GEOGRAPHIC_DATA][PERSON_NAME]" at bounding box center [617, 185] width 776 height 92
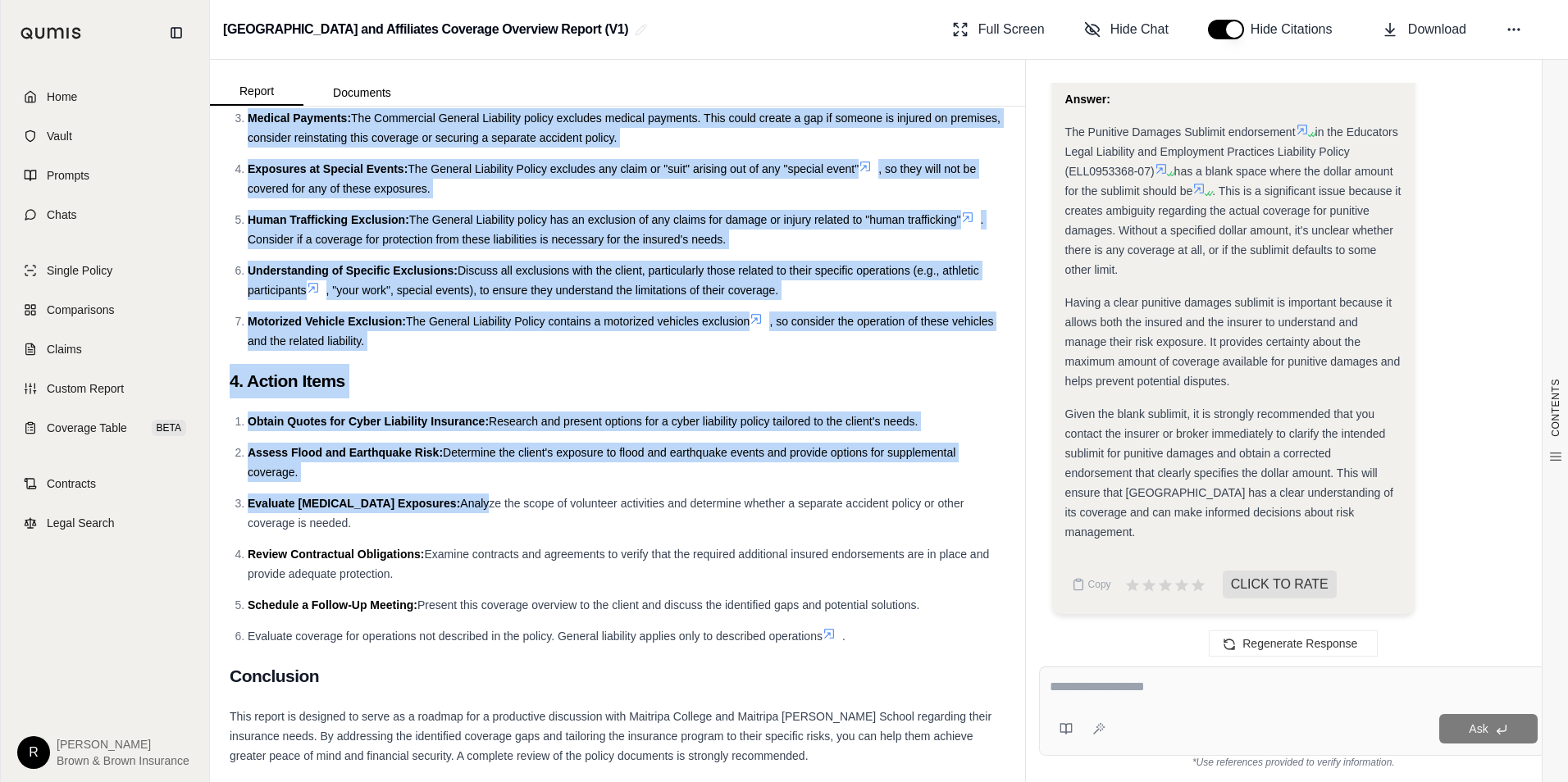
scroll to position [5790, 0]
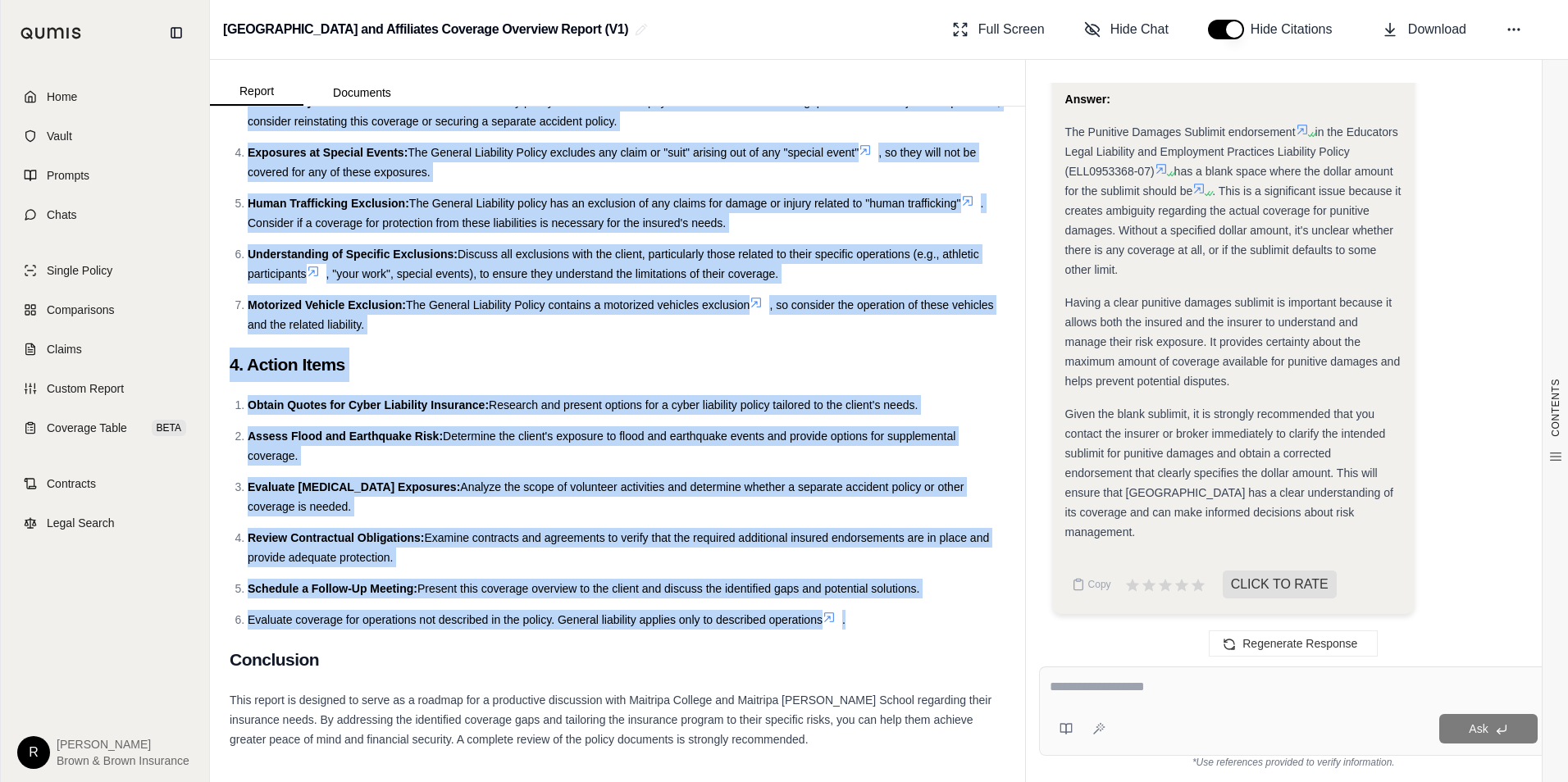
drag, startPoint x: 230, startPoint y: 335, endPoint x: 915, endPoint y: 627, distance: 744.6
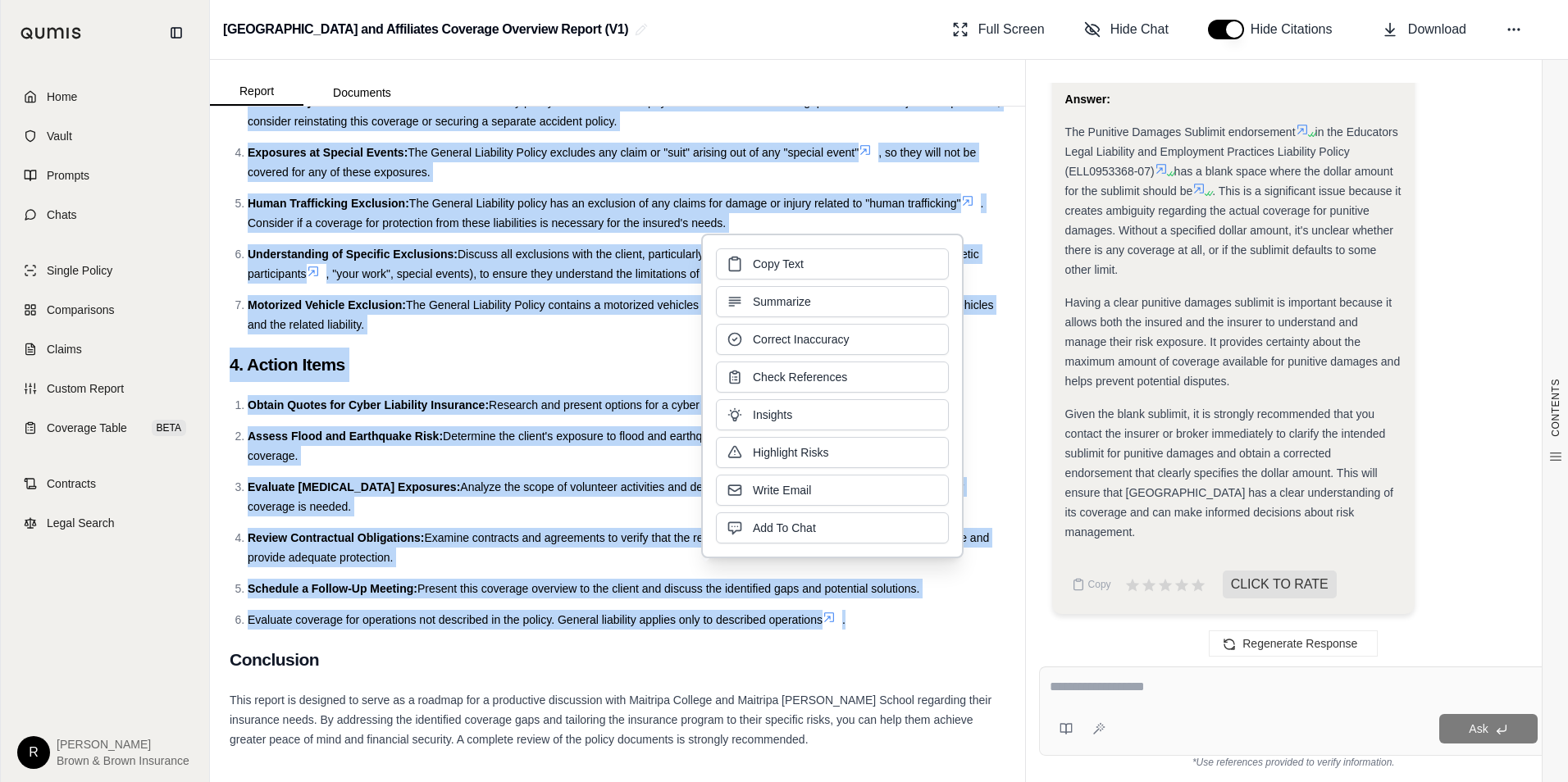
drag, startPoint x: 915, startPoint y: 627, endPoint x: 866, endPoint y: 588, distance: 62.6
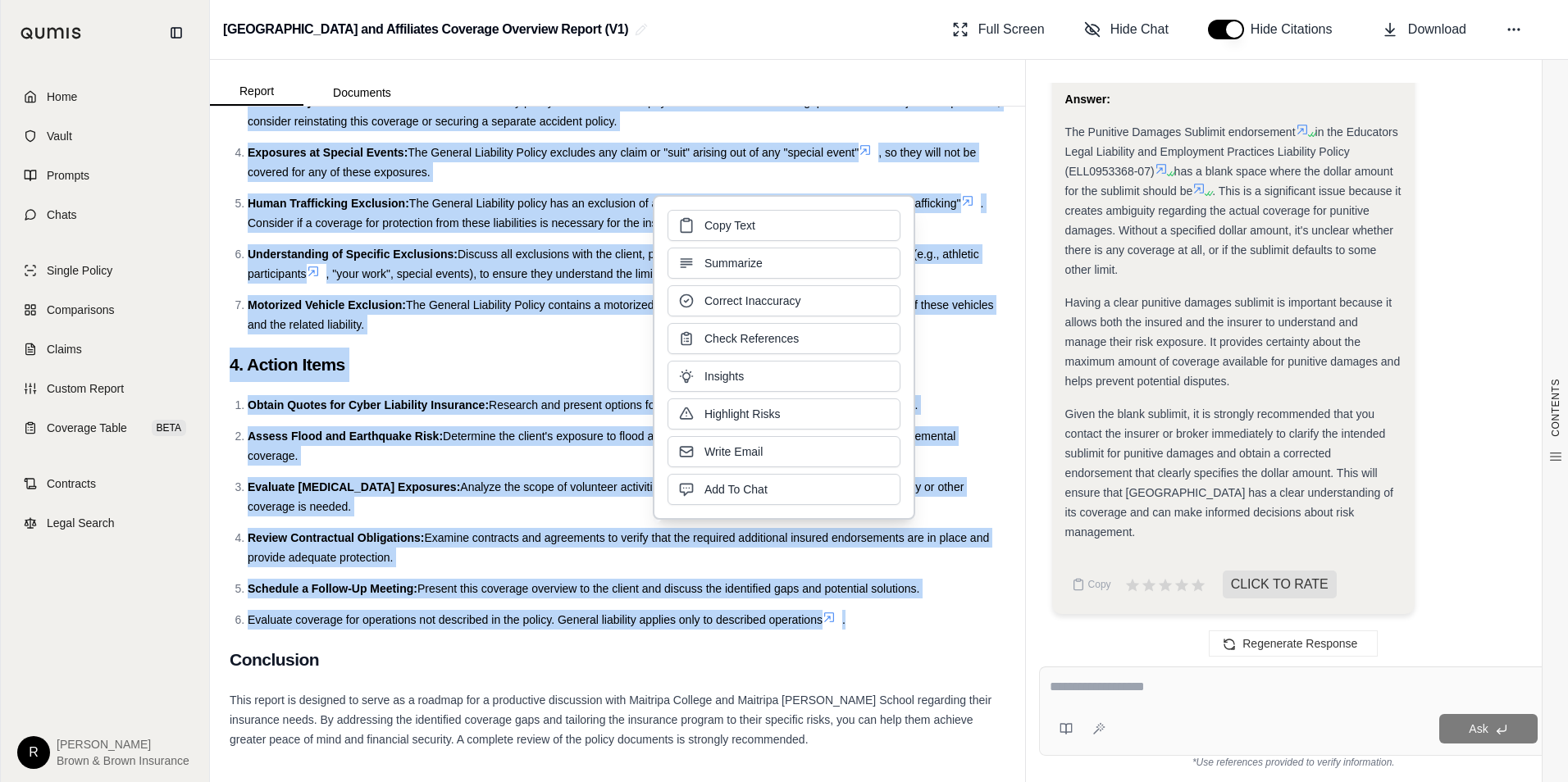
copy div "3. Coverage Gap Analysis and Recommendations Based on the policy overviews, the…"
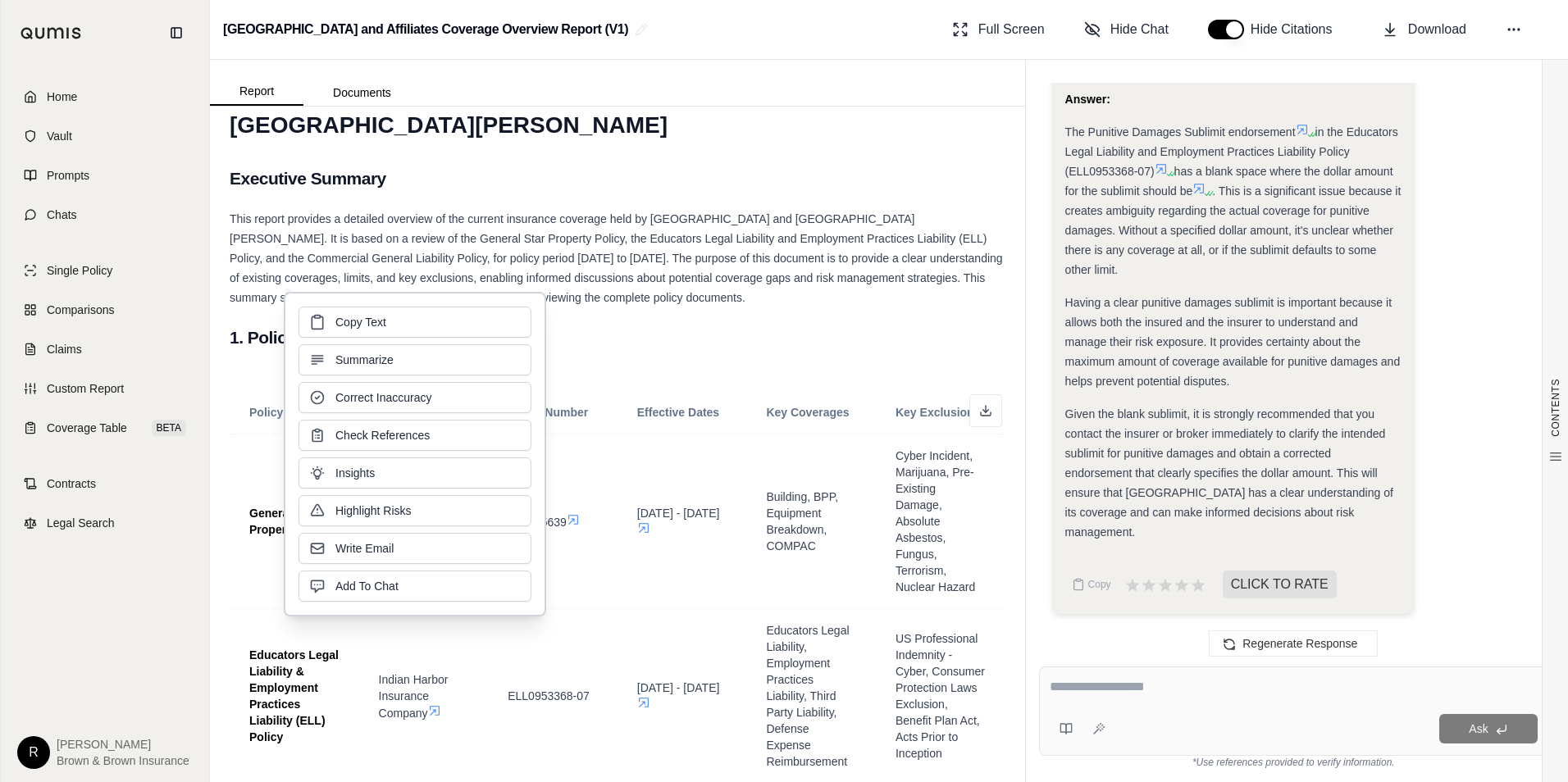
scroll to position [0, 0]
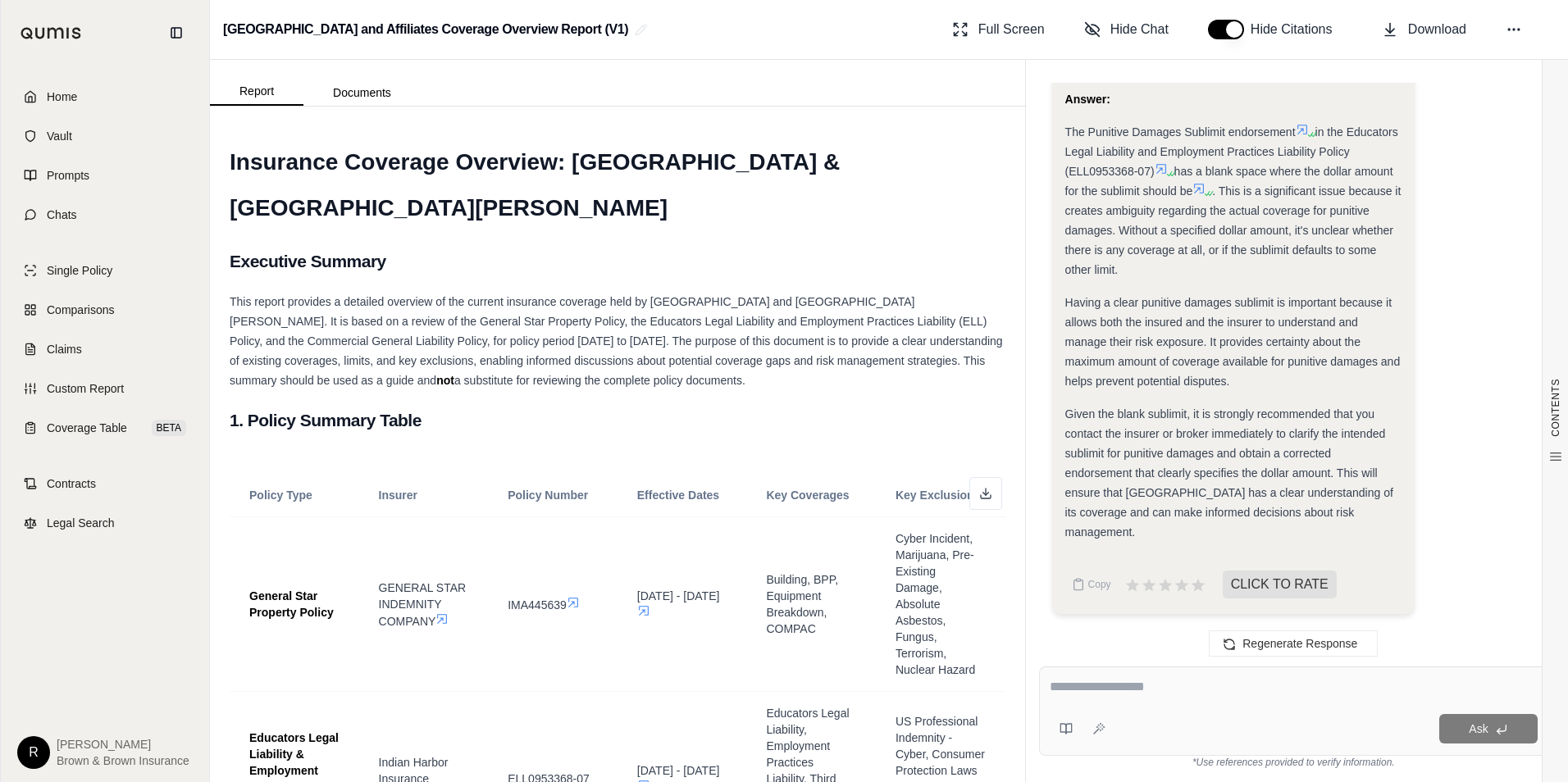
click at [540, 211] on h1 "Insurance Coverage Overview: [GEOGRAPHIC_DATA] & [GEOGRAPHIC_DATA][PERSON_NAME]" at bounding box center [617, 185] width 776 height 92
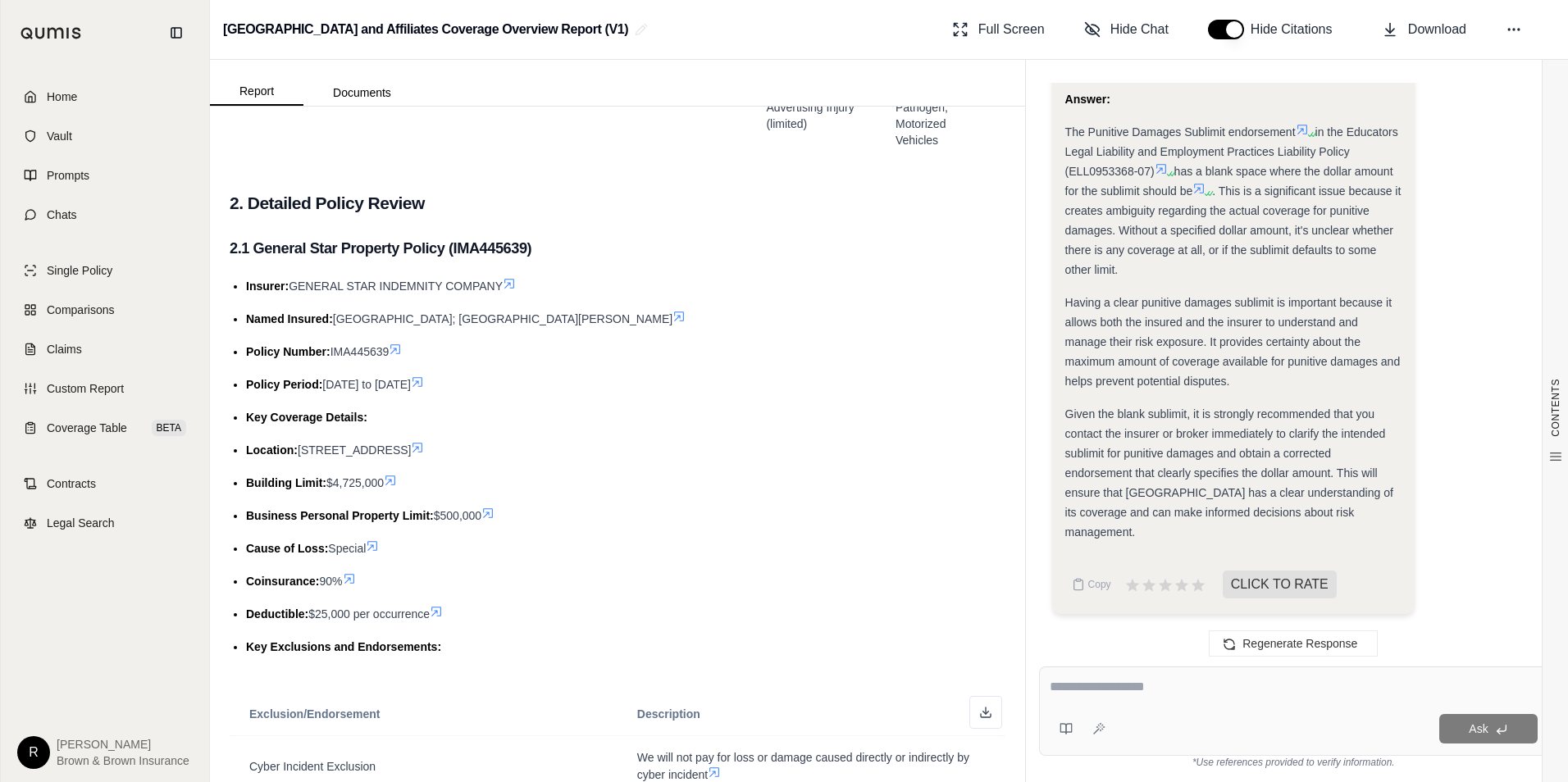
scroll to position [902, 0]
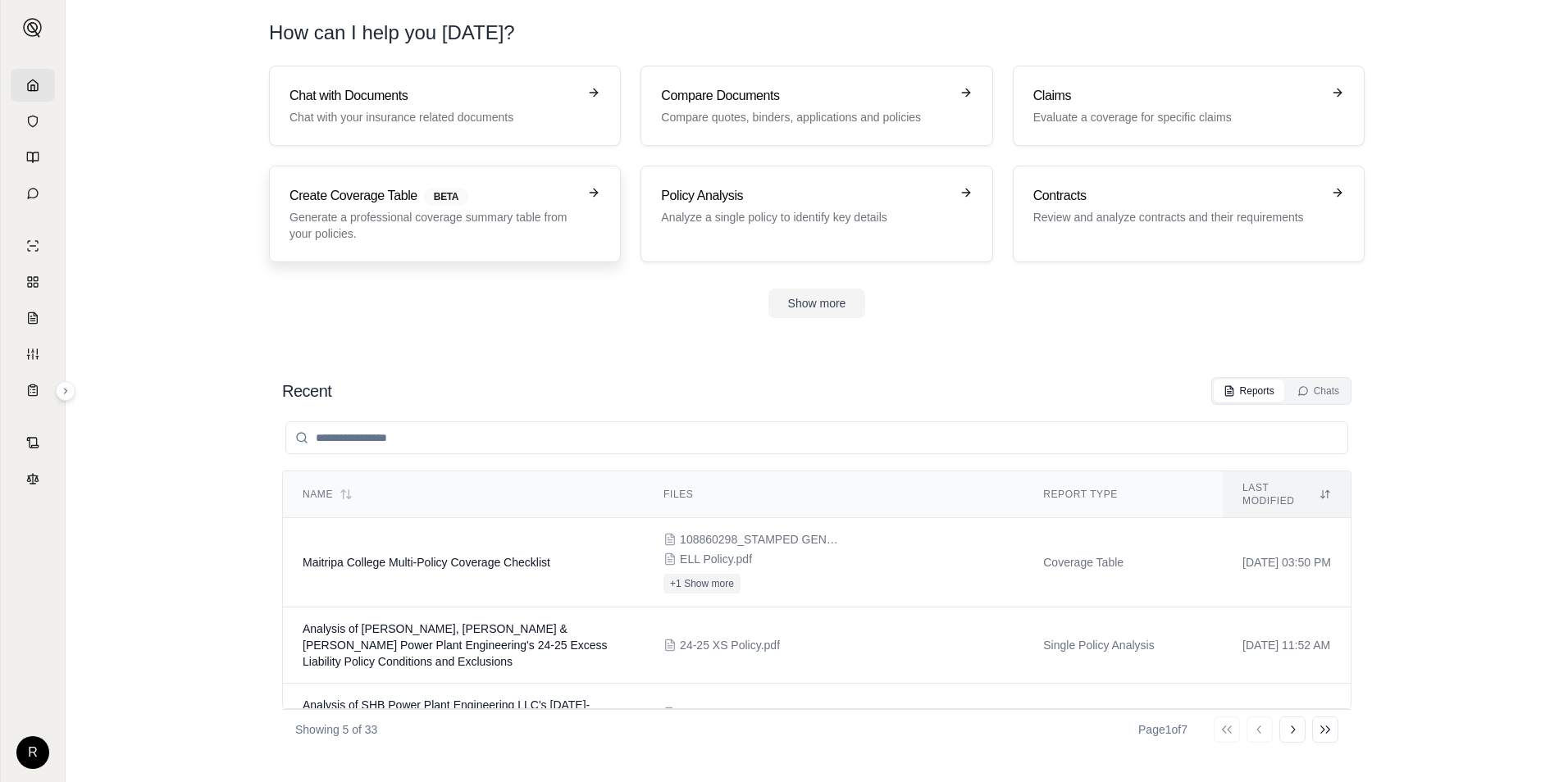
click at [497, 231] on p "Generate a professional coverage summary table from your policies." at bounding box center [434, 226] width 288 height 33
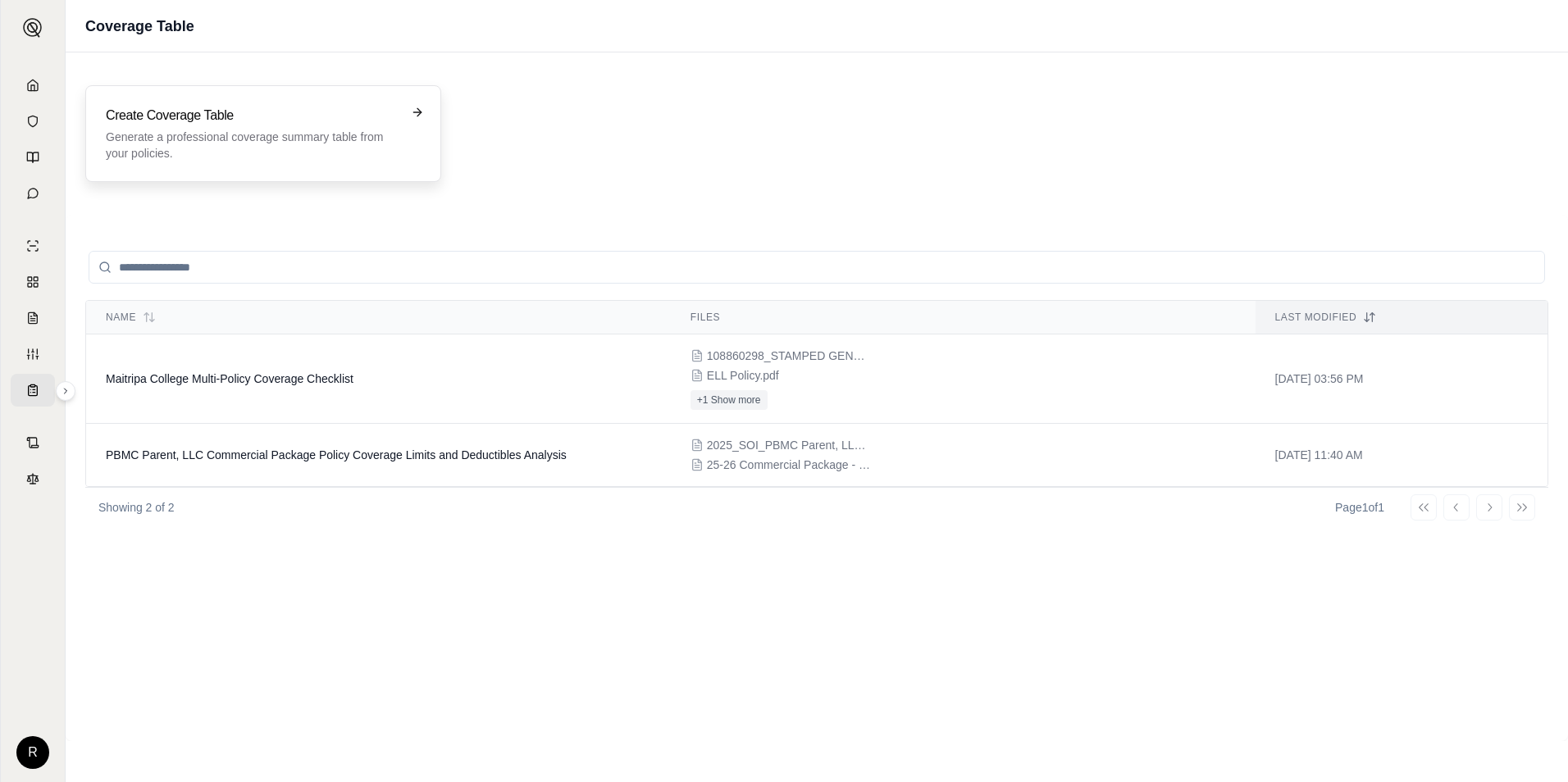
click at [340, 144] on p "Generate a professional coverage summary table from your policies." at bounding box center [252, 145] width 292 height 33
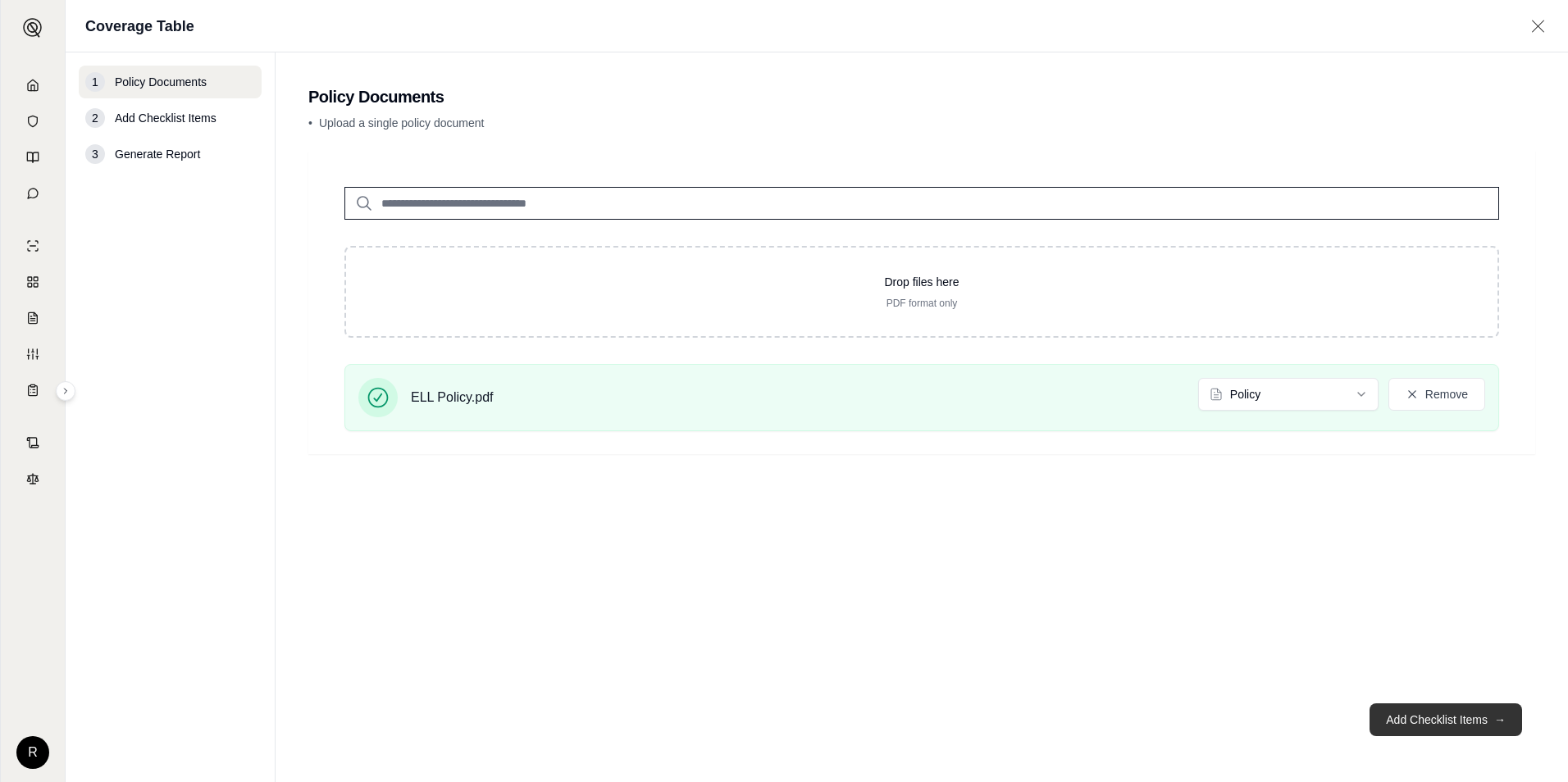
click at [1473, 723] on button "Add Checklist Items →" at bounding box center [1445, 720] width 153 height 33
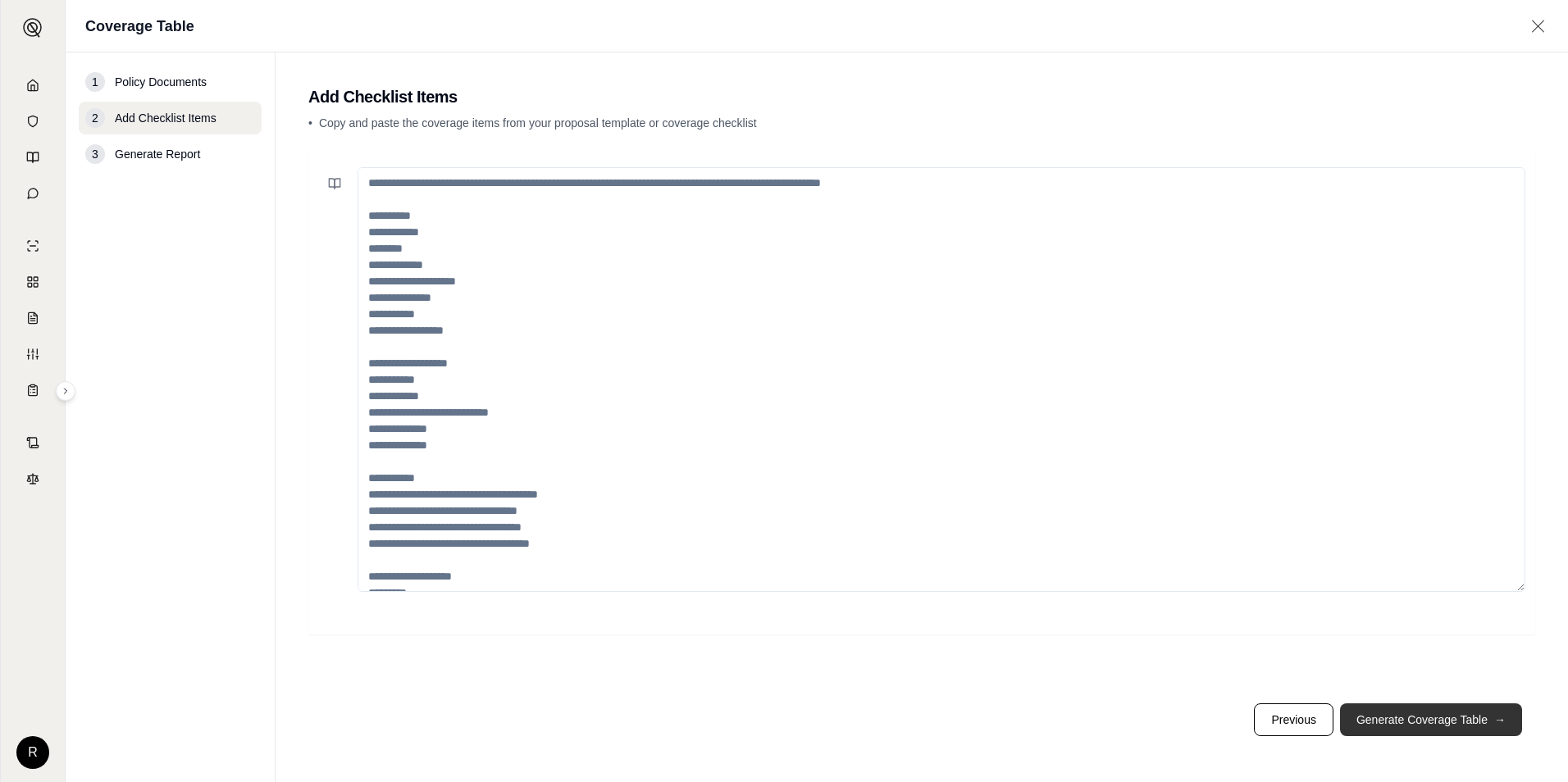
click at [1472, 723] on button "Generate Coverage Table →" at bounding box center [1430, 720] width 182 height 33
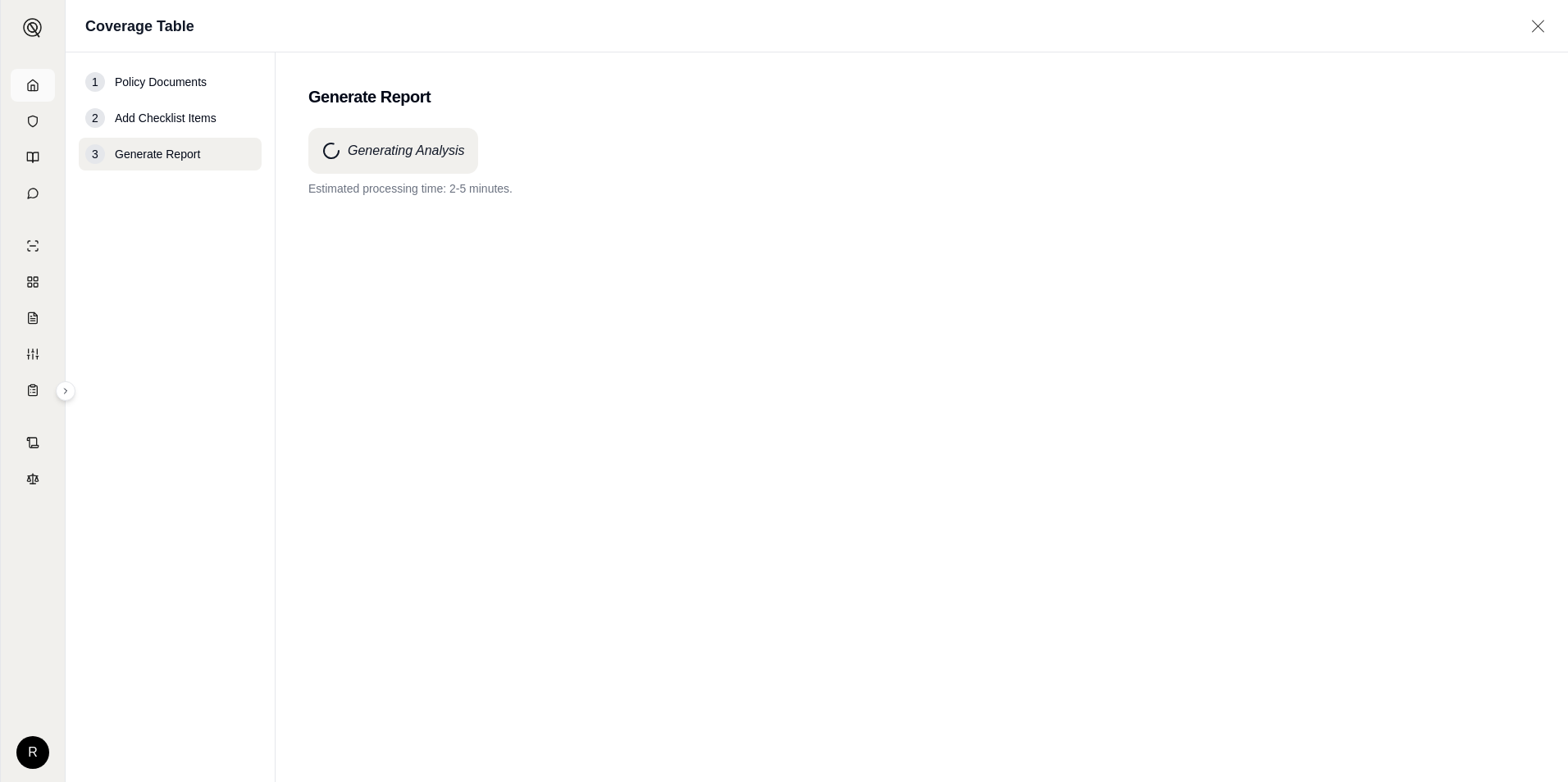
click at [30, 70] on link at bounding box center [32, 85] width 44 height 33
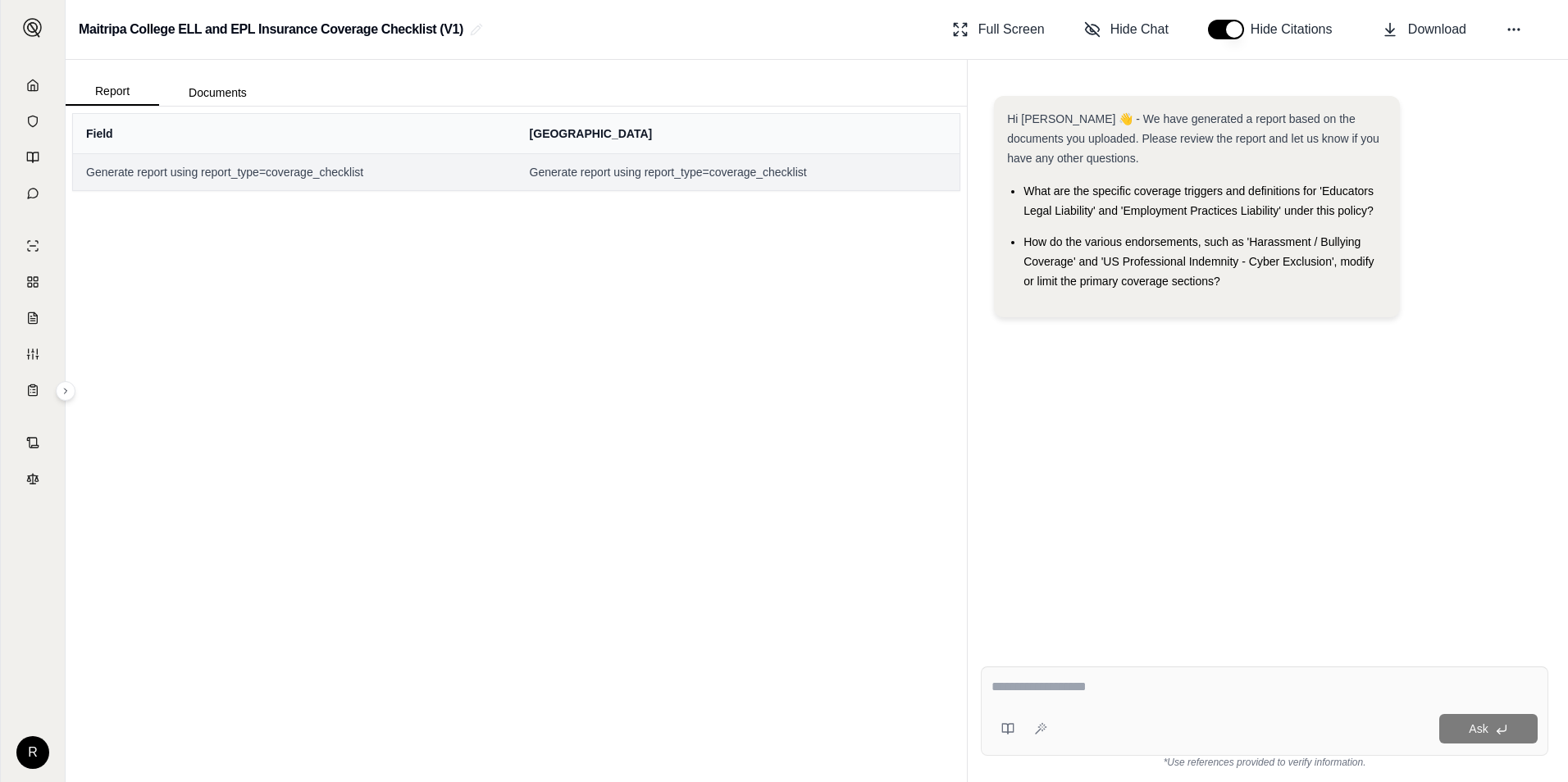
click at [328, 164] on span "Generate report using report_type=coverage_checklist" at bounding box center [295, 172] width 417 height 16
drag, startPoint x: 147, startPoint y: 226, endPoint x: 158, endPoint y: 183, distance: 44.4
click at [154, 214] on div "Field Indian Harbor Generate report using report_type=coverage_checklist Genera…" at bounding box center [515, 445] width 901 height 676
click at [129, 135] on th "Field" at bounding box center [295, 134] width 444 height 40
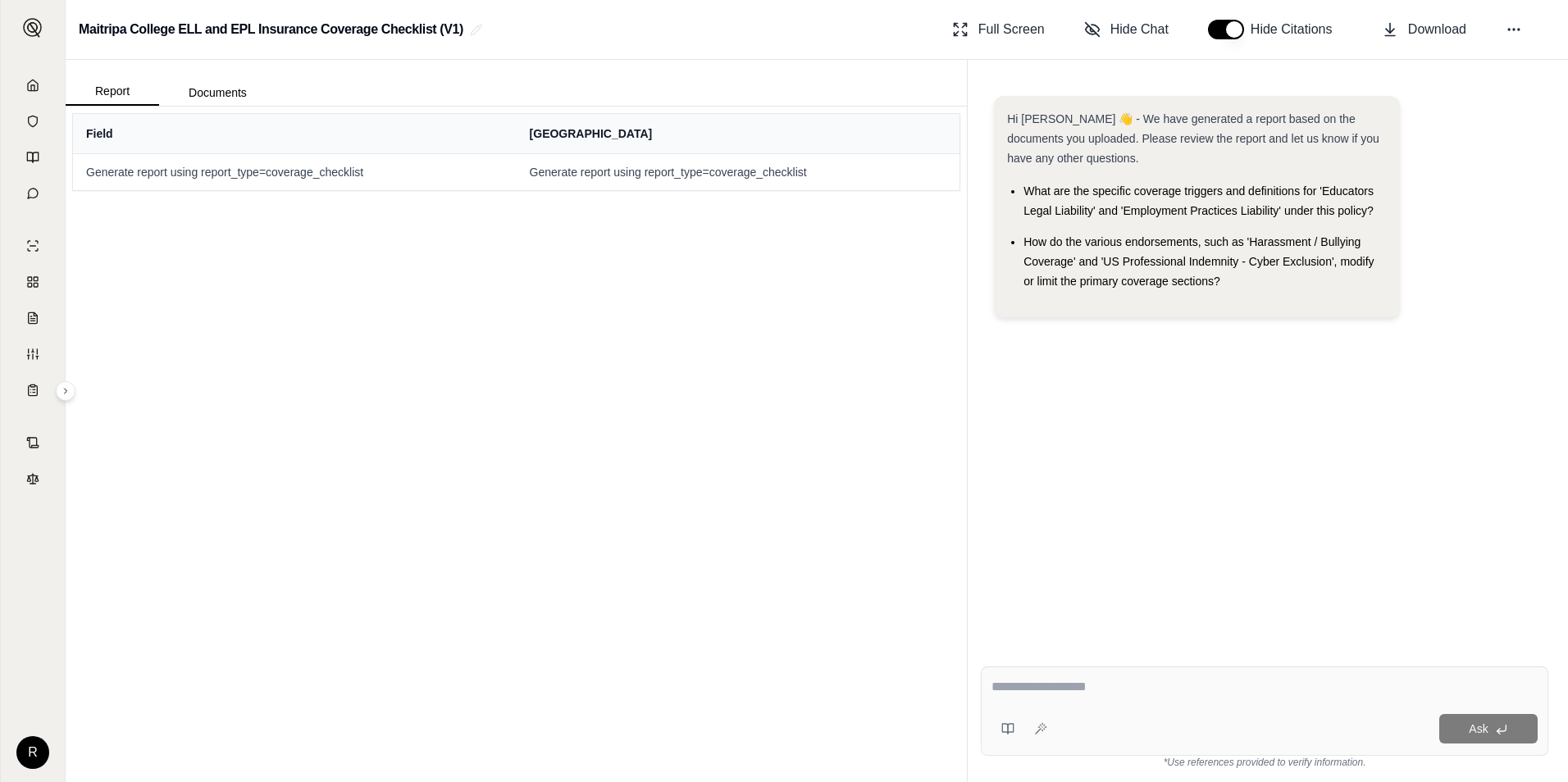
drag, startPoint x: 129, startPoint y: 135, endPoint x: 283, endPoint y: 124, distance: 154.4
click at [203, 133] on th "Field" at bounding box center [295, 134] width 444 height 40
click at [595, 126] on th "Indian Harbor" at bounding box center [738, 134] width 444 height 40
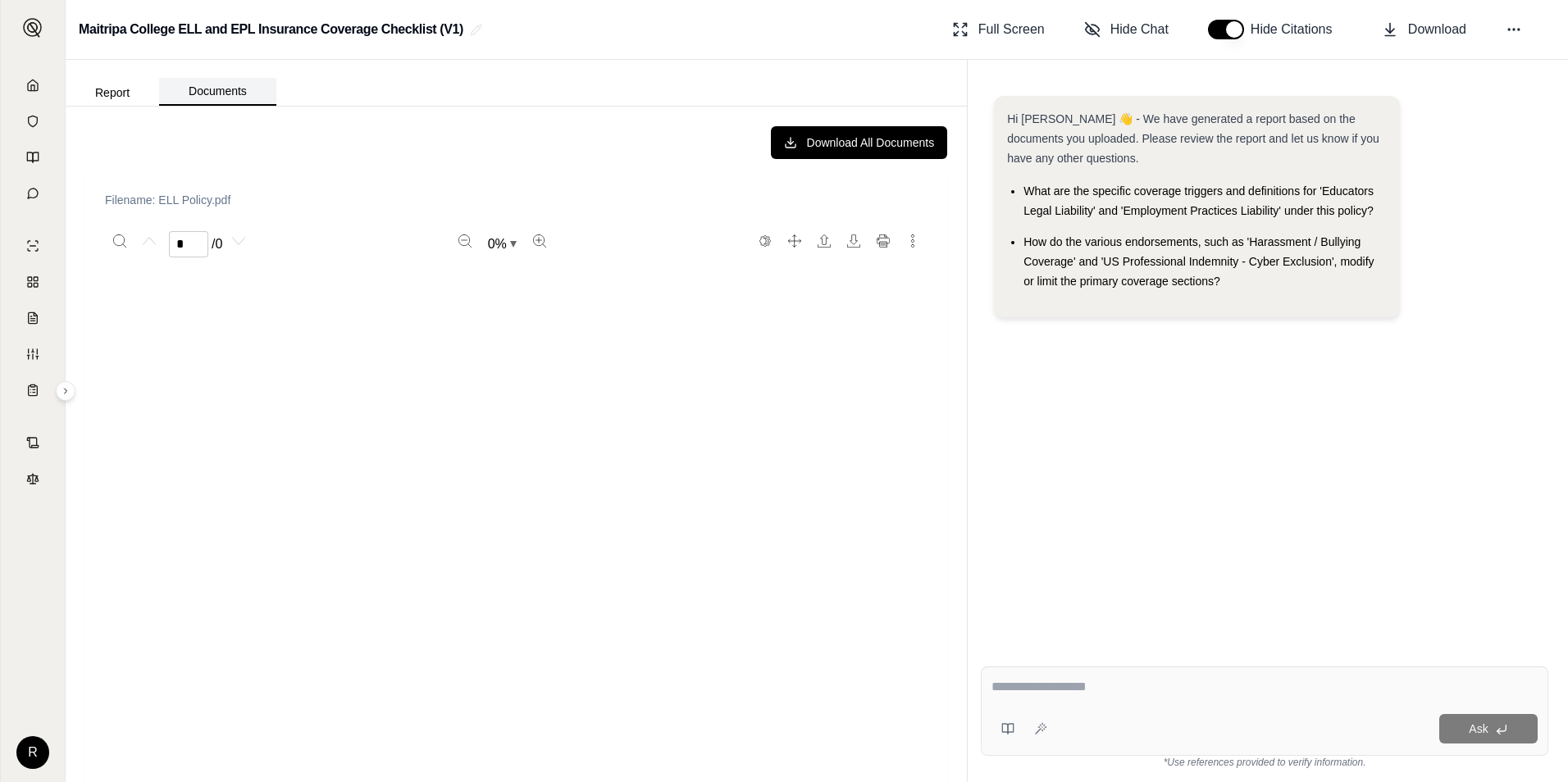
click at [222, 85] on button "Documents" at bounding box center [218, 91] width 117 height 28
click at [28, 80] on icon at bounding box center [32, 84] width 13 height 13
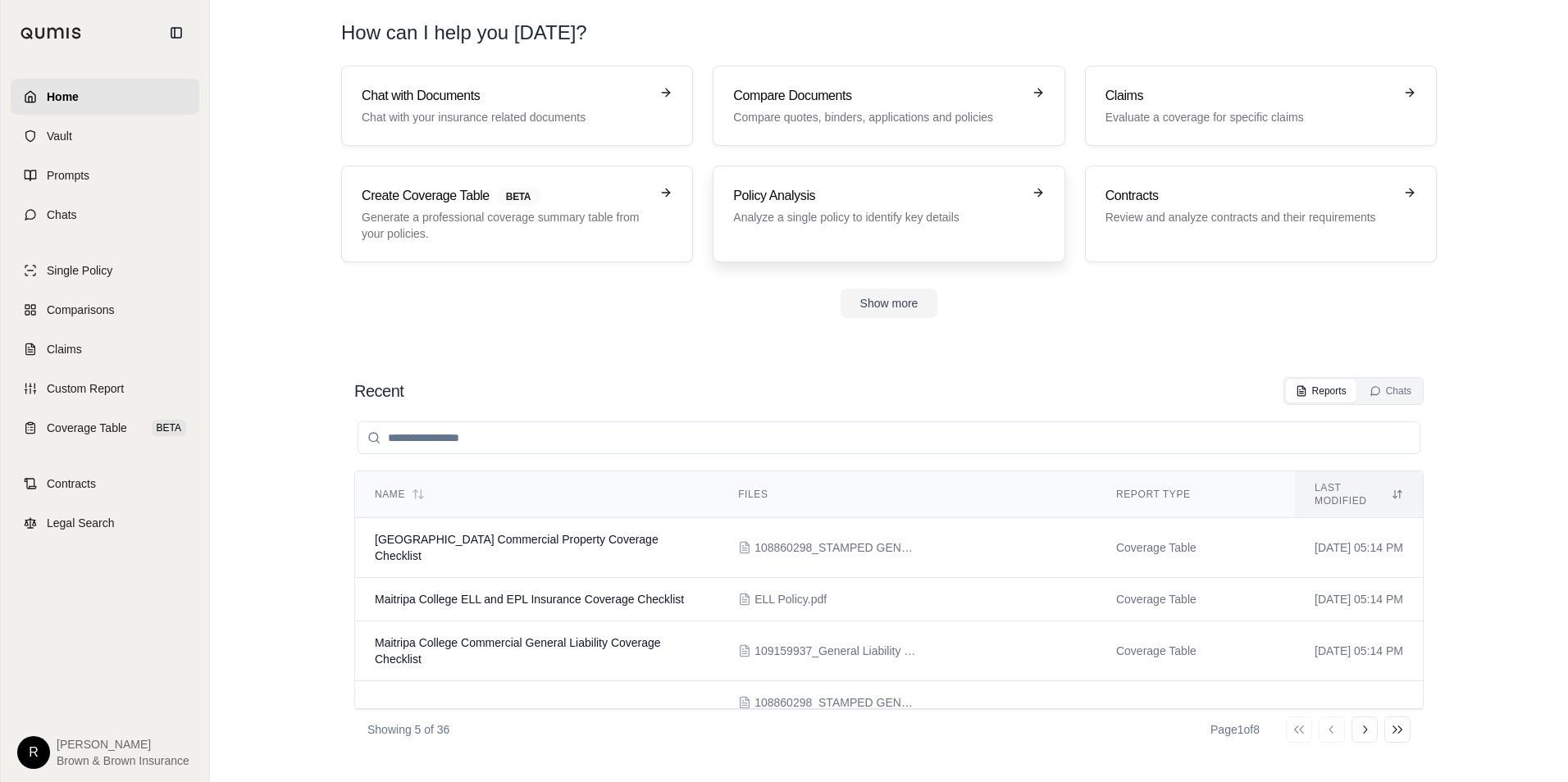
click at [857, 224] on p "Analyze a single policy to identify key details" at bounding box center [877, 217] width 288 height 16
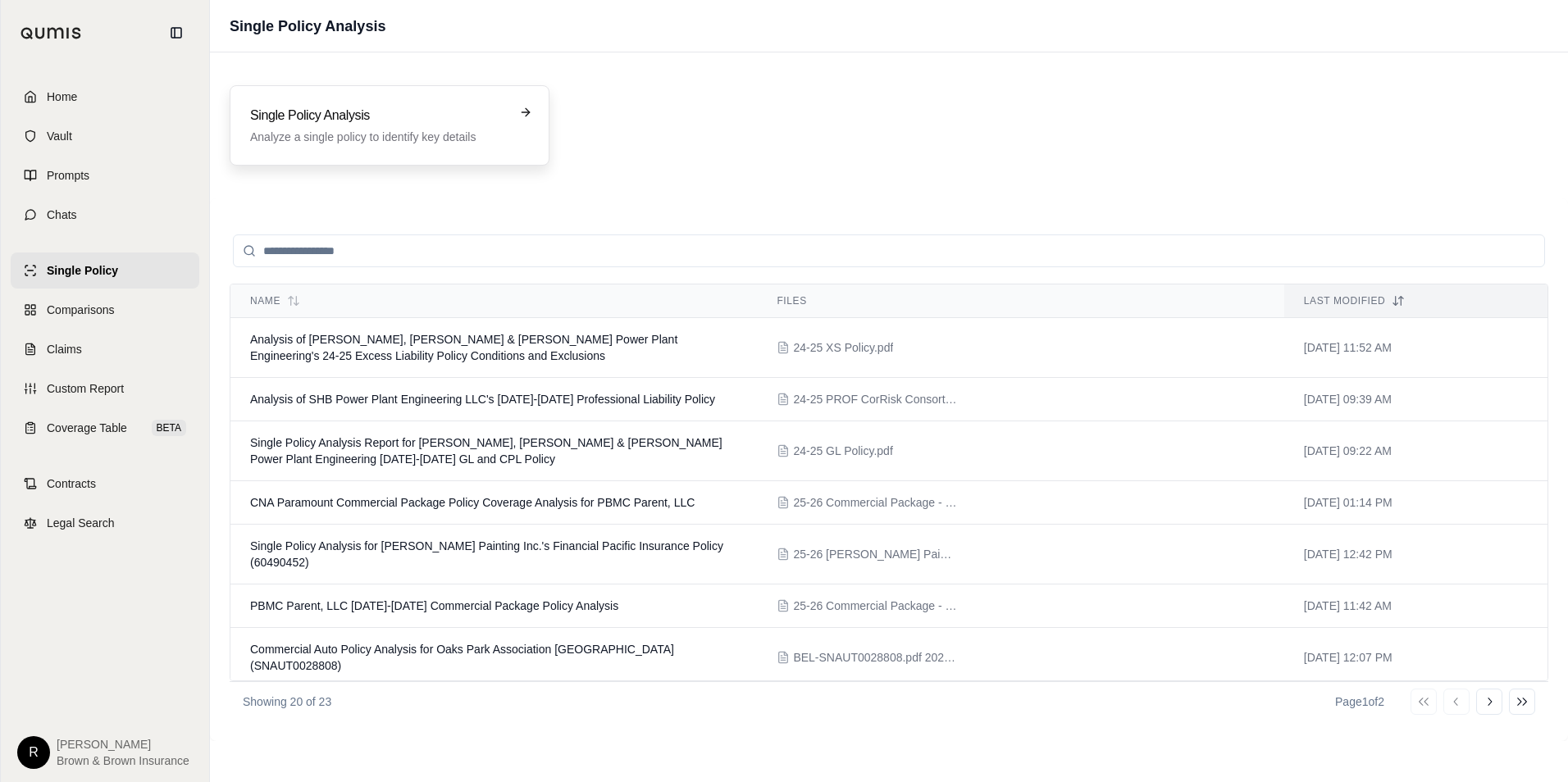
click at [505, 149] on div "Single Policy Analysis Analyze a single policy to identify key details" at bounding box center [389, 125] width 320 height 80
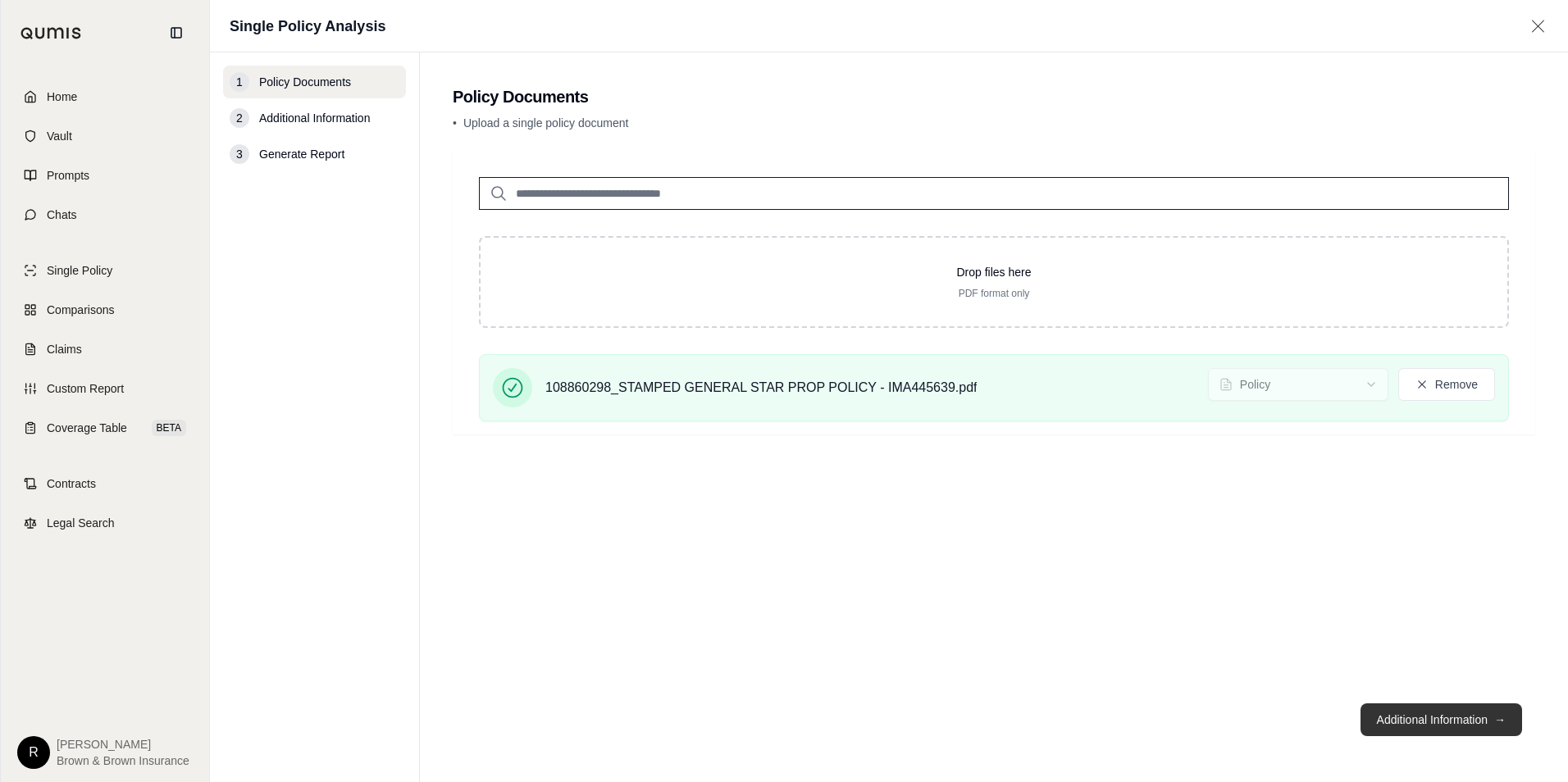
click at [1465, 723] on button "Additional Information →" at bounding box center [1440, 720] width 161 height 33
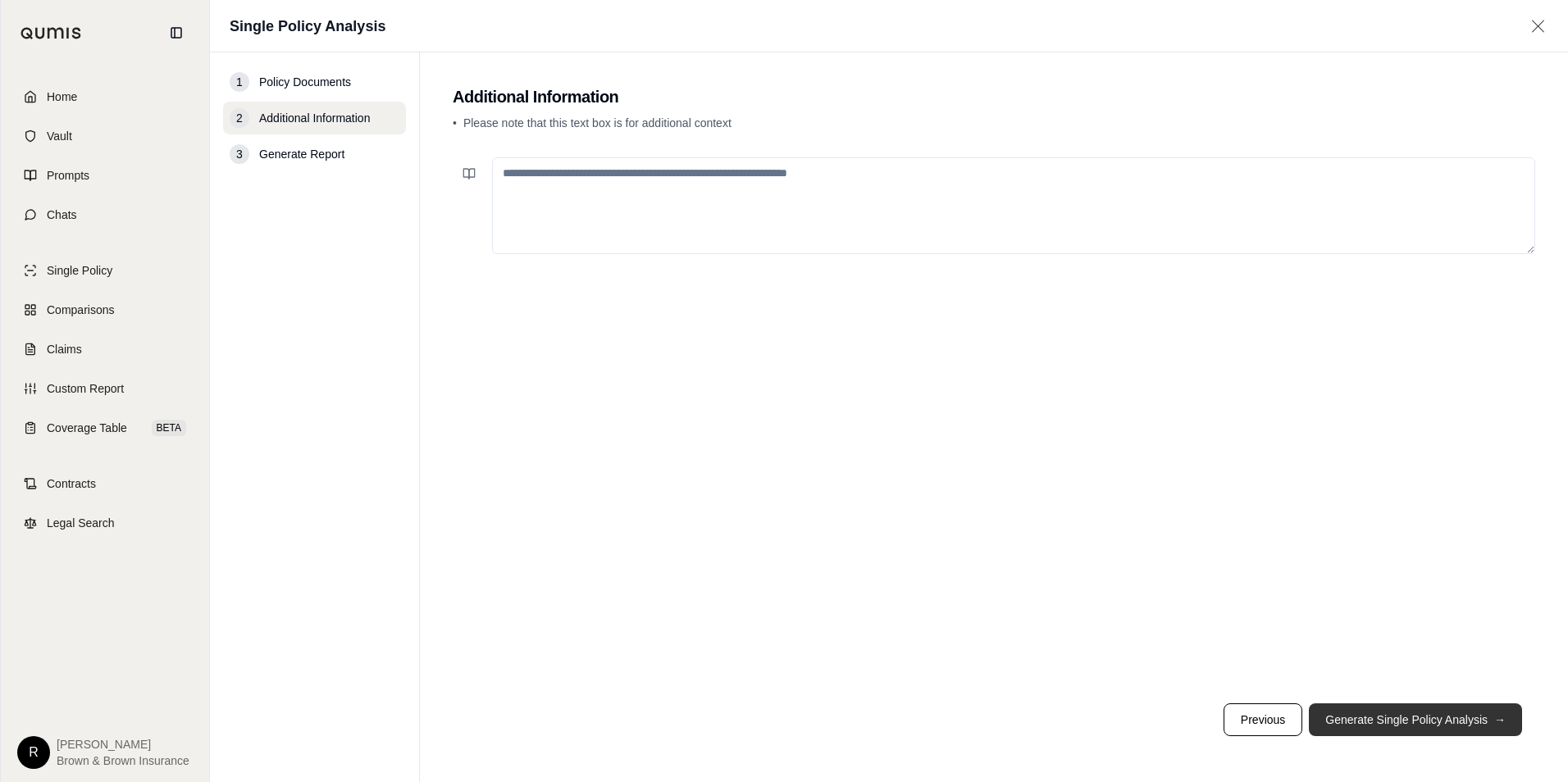
click at [1384, 718] on button "Generate Single Policy Analysis →" at bounding box center [1415, 720] width 213 height 33
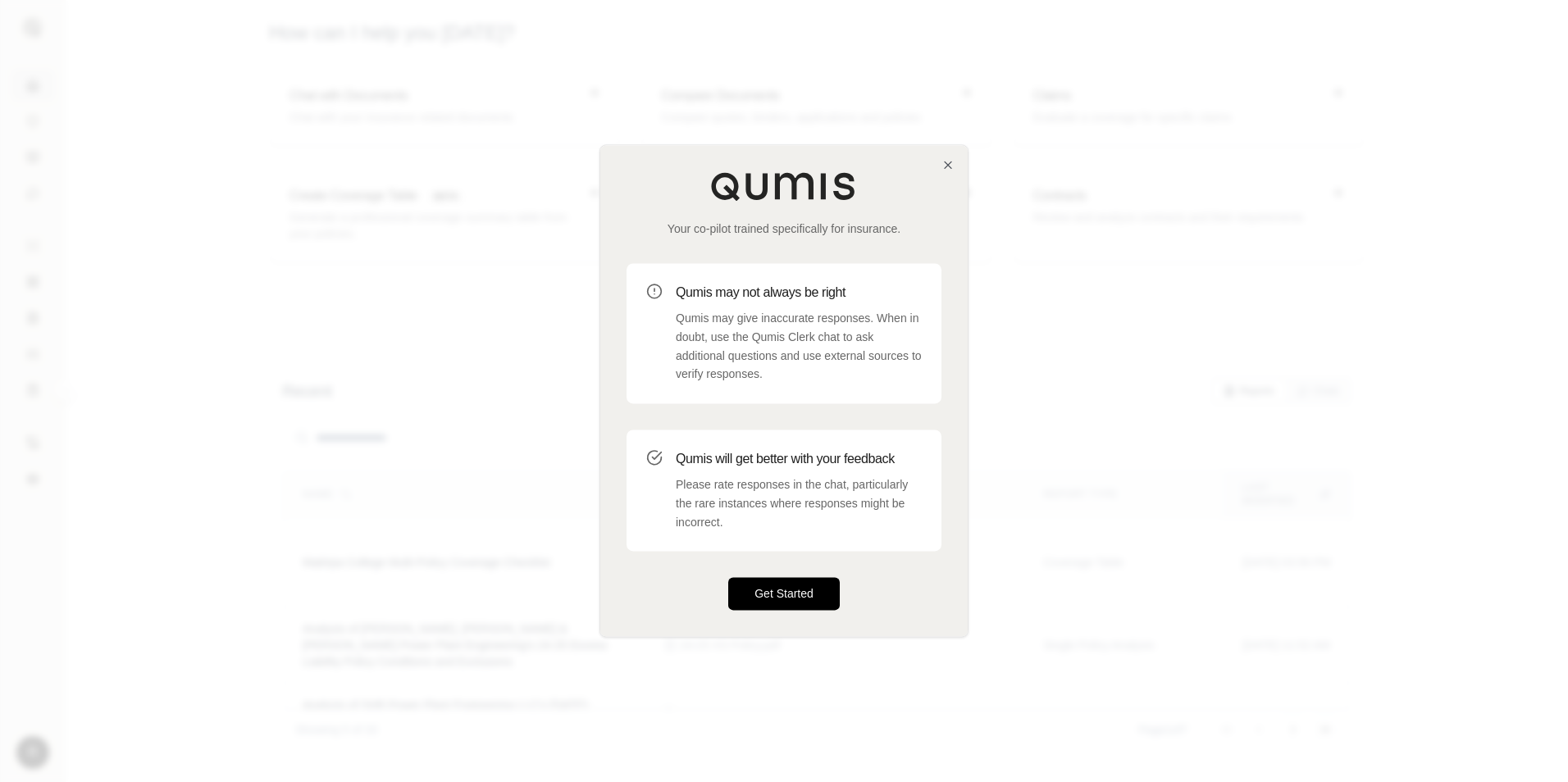
click at [816, 598] on button "Get Started" at bounding box center [784, 595] width 111 height 33
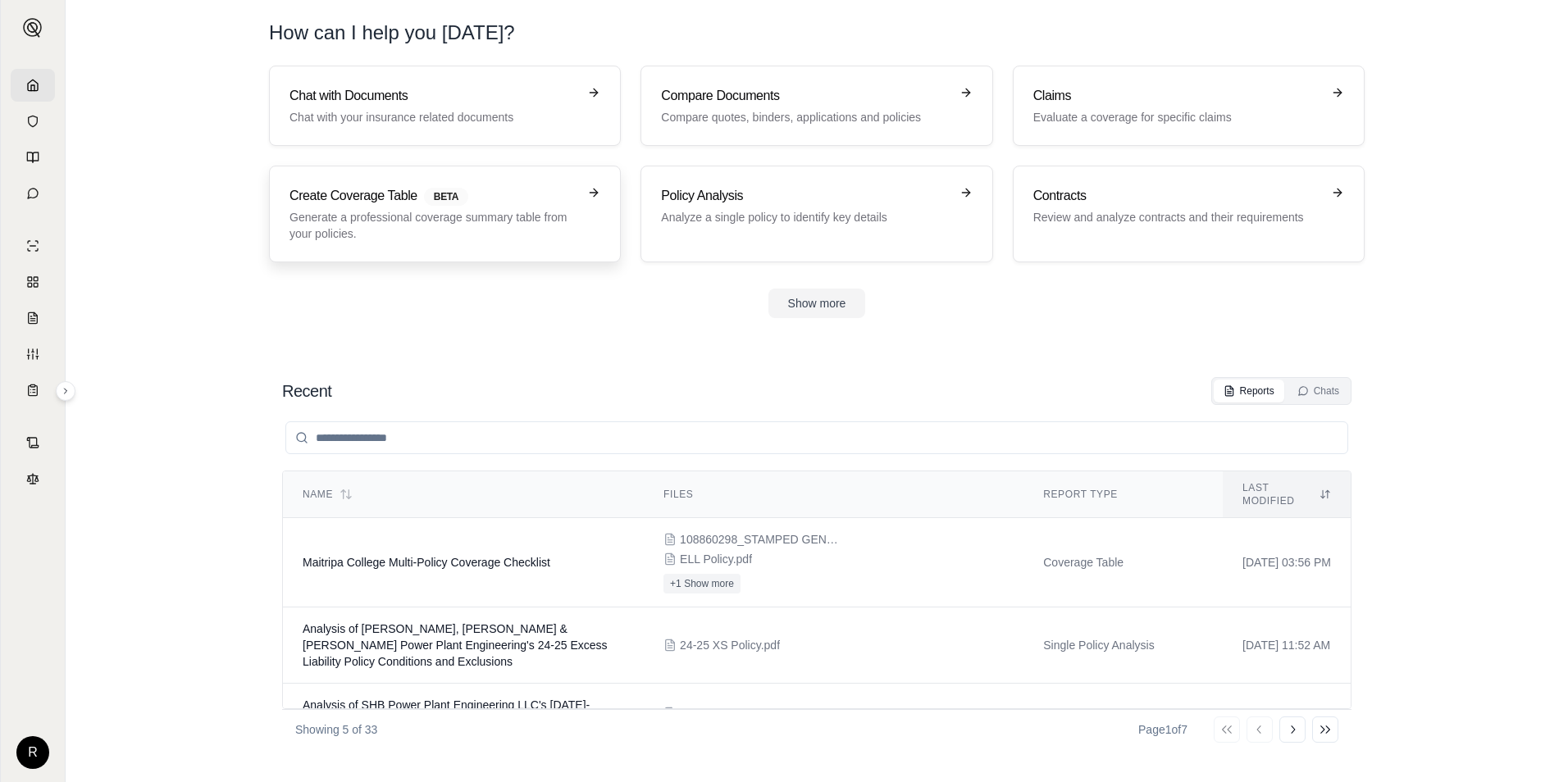
click at [478, 228] on p "Generate a professional coverage summary table from your policies." at bounding box center [434, 226] width 288 height 33
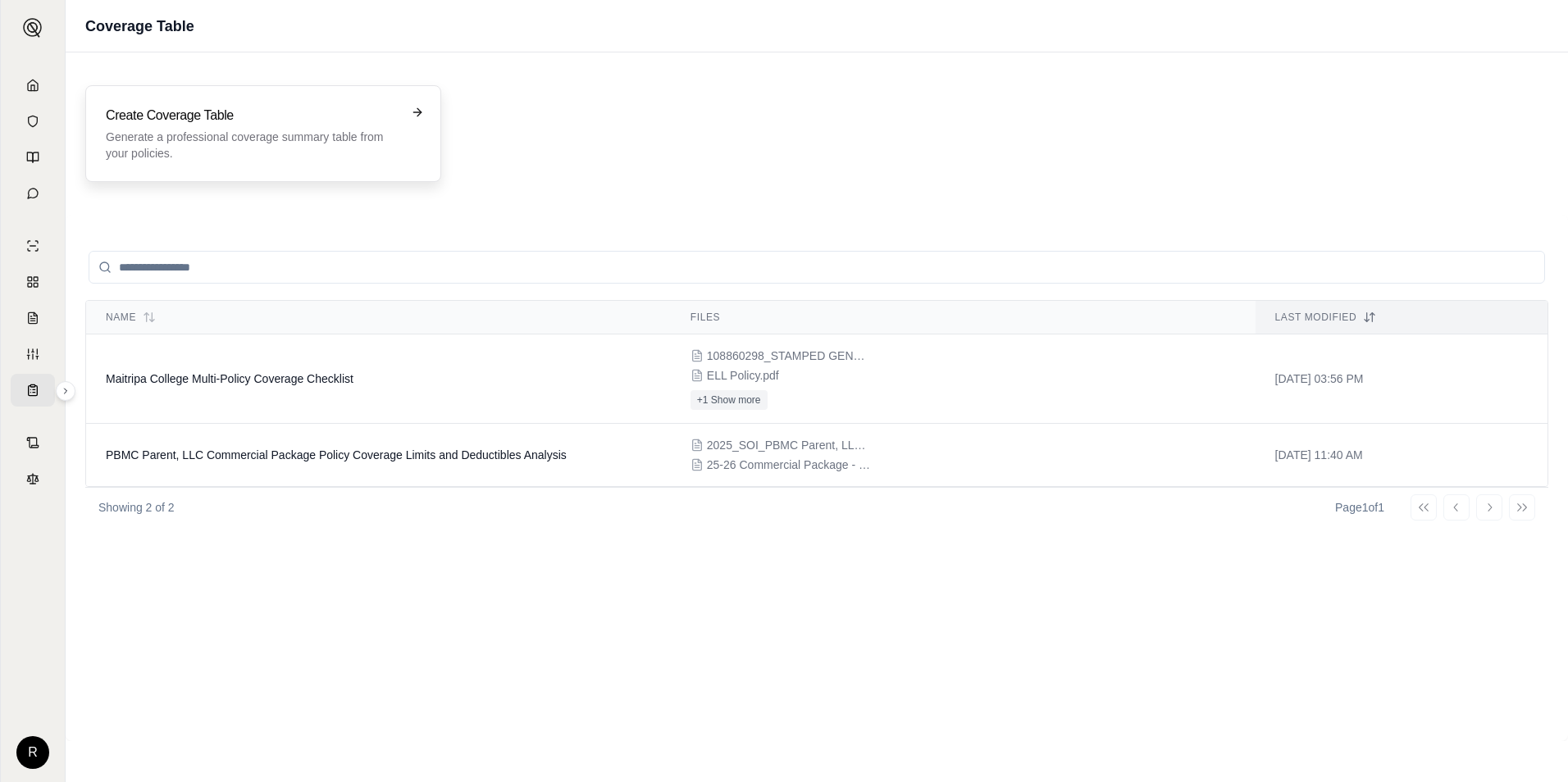
click at [381, 143] on p "Generate a professional coverage summary table from your policies." at bounding box center [252, 145] width 292 height 33
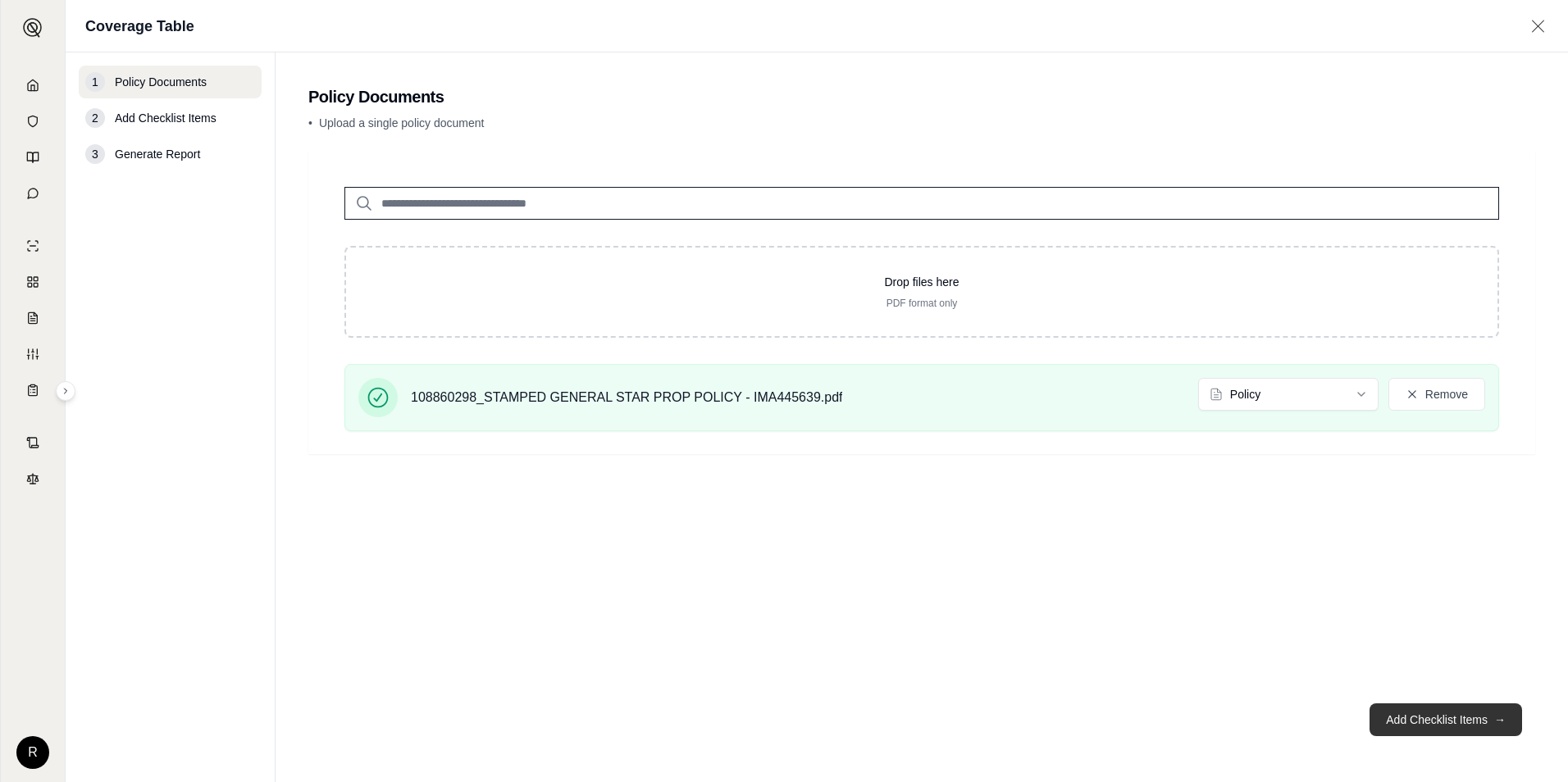
click at [1458, 712] on button "Add Checklist Items →" at bounding box center [1445, 720] width 153 height 33
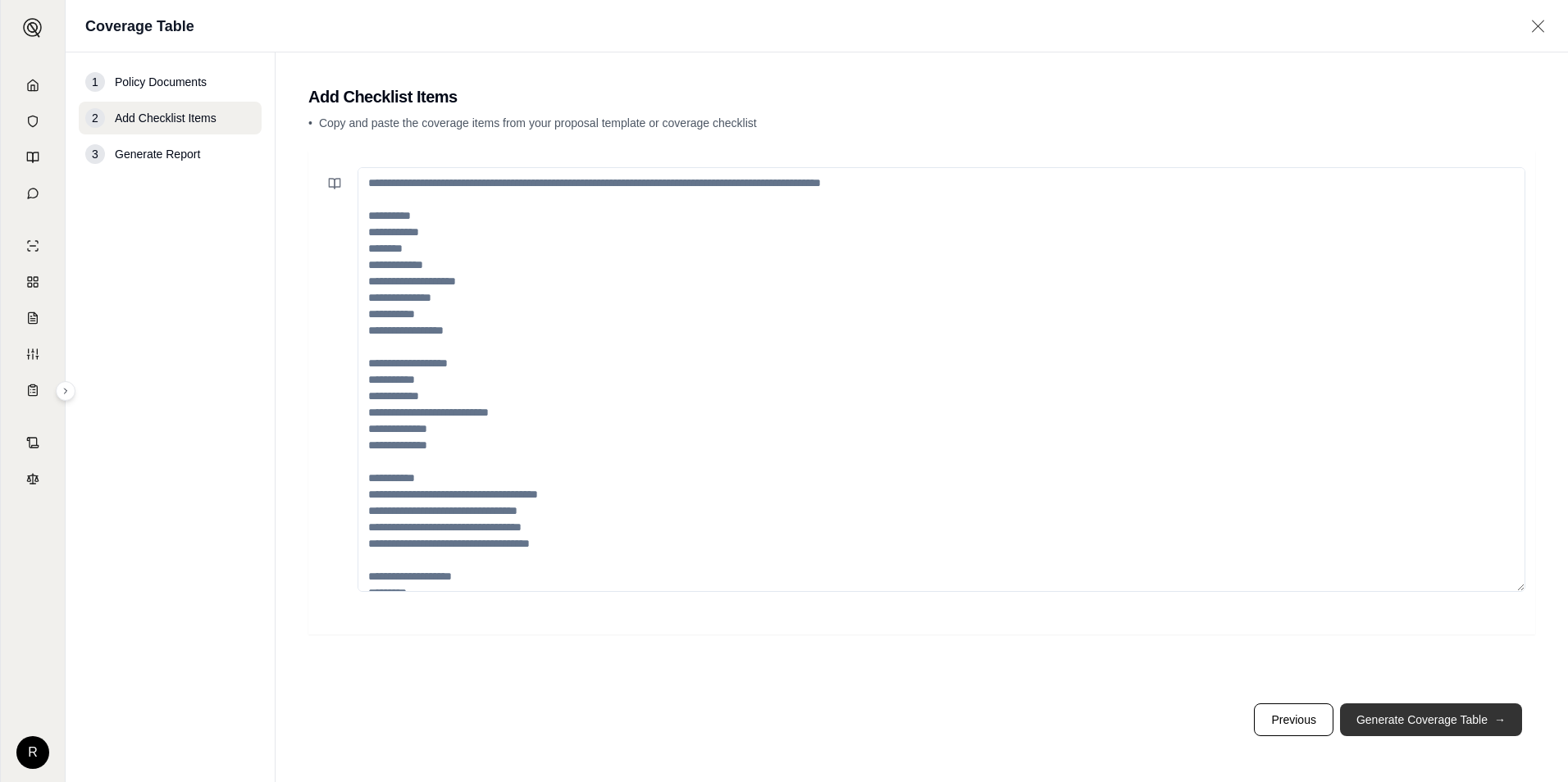
click at [1456, 723] on button "Generate Coverage Table →" at bounding box center [1430, 720] width 182 height 33
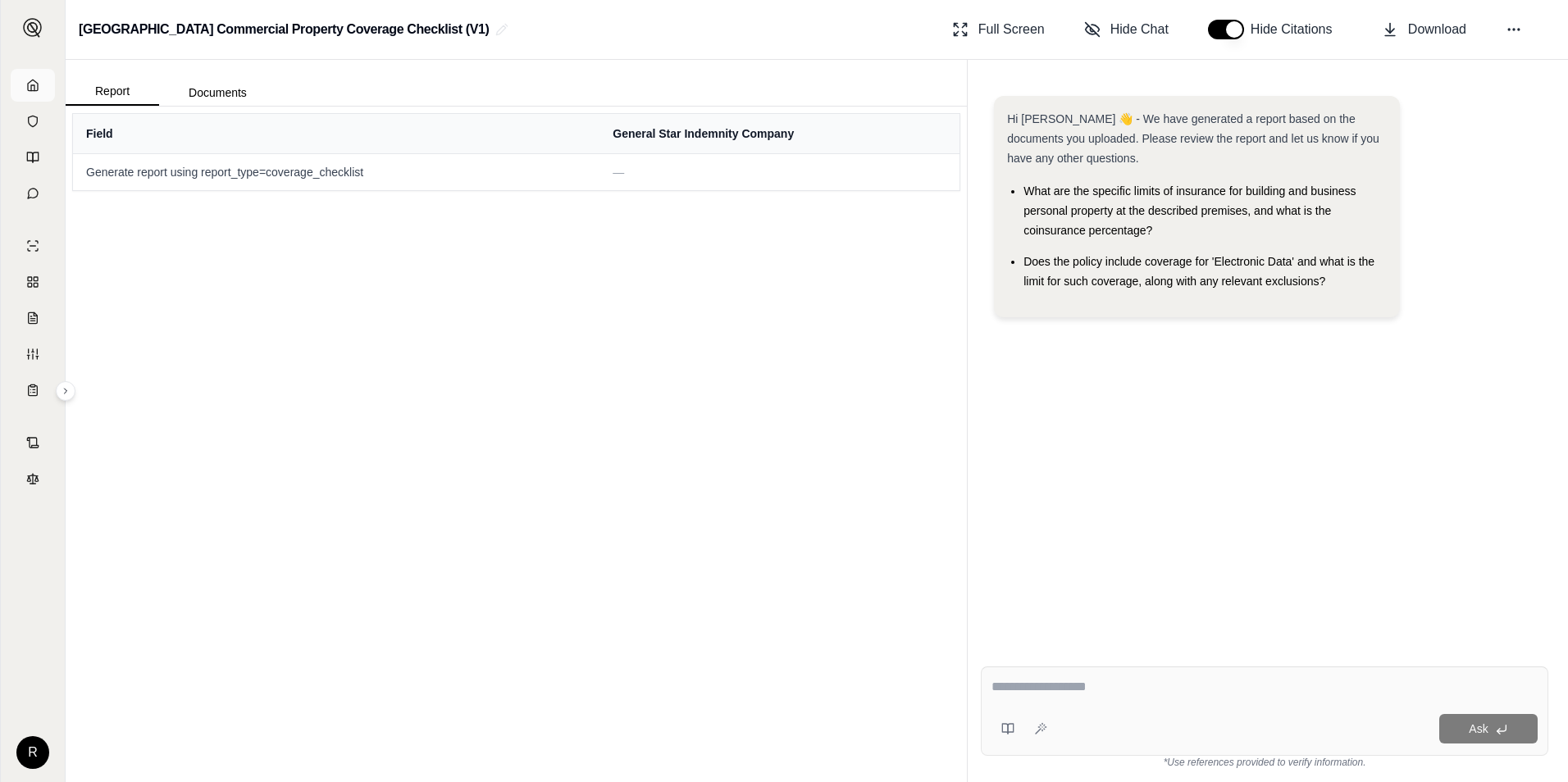
click at [43, 77] on link at bounding box center [32, 85] width 44 height 33
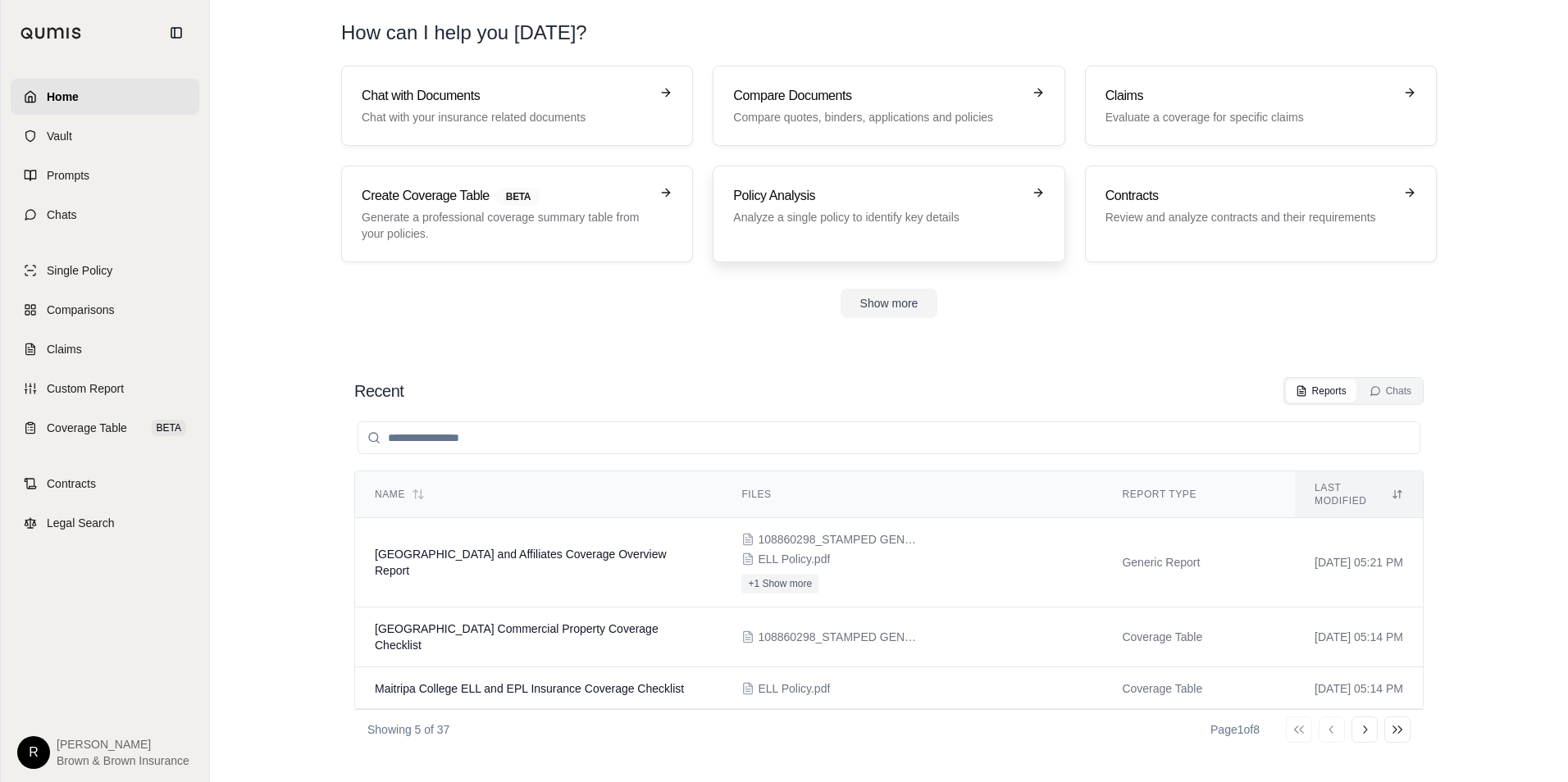
click at [897, 220] on p "Analyze a single policy to identify key details" at bounding box center [877, 217] width 288 height 16
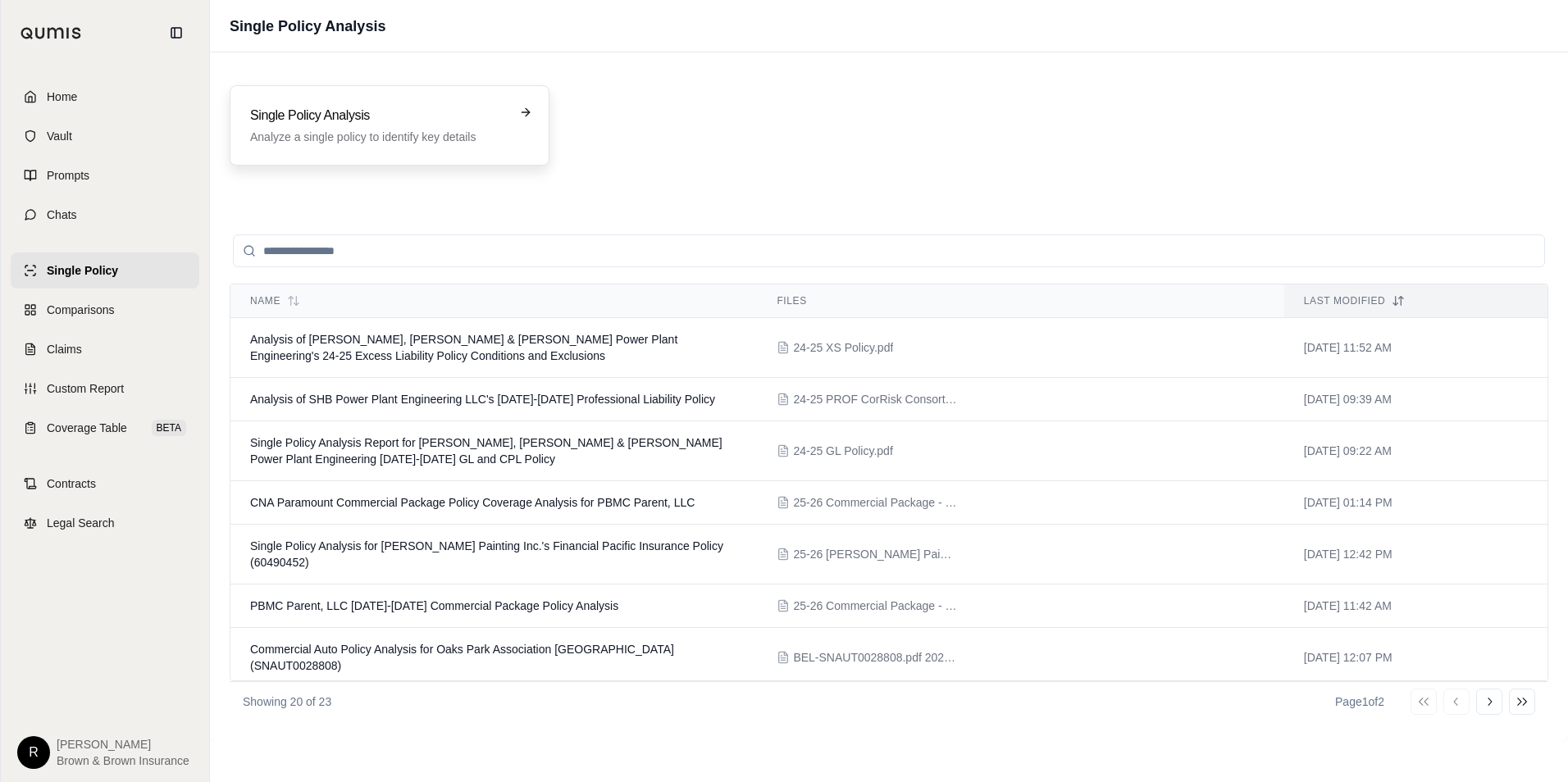
click at [466, 147] on div "Single Policy Analysis Analyze a single policy to identify key details" at bounding box center [389, 125] width 320 height 80
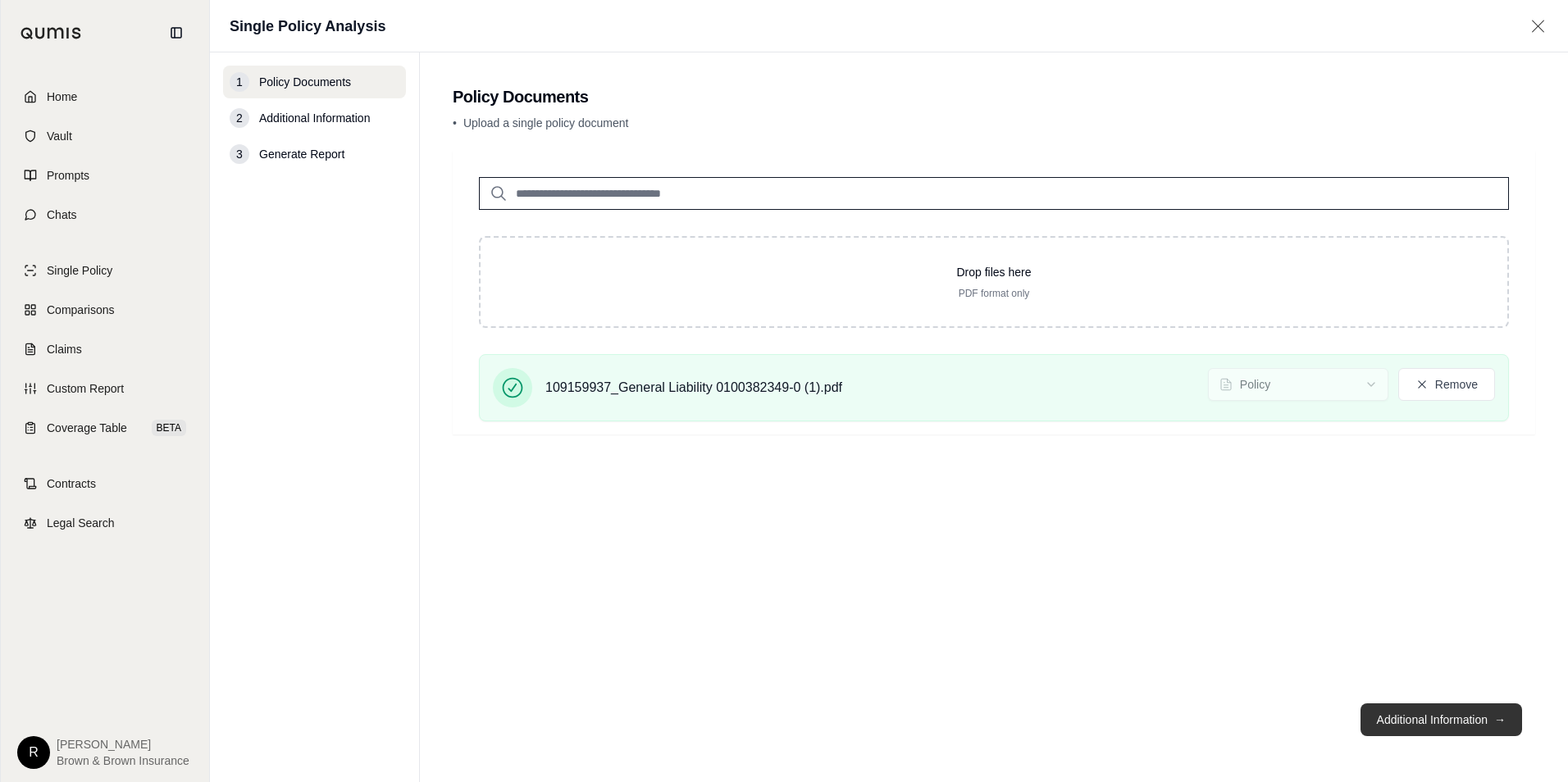
click at [1424, 709] on button "Additional Information →" at bounding box center [1440, 720] width 161 height 33
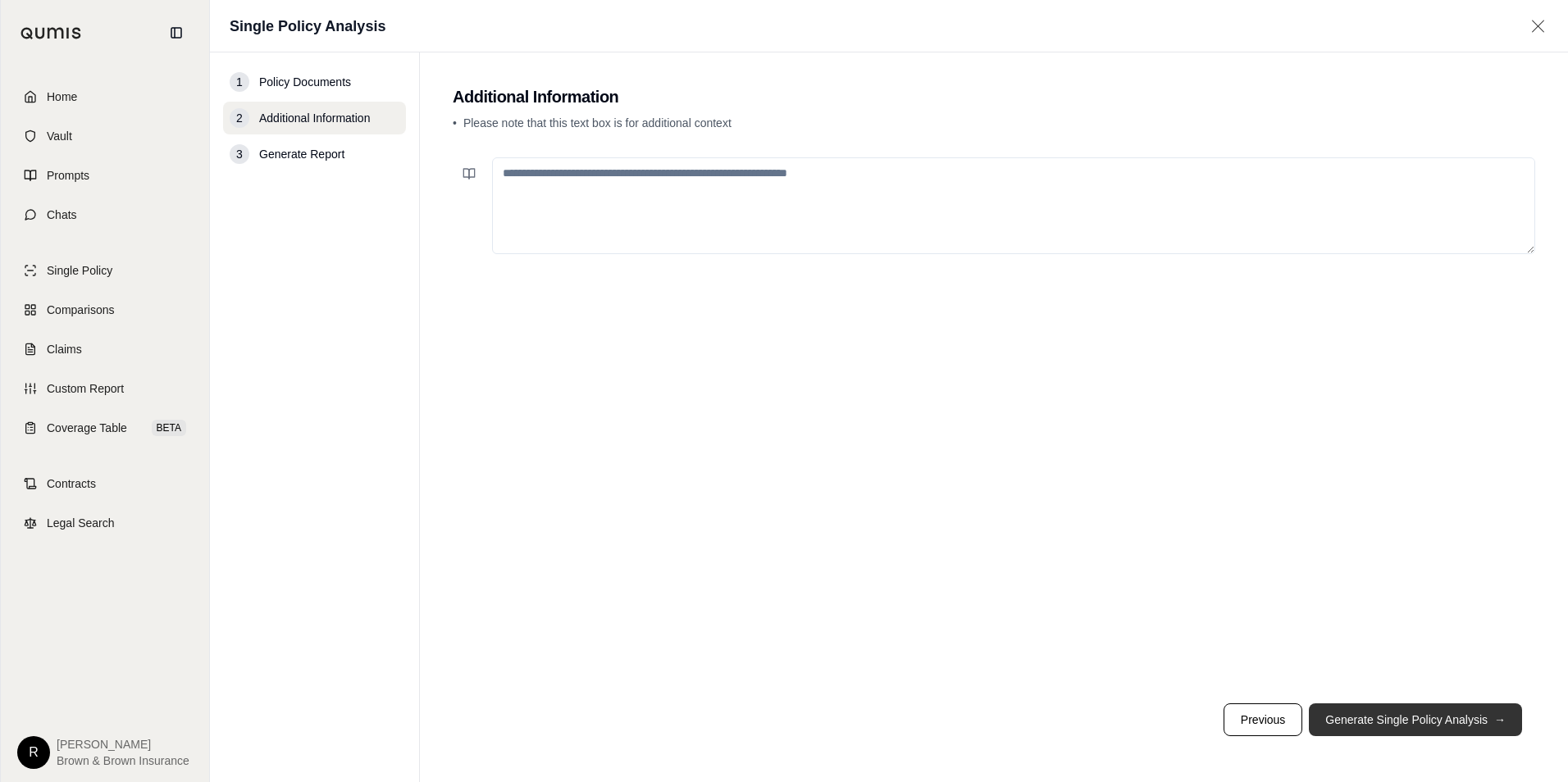
click at [1424, 719] on button "Generate Single Policy Analysis →" at bounding box center [1415, 720] width 213 height 33
